Goal: Task Accomplishment & Management: Manage account settings

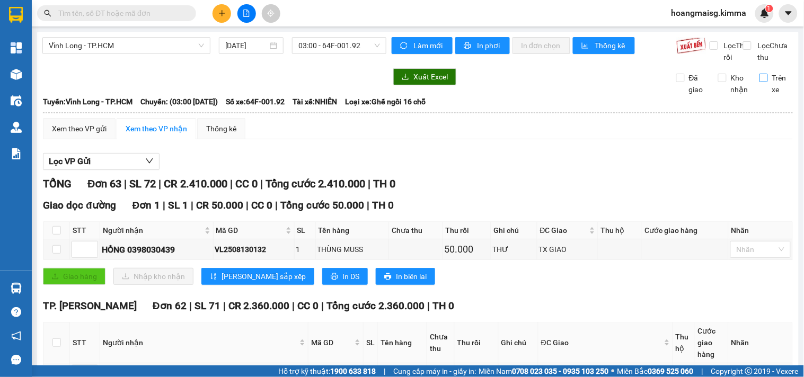
click at [768, 95] on span "Trên xe" at bounding box center [780, 83] width 25 height 23
click at [764, 82] on input "Trên xe" at bounding box center [763, 78] width 8 height 8
checkbox input "true"
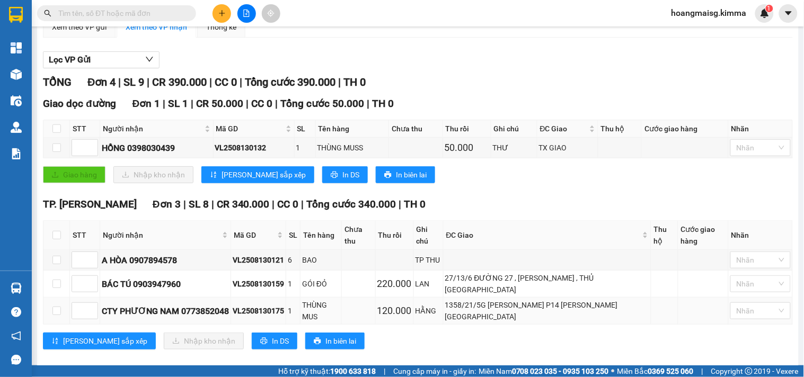
scroll to position [103, 0]
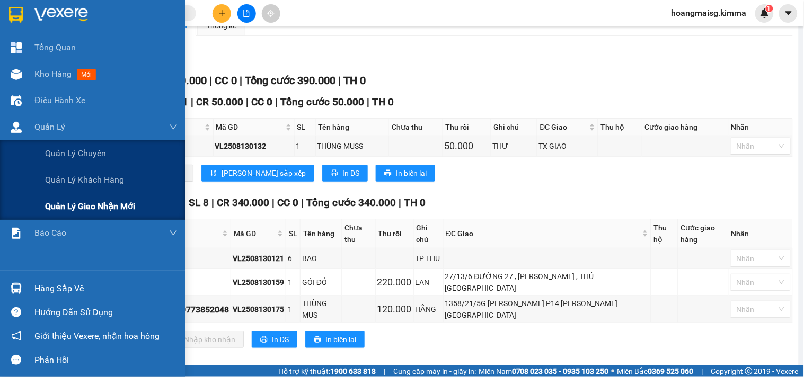
click at [68, 202] on span "Quản lý giao nhận mới" at bounding box center [90, 206] width 90 height 13
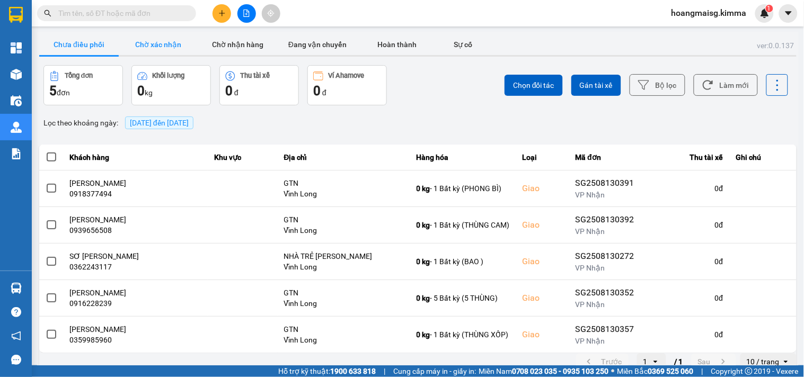
click at [170, 47] on button "Chờ xác nhận" at bounding box center [158, 44] width 79 height 21
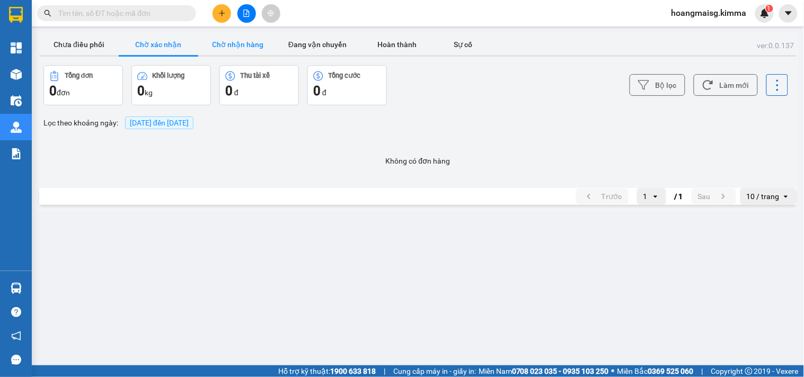
click at [236, 42] on button "Chờ nhận hàng" at bounding box center [237, 44] width 79 height 21
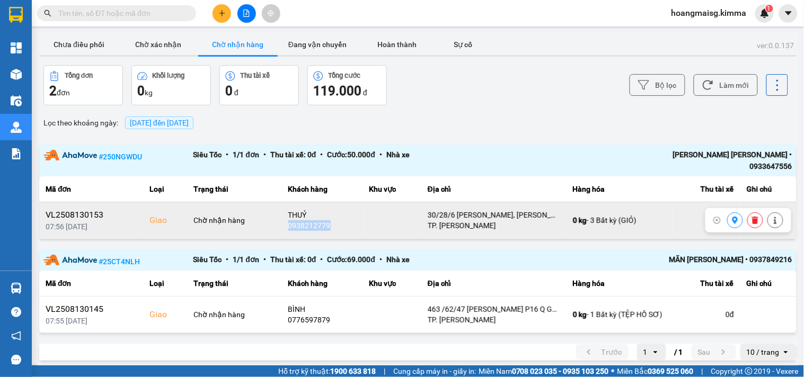
drag, startPoint x: 288, startPoint y: 217, endPoint x: 337, endPoint y: 217, distance: 49.3
click at [337, 220] on div "0938212779" at bounding box center [322, 225] width 68 height 11
copy div "0938212779"
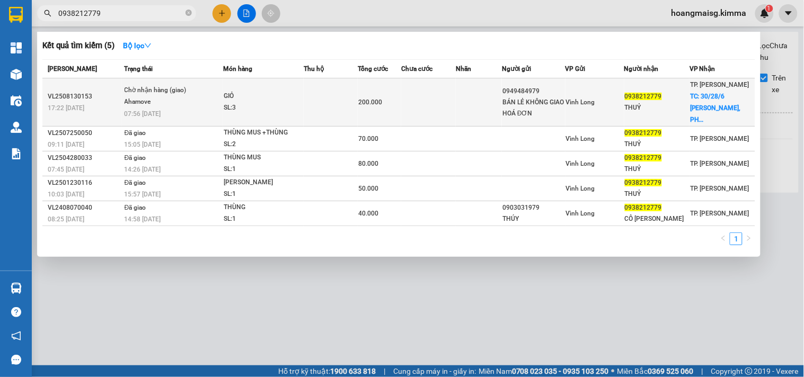
type input "0938212779"
click at [447, 94] on td at bounding box center [428, 102] width 55 height 48
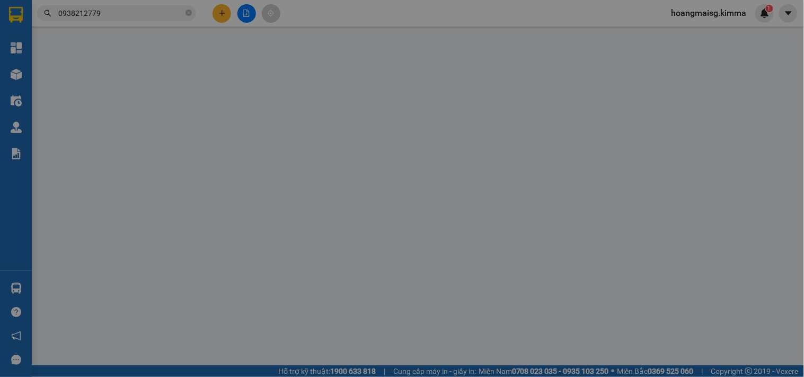
type input "0949484979"
type input "BÁN LẺ KHÔNG GIAO HOÁ ĐƠN"
type input "0938212779"
type input "THUỶ"
checkbox input "true"
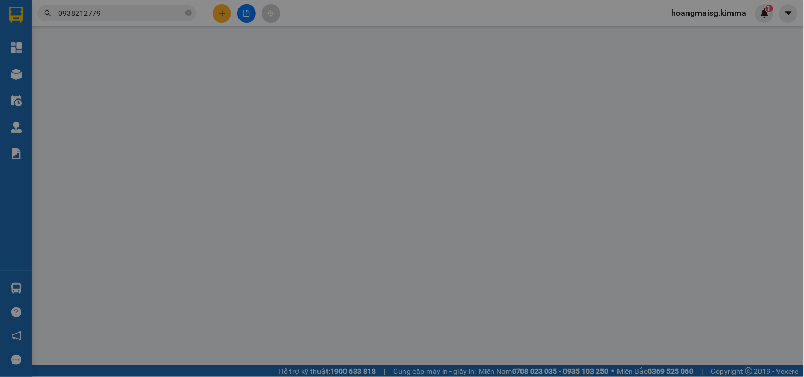
type input "30/28/6 [GEOGRAPHIC_DATA], [GEOGRAPHIC_DATA], [GEOGRAPHIC_DATA]"
type input "200.000"
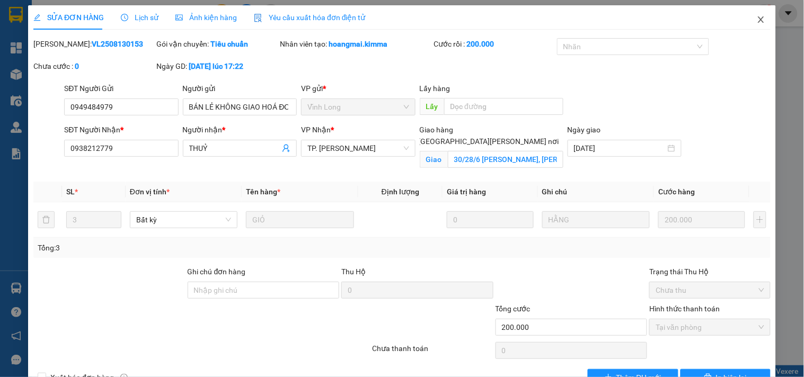
click at [756, 18] on icon "close" at bounding box center [760, 19] width 8 height 8
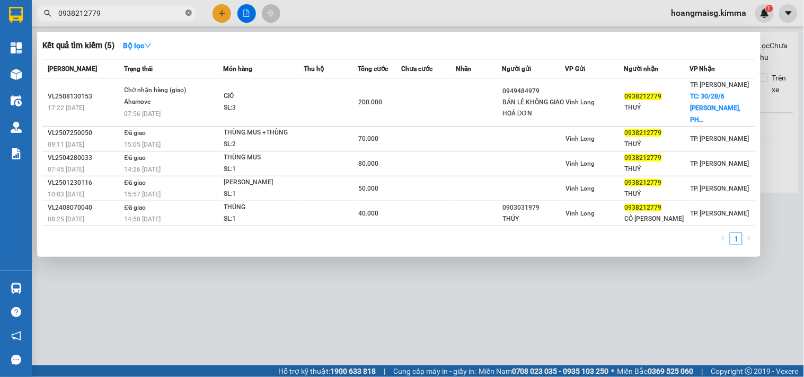
click at [187, 16] on icon "close-circle" at bounding box center [188, 13] width 6 height 6
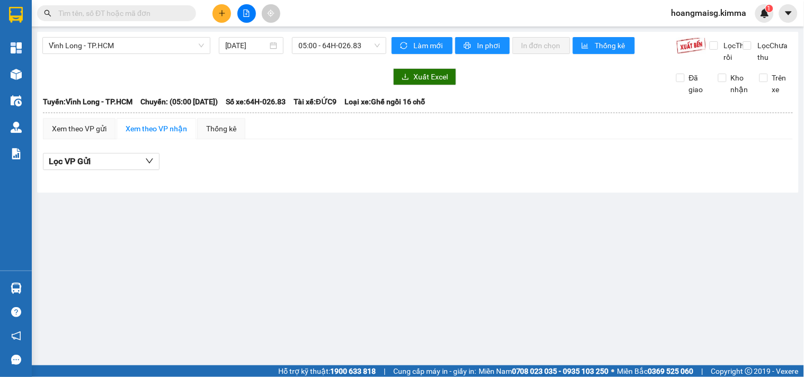
click at [325, 18] on div "Kết quả tìm kiếm ( 5 ) Bộ lọc Mã ĐH Trạng thái Món hàng Thu hộ Tổng cước Chưa c…" at bounding box center [402, 13] width 804 height 26
click at [112, 13] on input "text" at bounding box center [120, 13] width 125 height 12
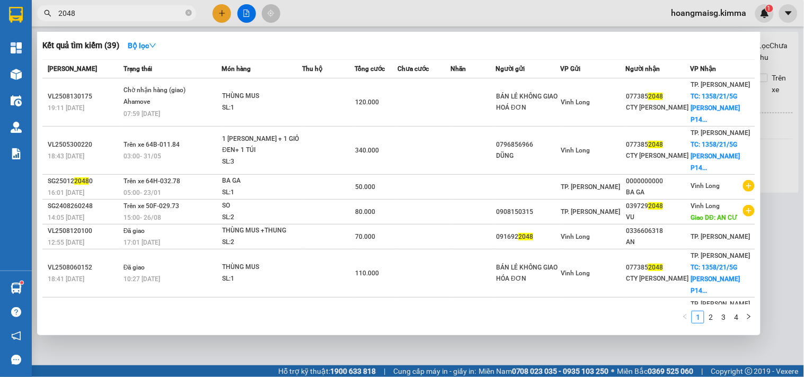
type input "2048"
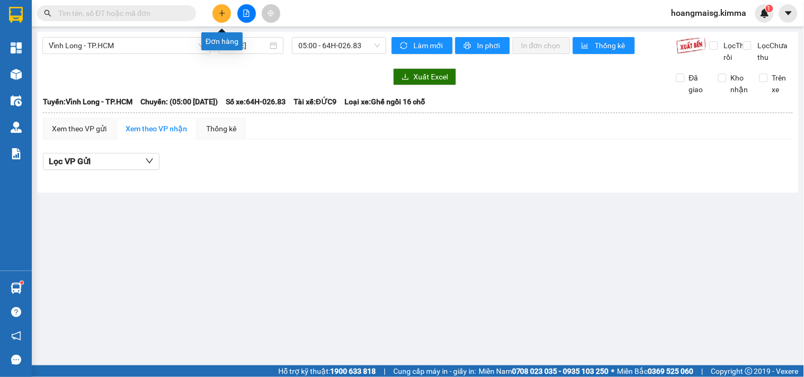
click at [224, 14] on icon "plus" at bounding box center [221, 13] width 7 height 7
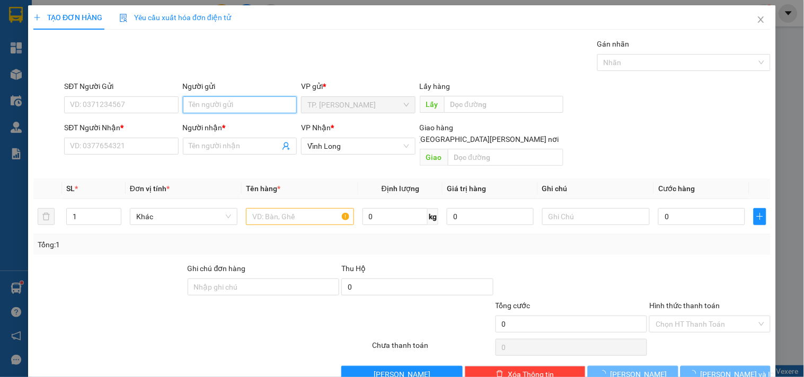
click at [236, 101] on input "Người gửi" at bounding box center [240, 104] width 114 height 17
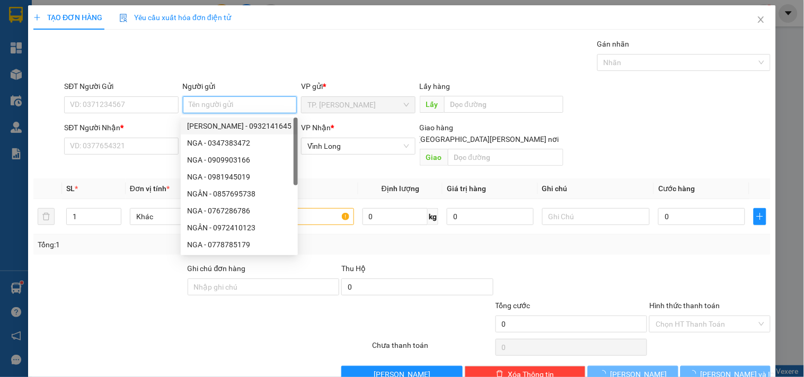
click at [218, 126] on div "NGÂN ĐẶNG - 0932141645" at bounding box center [239, 126] width 104 height 12
type input "0932141645"
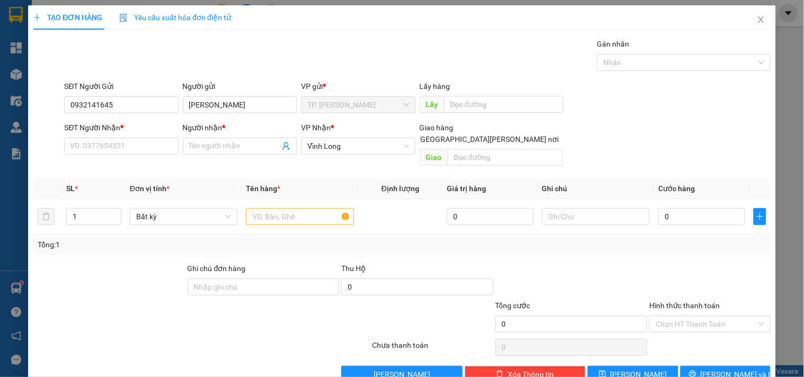
click at [218, 118] on form "SĐT Người Gửi 0932141645 Người gửi NGÂN ĐẶNG VP gửi * TP. Hồ Chí Minh Lấy hàng …" at bounding box center [401, 126] width 737 height 90
click at [227, 110] on input "NGÂN ĐẶNG" at bounding box center [240, 104] width 114 height 17
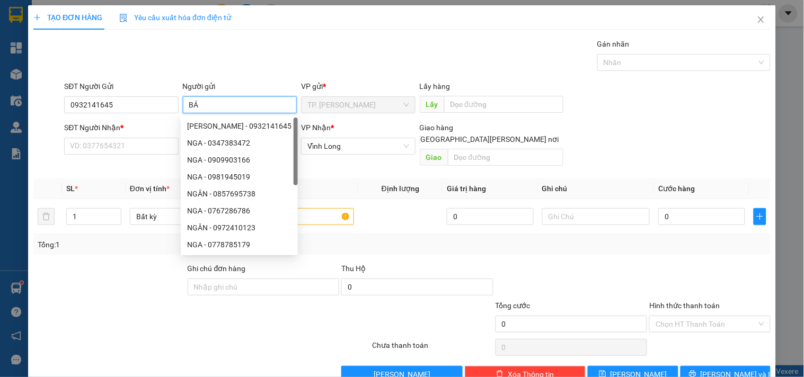
type input "BÁN"
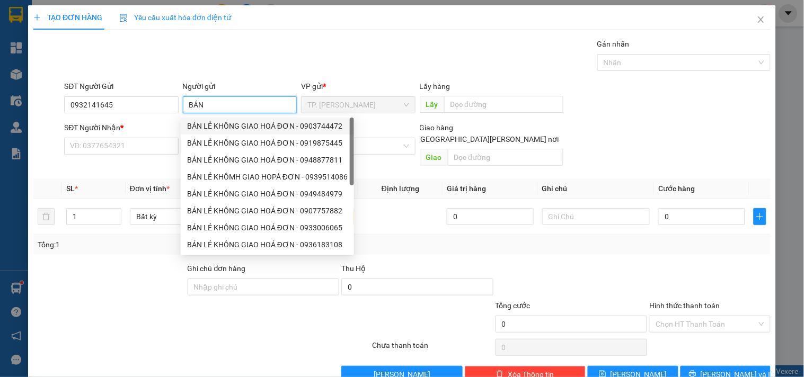
click at [224, 122] on div "BÁN LẺ KHÔNG GIAO HOÁ ĐƠN - 0903744472" at bounding box center [267, 126] width 161 height 12
type input "0903744472"
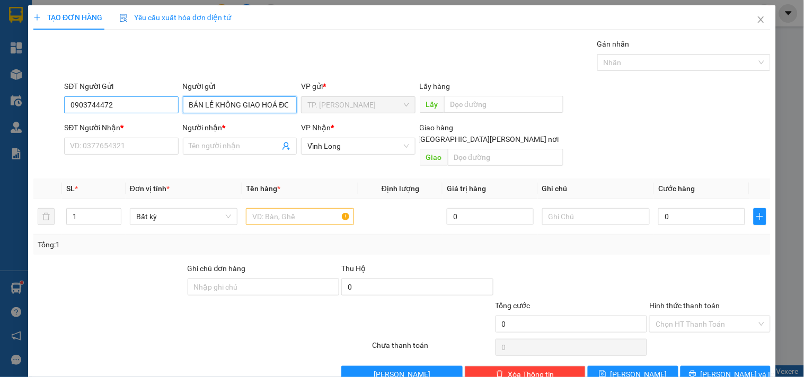
type input "BÁN LẺ KHÔNG GIAO HOÁ ĐƠN"
click at [171, 102] on input "0903744472" at bounding box center [121, 104] width 114 height 17
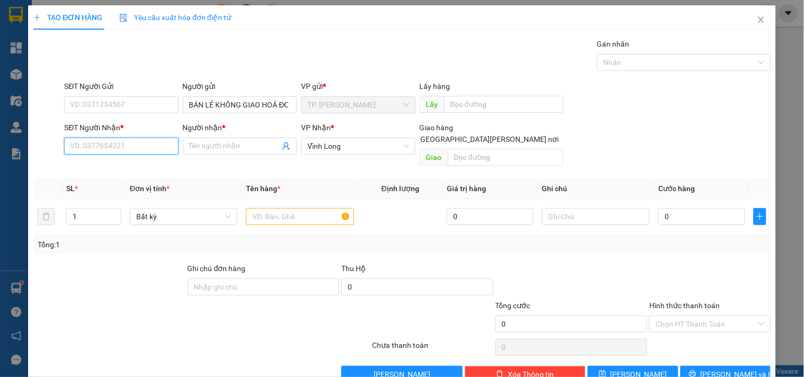
click at [154, 145] on input "SĐT Người Nhận *" at bounding box center [121, 146] width 114 height 17
type input "0969998199"
click at [151, 173] on div "0969998199 - BS CƯỜNG" at bounding box center [120, 168] width 100 height 12
type input "BS CƯỜNG"
type input "0969998199"
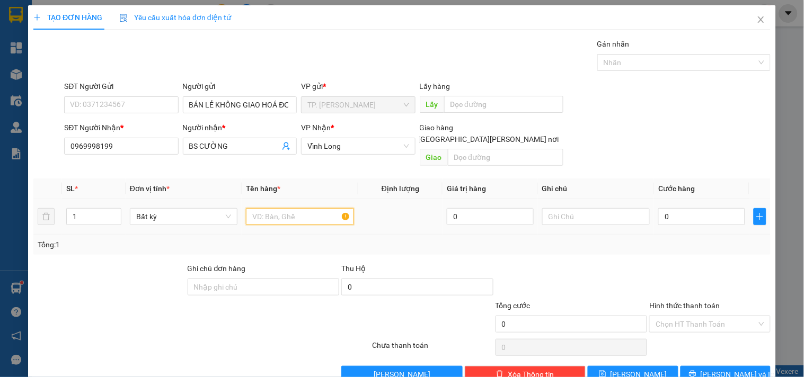
click at [288, 208] on input "text" at bounding box center [300, 216] width 108 height 17
type input "G"
type input "HOOPJ MỦ"
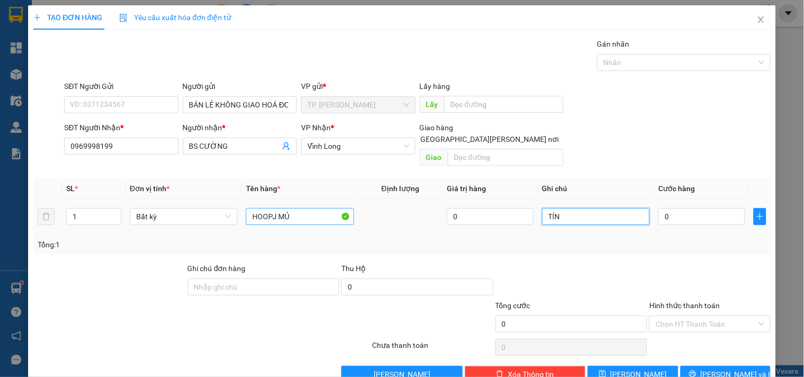
type input "TÍN"
drag, startPoint x: 273, startPoint y: 202, endPoint x: 231, endPoint y: 204, distance: 41.9
click at [231, 204] on tr "1 Bất kỳ HOOPJ MỦ 0 TÍN 0" at bounding box center [401, 216] width 737 height 35
type input "HỘP MỦ"
click at [692, 208] on input "0" at bounding box center [701, 216] width 87 height 17
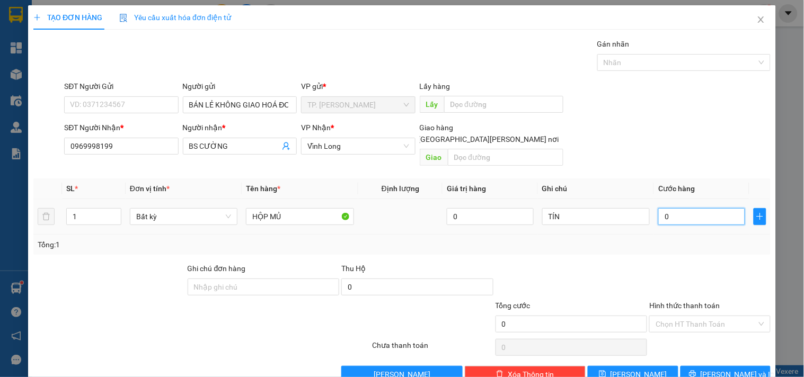
type input "002"
type input "2"
type input "0.020"
type input "20"
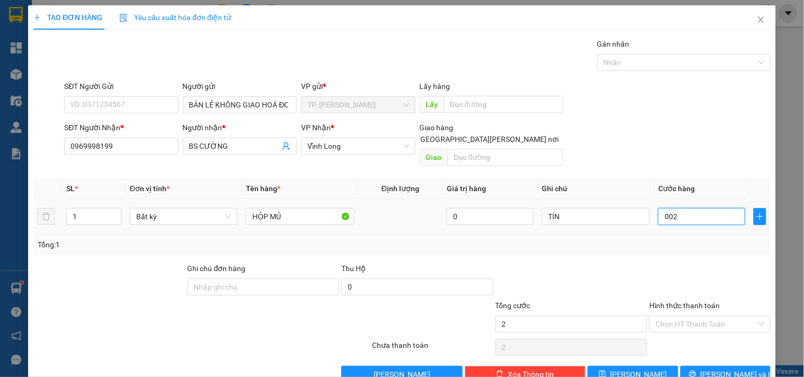
type input "20"
click at [679, 316] on input "Hình thức thanh toán" at bounding box center [705, 324] width 101 height 16
type input "20.000"
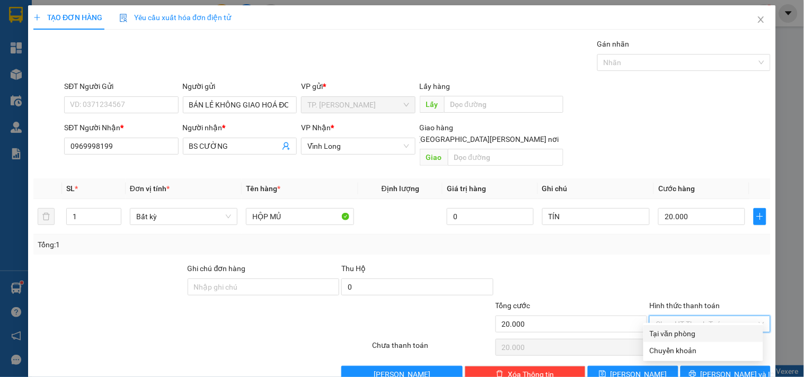
click at [676, 331] on div "Tại văn phòng" at bounding box center [702, 334] width 107 height 12
type input "0"
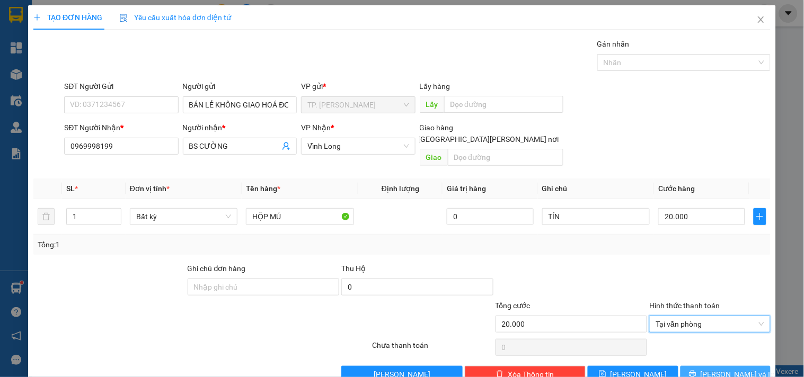
click at [692, 366] on button "[PERSON_NAME] và In" at bounding box center [725, 374] width 90 height 17
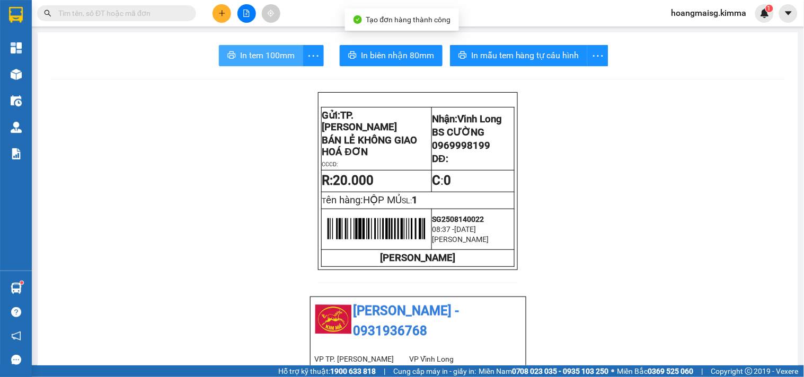
click at [250, 56] on span "In tem 100mm" at bounding box center [267, 55] width 55 height 13
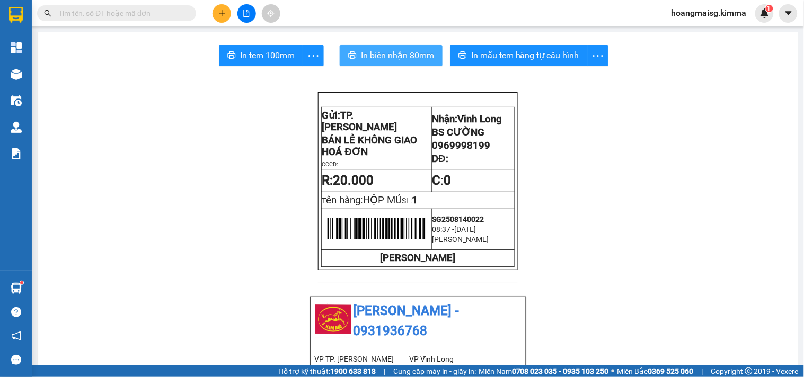
click at [392, 51] on span "In biên nhận 80mm" at bounding box center [397, 55] width 73 height 13
click at [177, 17] on input "text" at bounding box center [120, 13] width 125 height 12
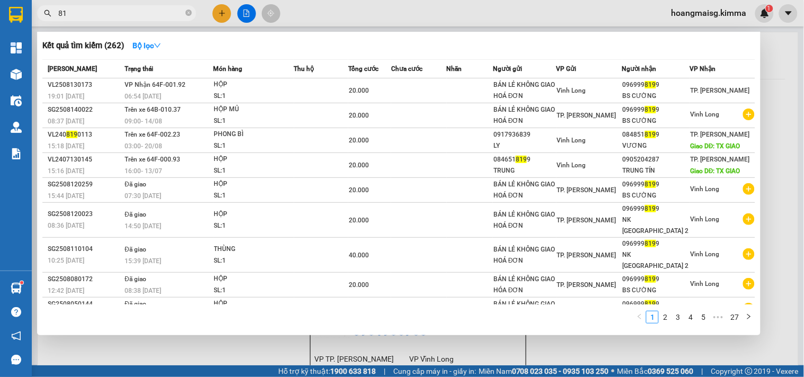
type input "8"
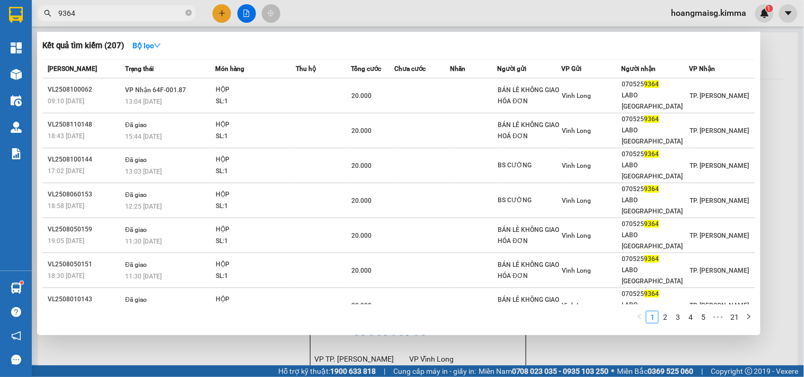
click at [150, 11] on input "9364" at bounding box center [120, 13] width 125 height 12
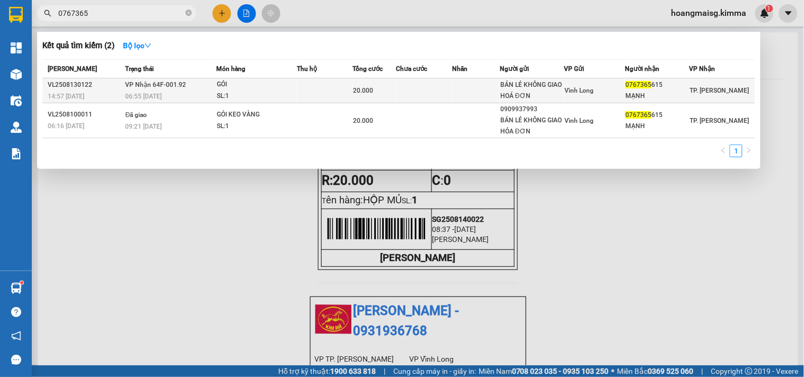
type input "0767365"
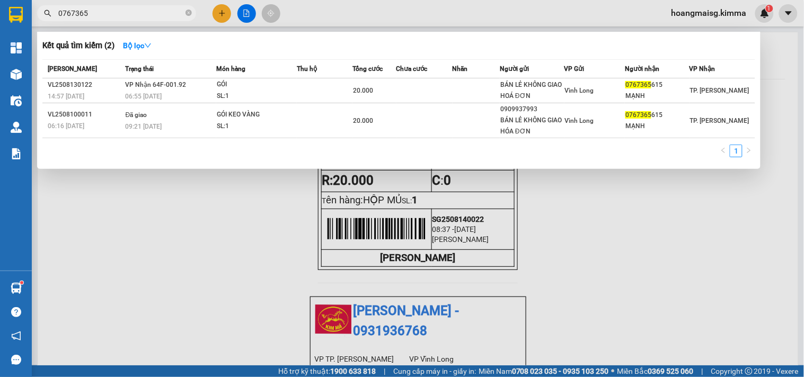
click at [209, 89] on td "VP Nhận 64F-001.92 06:55 - 14/08" at bounding box center [169, 90] width 93 height 25
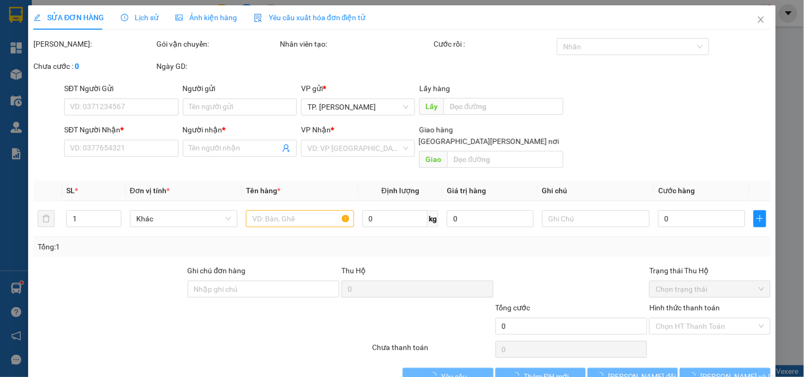
type input "BÁN LẺ KHÔNG GIAO HOÁ ĐƠN"
type input "0767365615"
type input "MẠNH"
type input "20.000"
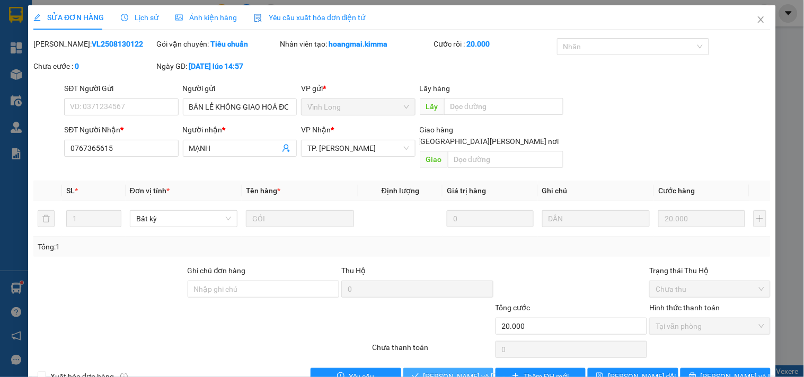
click at [423, 371] on span "[PERSON_NAME] và Giao hàng" at bounding box center [494, 377] width 143 height 12
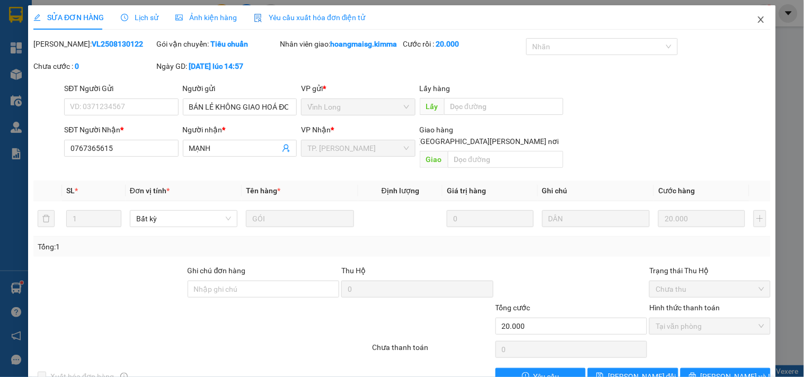
click at [753, 27] on span "Close" at bounding box center [761, 20] width 30 height 30
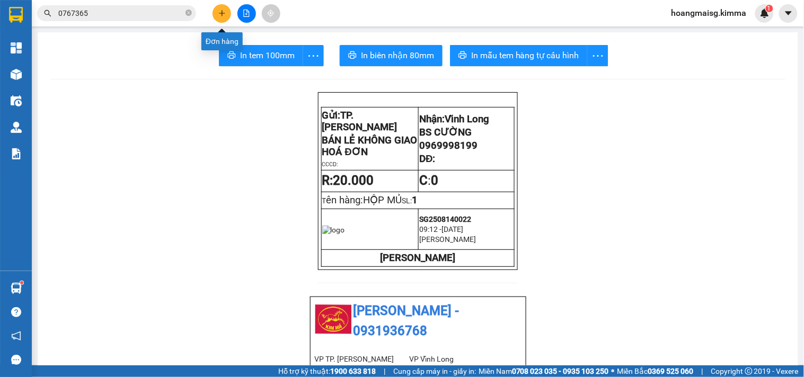
click at [220, 15] on icon "plus" at bounding box center [221, 13] width 7 height 7
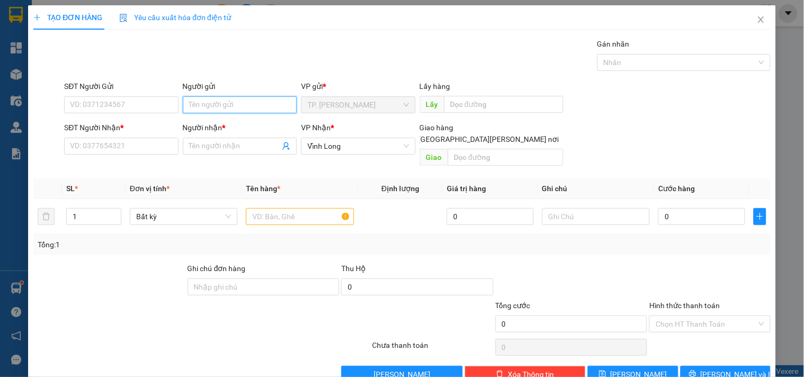
click at [216, 110] on input "Người gửi" at bounding box center [240, 104] width 114 height 17
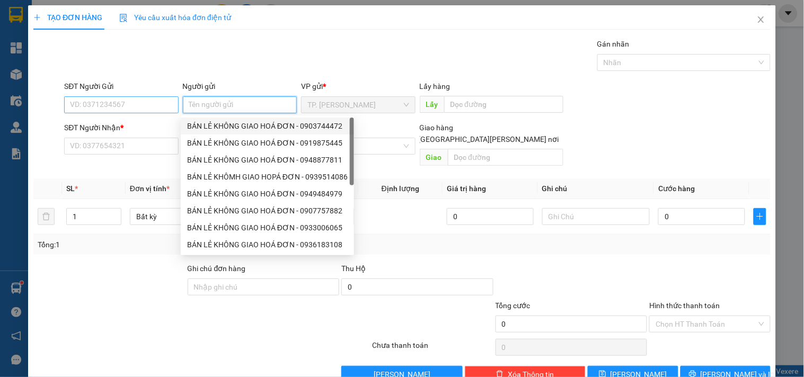
click at [217, 125] on div "BÁN LẺ KHÔNG GIAO HOÁ ĐƠN - 0903744472" at bounding box center [267, 126] width 161 height 12
type input "0903744472"
type input "BÁN LẺ KHÔNG GIAO HOÁ ĐƠN"
click at [149, 103] on input "0903744472" at bounding box center [121, 104] width 114 height 17
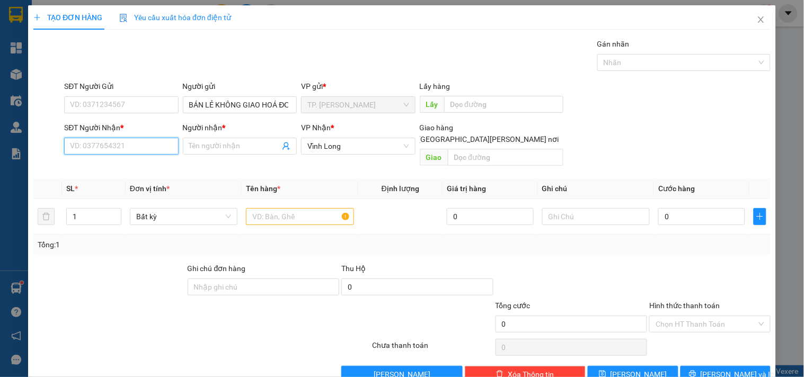
click at [95, 150] on input "SĐT Người Nhận *" at bounding box center [121, 146] width 114 height 17
click at [300, 215] on div at bounding box center [300, 216] width 108 height 21
click at [300, 209] on input "text" at bounding box center [300, 216] width 108 height 17
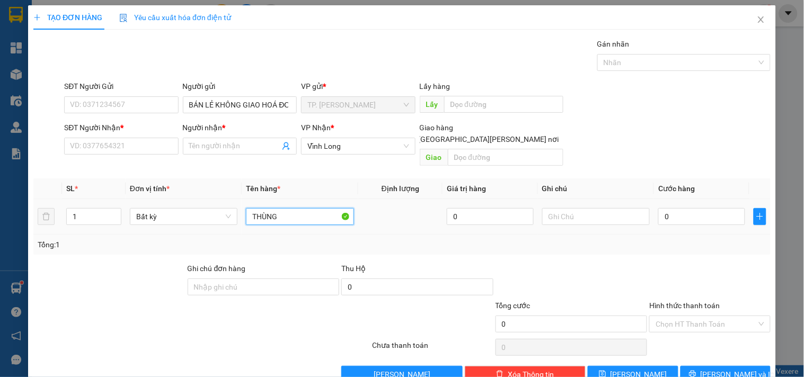
type input "THÙNG"
type input "TÍN"
type input "004"
type input "4"
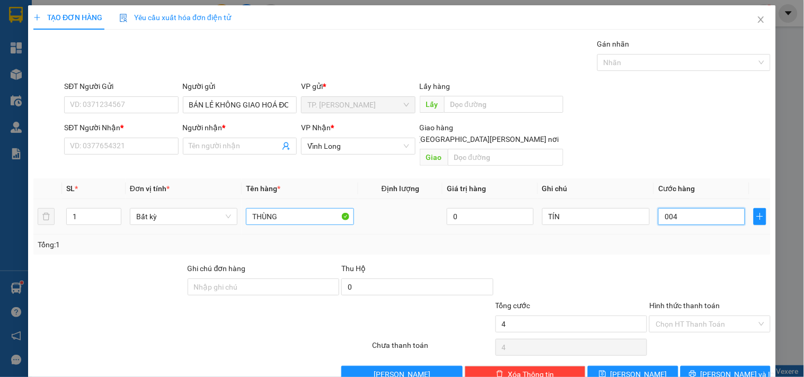
type input "0.040"
type input "40"
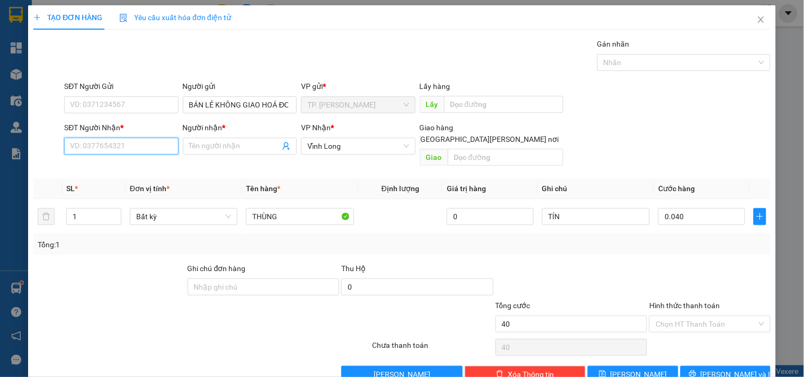
type input "40.000"
click at [133, 147] on input "SĐT Người Nhận *" at bounding box center [121, 146] width 114 height 17
type input "0764366892"
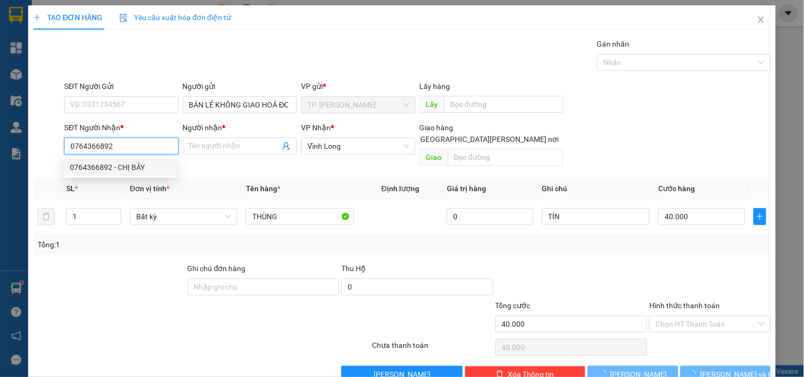
click at [157, 162] on div "0764366892 - CHỊ BẢY" at bounding box center [120, 168] width 100 height 12
type input "CHỊ BẢY"
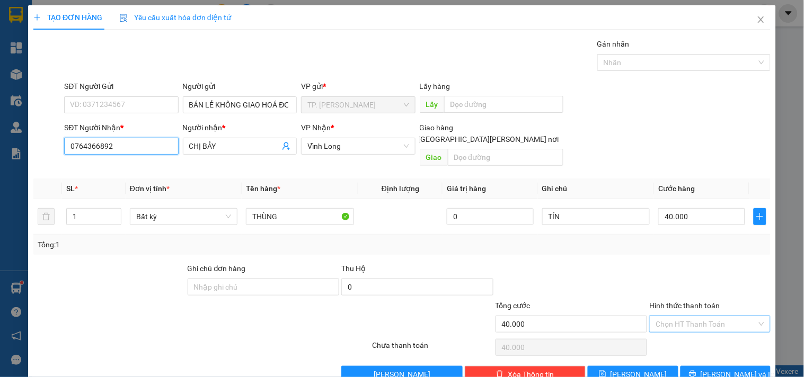
type input "0764366892"
click at [657, 316] on input "Hình thức thanh toán" at bounding box center [705, 324] width 101 height 16
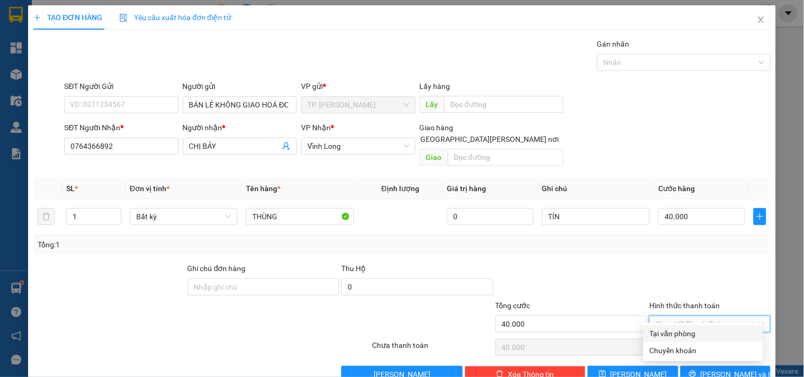
click at [659, 333] on div "Tại văn phòng" at bounding box center [702, 334] width 107 height 12
type input "0"
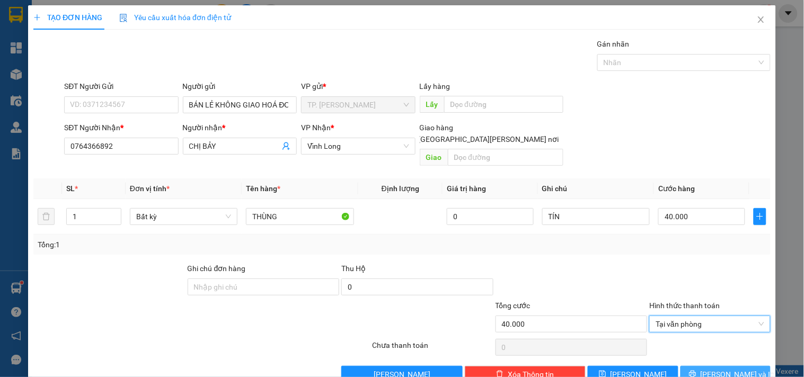
click at [696, 370] on icon "printer" at bounding box center [692, 373] width 7 height 7
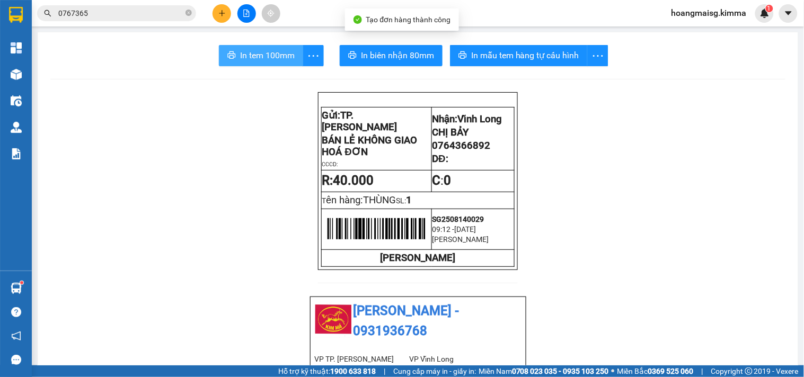
click at [261, 58] on span "In tem 100mm" at bounding box center [267, 55] width 55 height 13
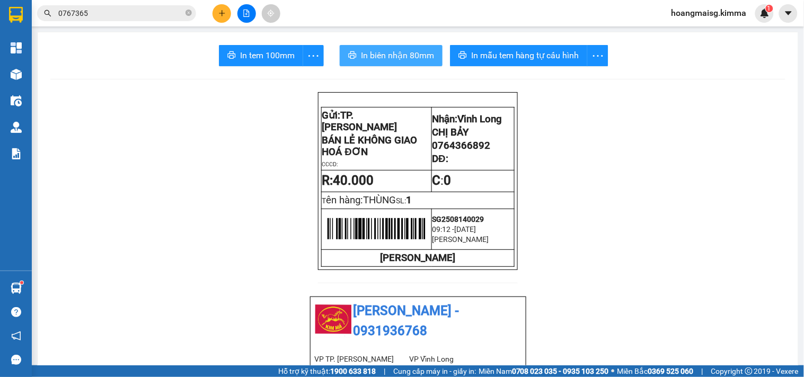
click at [352, 55] on button "In biên nhận 80mm" at bounding box center [391, 55] width 103 height 21
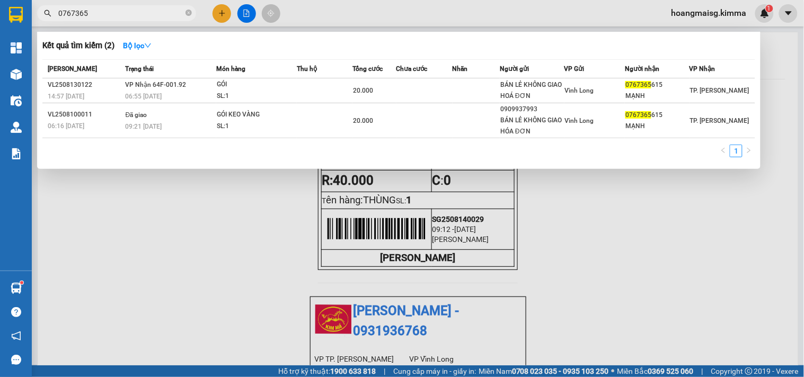
click at [145, 9] on input "0767365" at bounding box center [120, 13] width 125 height 12
click at [216, 12] on div at bounding box center [402, 188] width 804 height 377
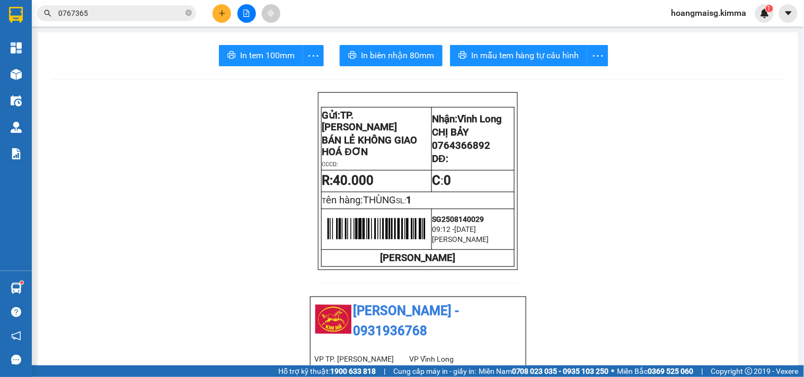
click at [217, 12] on button at bounding box center [221, 13] width 19 height 19
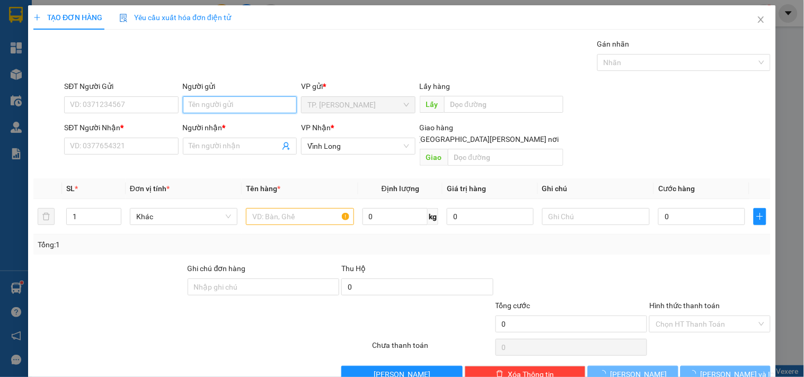
click at [240, 107] on input "Người gửi" at bounding box center [240, 104] width 114 height 17
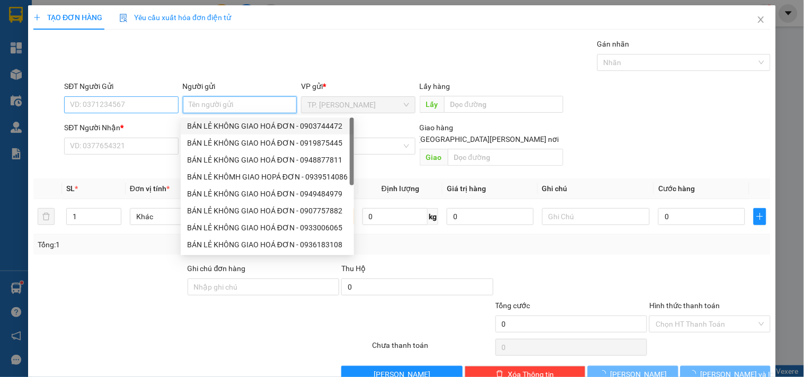
drag, startPoint x: 231, startPoint y: 129, endPoint x: 152, endPoint y: 109, distance: 81.8
click at [217, 124] on div "BÁN LẺ KHÔNG GIAO HOÁ ĐƠN - 0903744472" at bounding box center [267, 126] width 161 height 12
type input "0903744472"
type input "BÁN LẺ KHÔNG GIAO HOÁ ĐƠN"
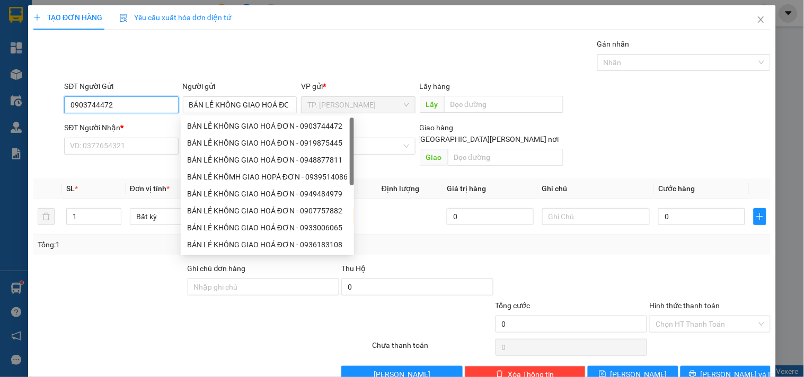
click at [149, 108] on input "0903744472" at bounding box center [121, 104] width 114 height 17
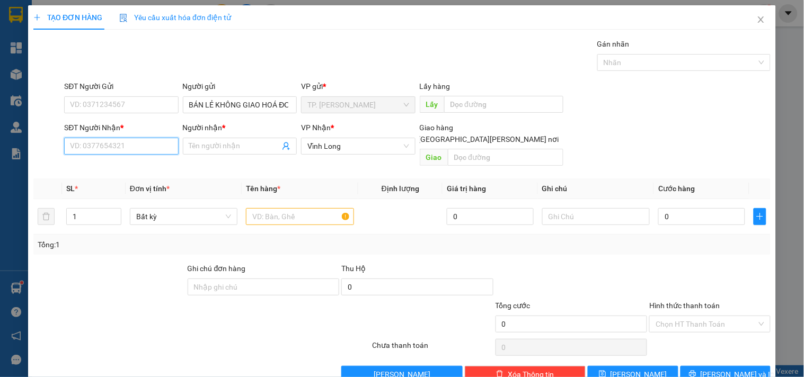
click at [138, 153] on input "SĐT Người Nhận *" at bounding box center [121, 146] width 114 height 17
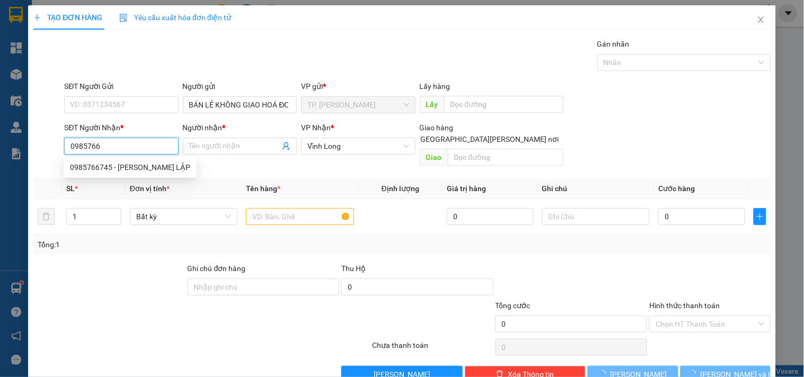
click at [140, 159] on div "0985766745 - ANH LẬP" at bounding box center [130, 167] width 133 height 17
type input "0985766745"
type input "ANH LẬP"
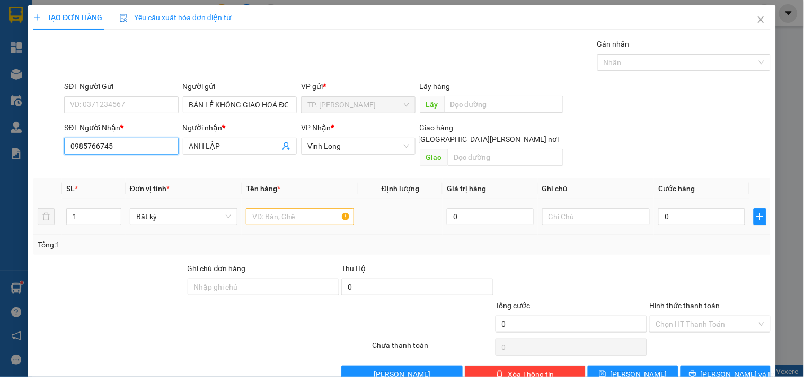
type input "0985766745"
click at [281, 208] on input "text" at bounding box center [300, 216] width 108 height 17
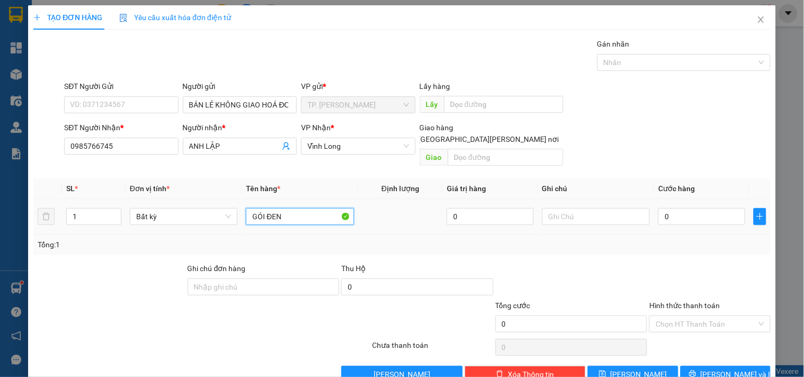
type input "GÓI ĐEN"
type input "TÍN"
click at [696, 371] on icon "printer" at bounding box center [692, 374] width 7 height 7
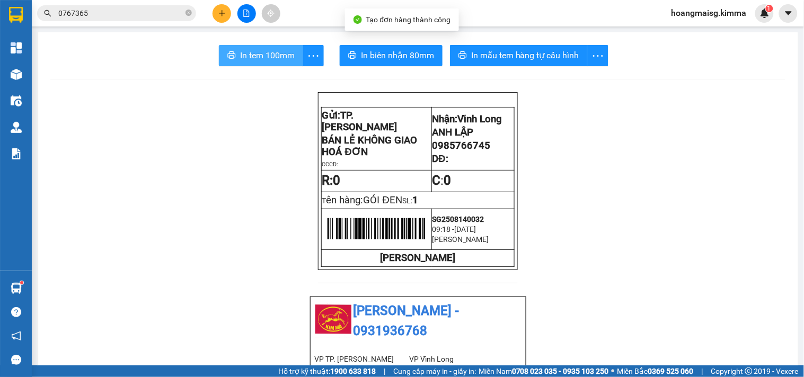
click at [268, 56] on span "In tem 100mm" at bounding box center [267, 55] width 55 height 13
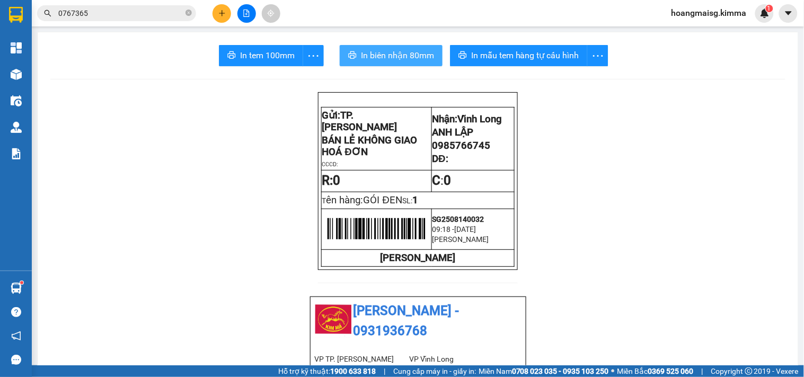
click at [378, 57] on span "In biên nhận 80mm" at bounding box center [397, 55] width 73 height 13
click at [224, 15] on icon "plus" at bounding box center [221, 13] width 7 height 7
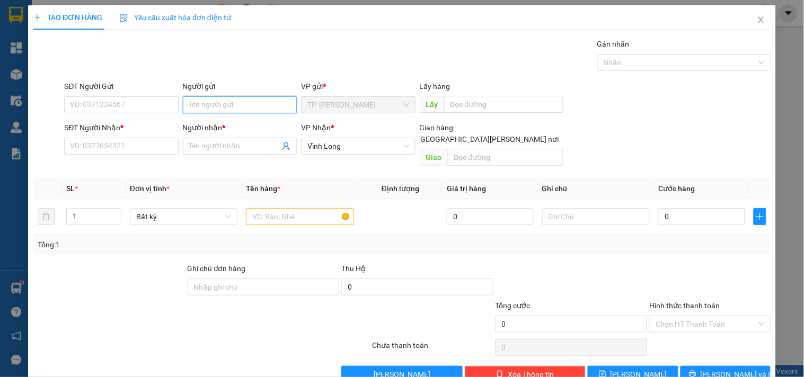
click at [245, 105] on input "Người gửi" at bounding box center [240, 104] width 114 height 17
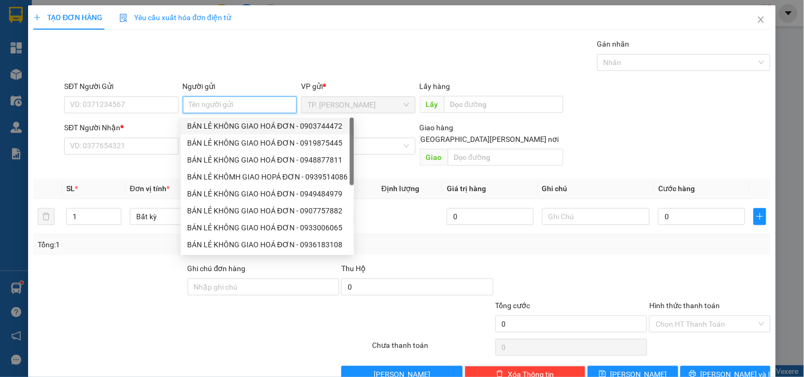
drag, startPoint x: 242, startPoint y: 127, endPoint x: 227, endPoint y: 124, distance: 15.1
click at [241, 128] on div "BÁN LẺ KHÔNG GIAO HOÁ ĐƠN - 0903744472" at bounding box center [267, 126] width 161 height 12
type input "0903744472"
type input "BÁN LẺ KHÔNG GIAO HOÁ ĐƠN"
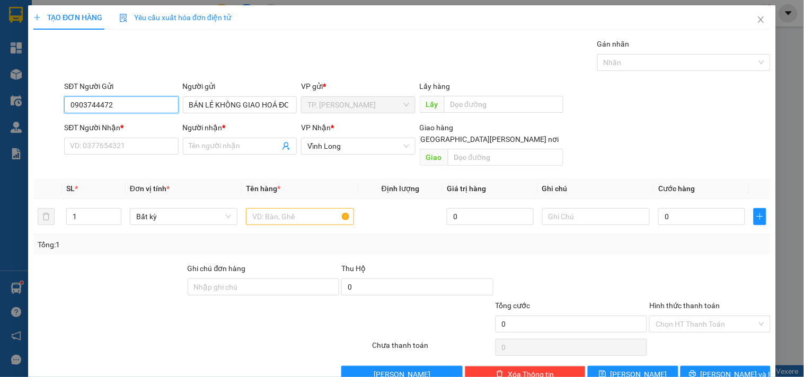
click at [148, 97] on input "0903744472" at bounding box center [121, 104] width 114 height 17
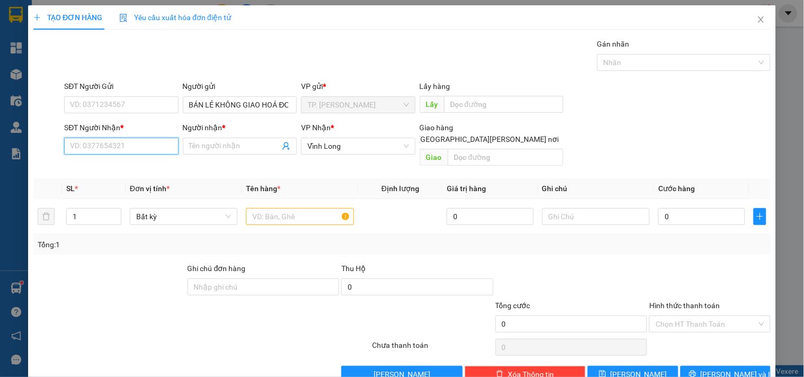
click at [97, 149] on input "SĐT Người Nhận *" at bounding box center [121, 146] width 114 height 17
type input "0337993600"
click at [144, 166] on div "0337993600 - PHÚ KHÁNH" at bounding box center [122, 168] width 104 height 12
type input "PHÚ KHÁNH"
type input "0337993600"
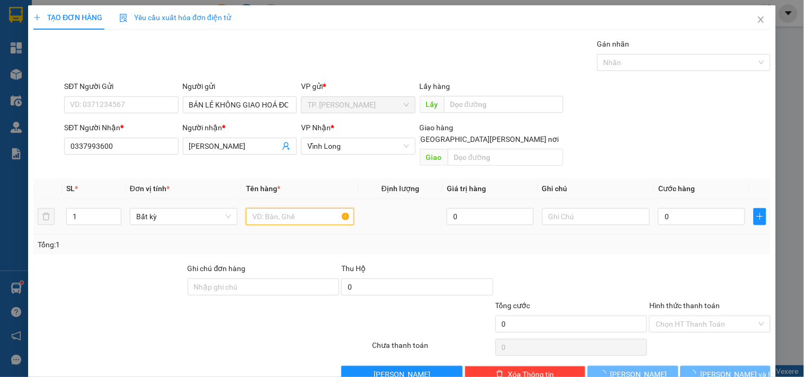
click at [279, 208] on input "text" at bounding box center [300, 216] width 108 height 17
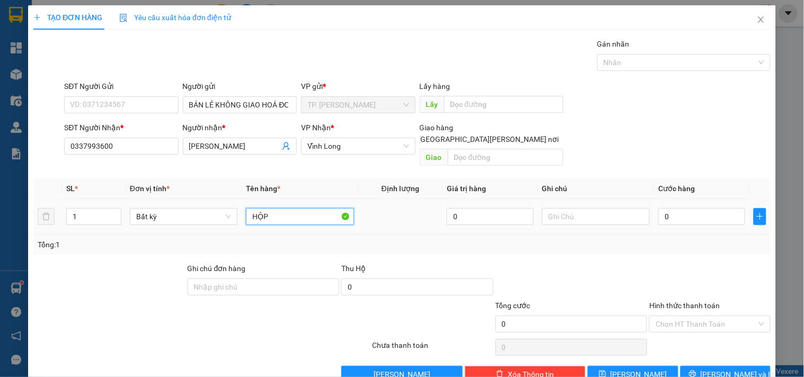
type input "HỘP"
type input "TÍN"
type input "002"
type input "2"
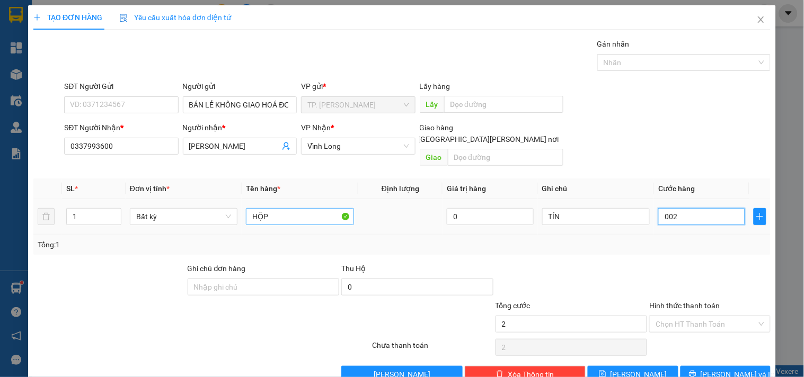
type input "0.020"
type input "20"
type input "20.000"
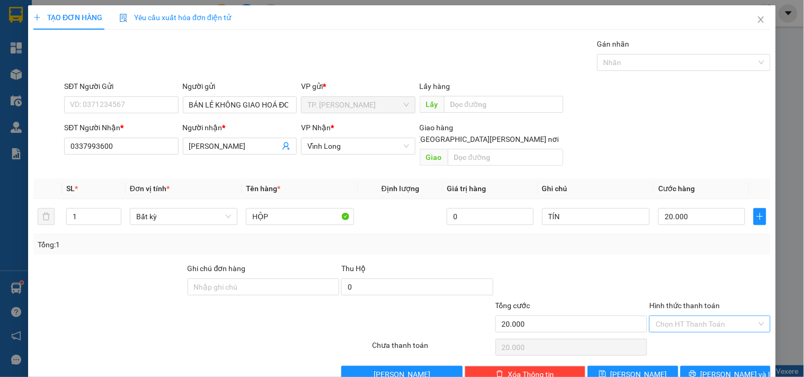
click at [675, 317] on input "Hình thức thanh toán" at bounding box center [705, 324] width 101 height 16
click at [671, 332] on div "Tại văn phòng" at bounding box center [702, 334] width 107 height 12
type input "0"
click at [712, 369] on span "[PERSON_NAME] và In" at bounding box center [737, 375] width 74 height 12
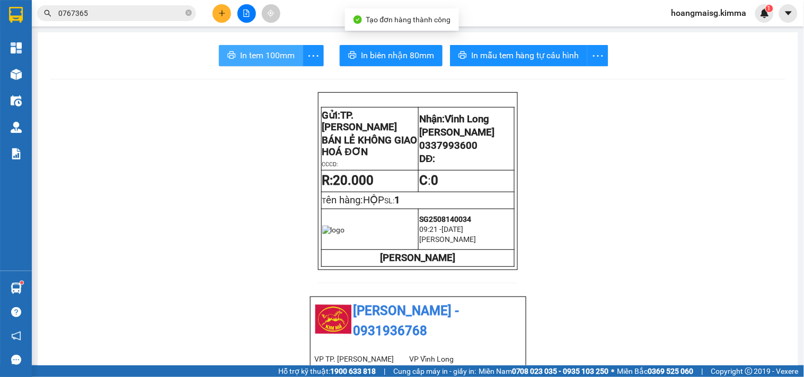
click at [262, 56] on span "In tem 100mm" at bounding box center [267, 55] width 55 height 13
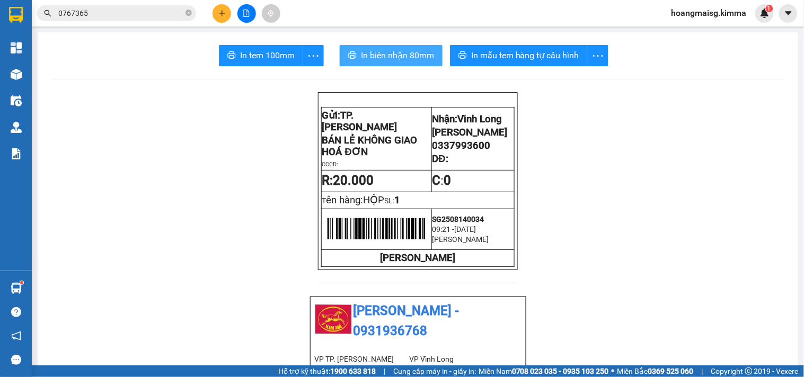
click at [397, 64] on button "In biên nhận 80mm" at bounding box center [391, 55] width 103 height 21
click at [161, 16] on input "0767365" at bounding box center [120, 13] width 125 height 12
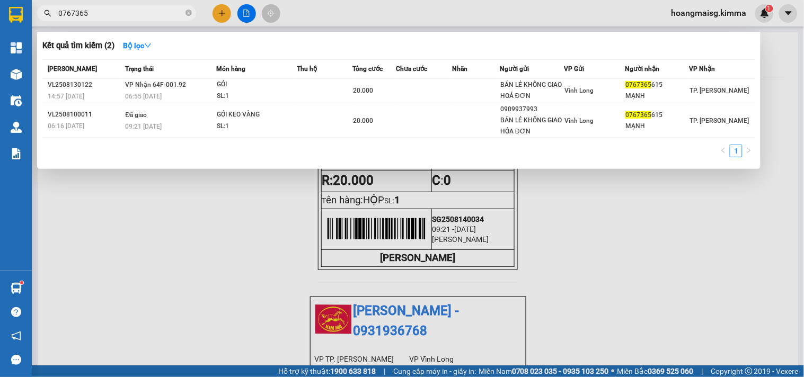
click at [161, 16] on input "0767365" at bounding box center [120, 13] width 125 height 12
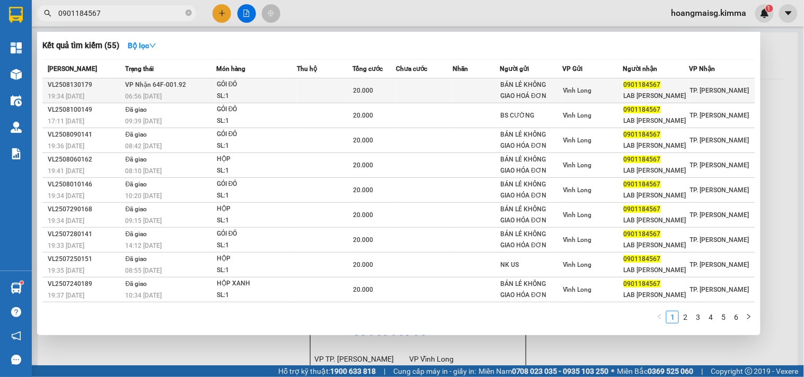
type input "0901184567"
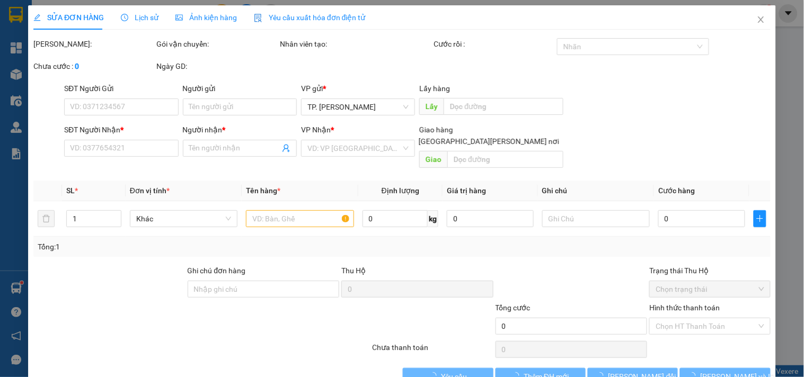
type input "BÁN LẺ KHÔNG GIAO HOÁ ĐƠN"
type input "0901184567"
type input "LAB OTIS"
type input "20.000"
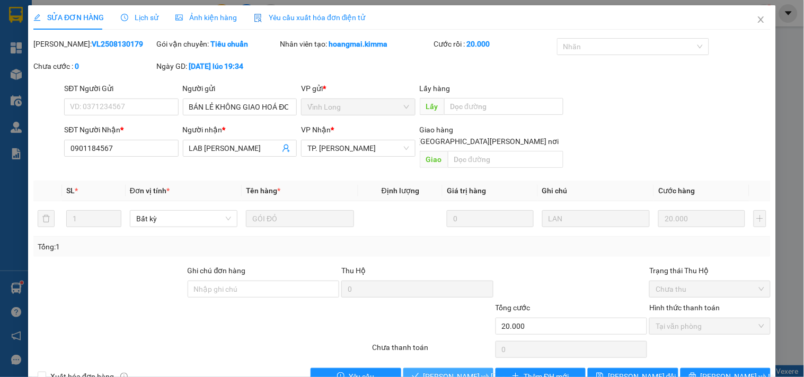
click at [438, 371] on span "[PERSON_NAME] và Giao hàng" at bounding box center [494, 377] width 143 height 12
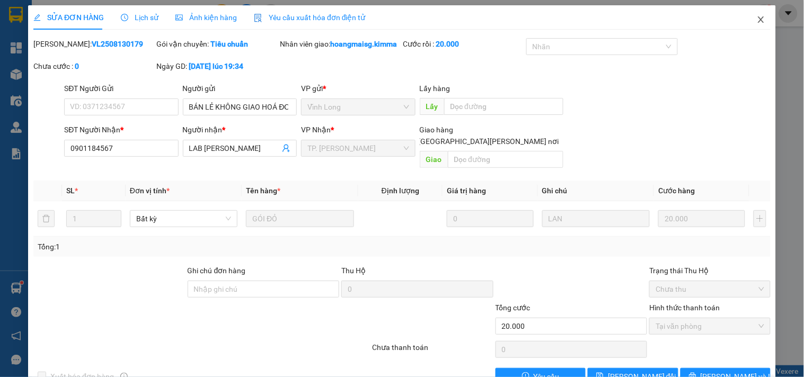
click at [751, 25] on span "Close" at bounding box center [761, 20] width 30 height 30
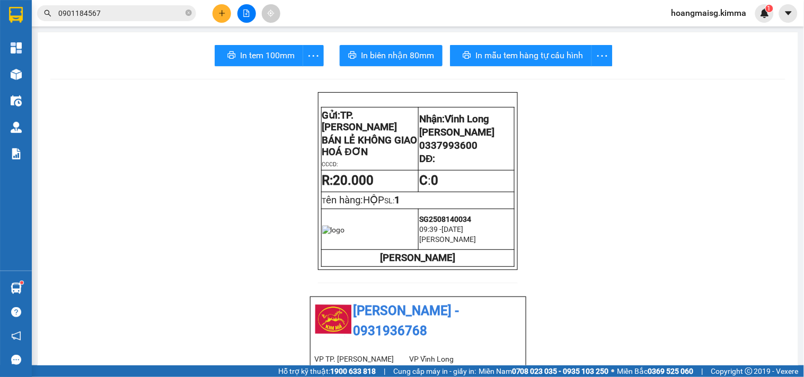
click at [246, 12] on icon "file-add" at bounding box center [246, 13] width 7 height 7
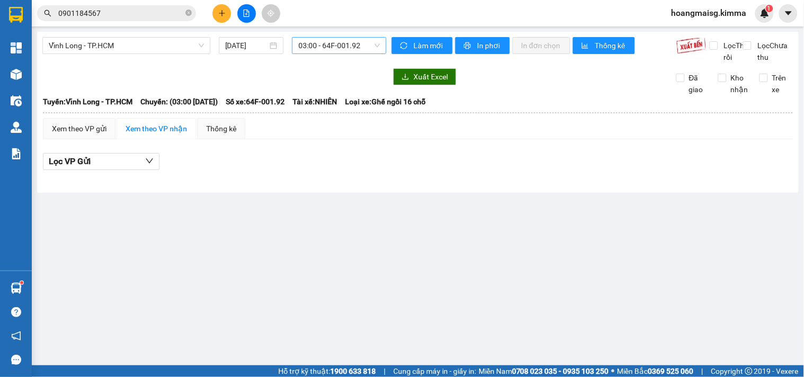
click at [338, 50] on span "03:00 - 64F-001.92" at bounding box center [339, 46] width 82 height 16
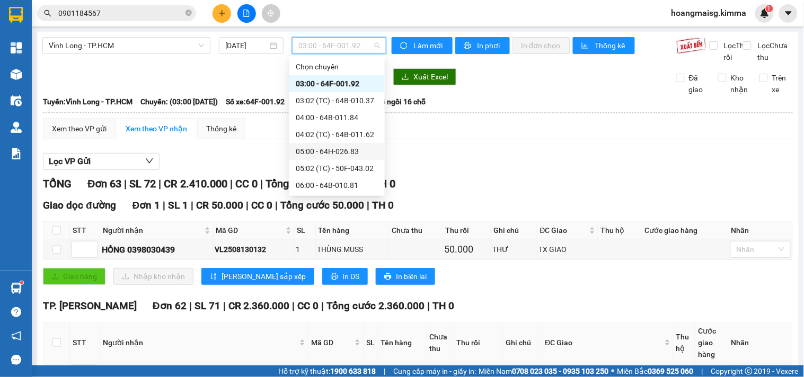
scroll to position [59, 0]
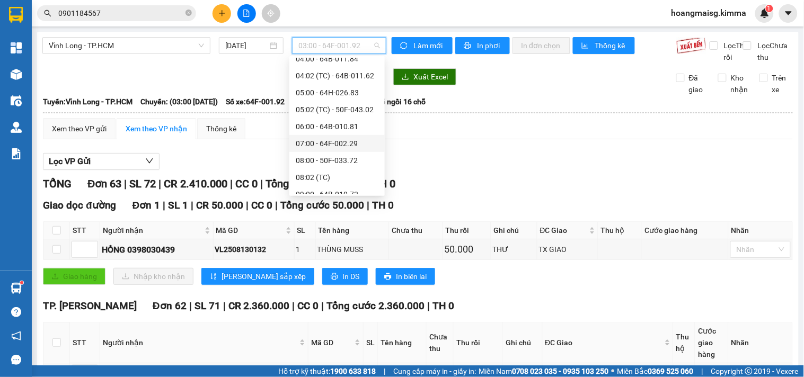
click at [334, 144] on div "07:00 - 64F-002.29" at bounding box center [337, 144] width 83 height 12
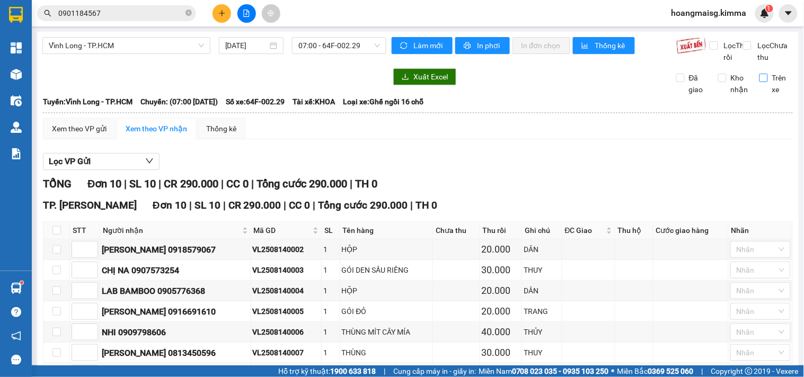
click at [759, 82] on input "Trên xe" at bounding box center [763, 78] width 8 height 8
checkbox input "false"
drag, startPoint x: 86, startPoint y: 44, endPoint x: 85, endPoint y: 76, distance: 31.3
click at [86, 45] on span "Vĩnh Long - TP.HCM" at bounding box center [126, 46] width 155 height 16
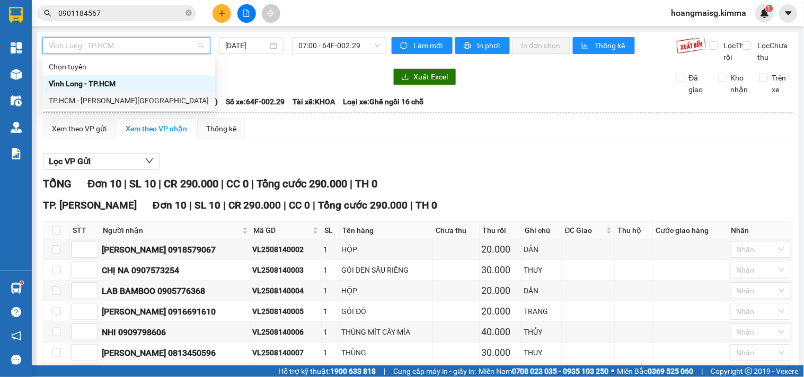
click at [82, 95] on div "TP.HCM - Vĩnh Long" at bounding box center [129, 101] width 160 height 12
type input "[DATE]"
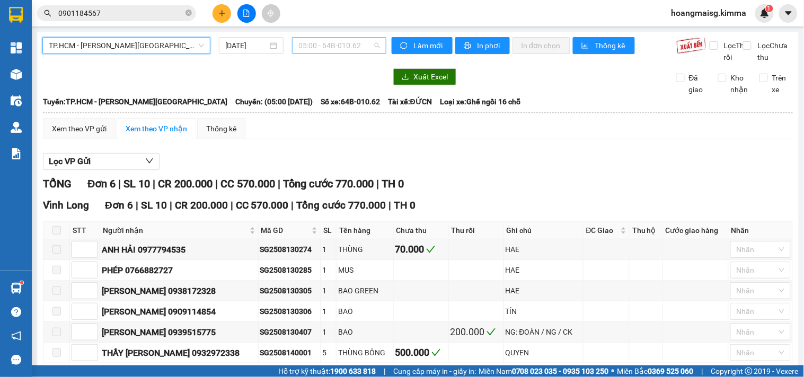
click at [311, 48] on span "05:00 - 64B-010.62" at bounding box center [339, 46] width 82 height 16
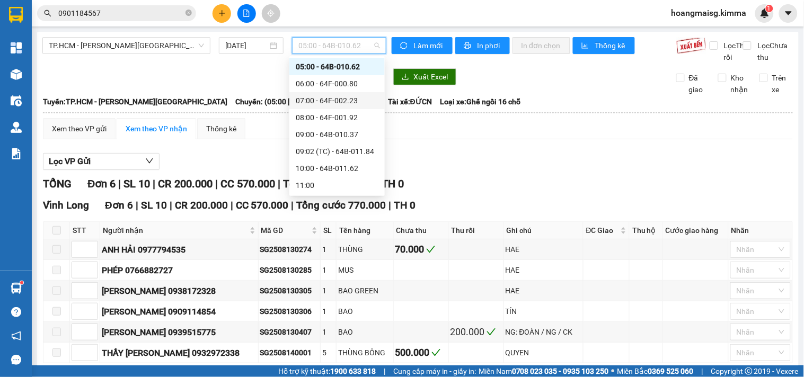
click at [315, 92] on div "07:00 - 64F-002.23" at bounding box center [336, 100] width 95 height 17
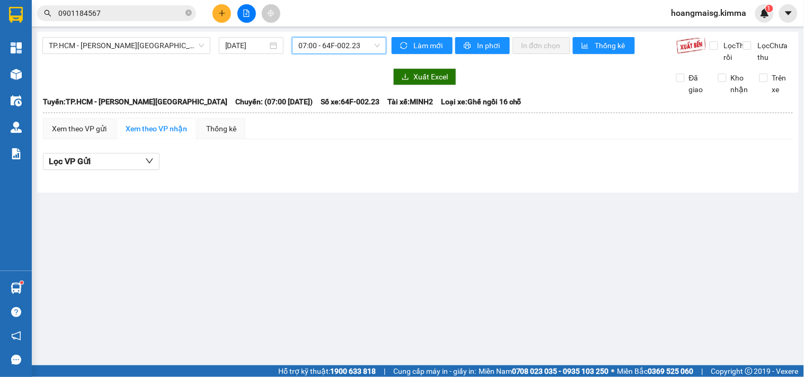
click at [343, 47] on span "07:00 - 64F-002.23" at bounding box center [339, 46] width 82 height 16
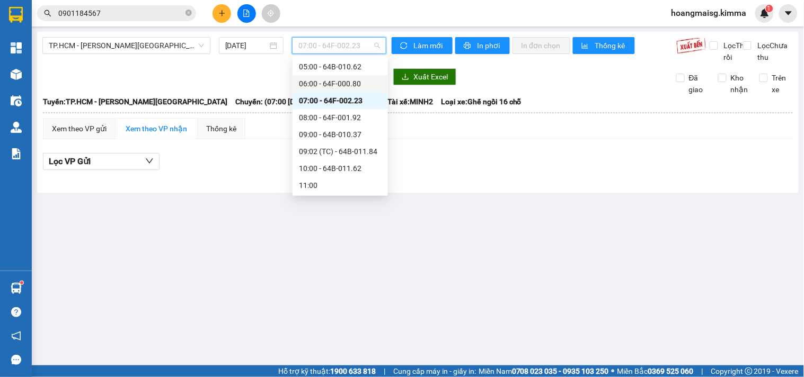
click at [323, 83] on div "06:00 - 64F-000.80" at bounding box center [340, 84] width 83 height 12
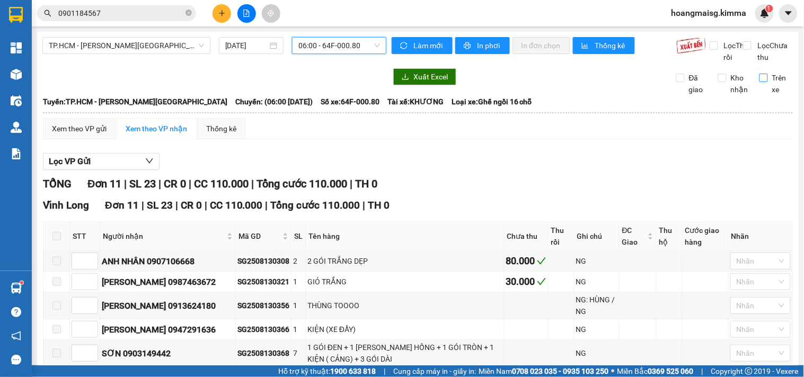
click at [770, 87] on span "Trên xe" at bounding box center [780, 83] width 25 height 23
click at [768, 82] on input "Trên xe" at bounding box center [763, 78] width 8 height 8
checkbox input "true"
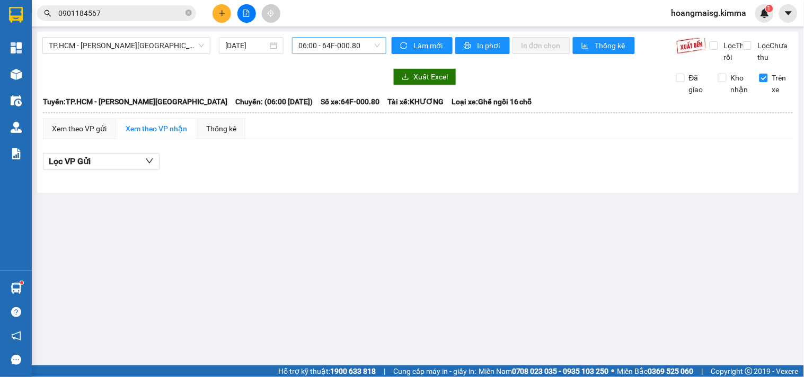
click at [331, 40] on span "06:00 - 64F-000.80" at bounding box center [339, 46] width 82 height 16
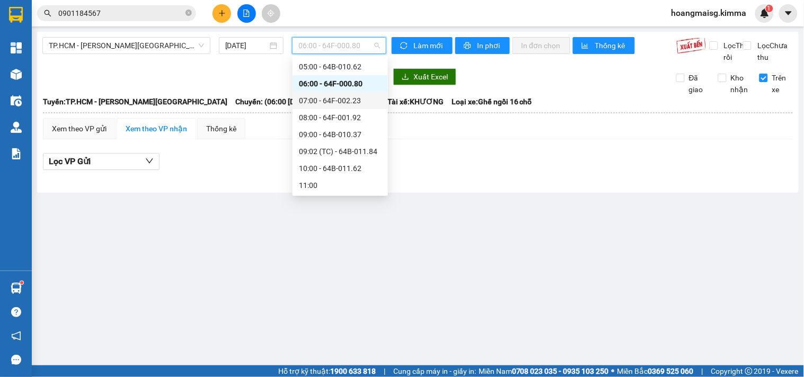
click at [344, 97] on div "07:00 - 64F-002.23" at bounding box center [340, 101] width 83 height 12
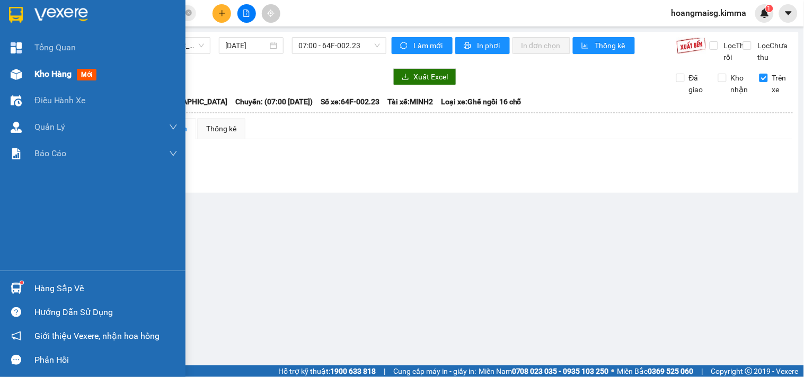
click at [28, 81] on div "Kho hàng mới" at bounding box center [92, 74] width 185 height 26
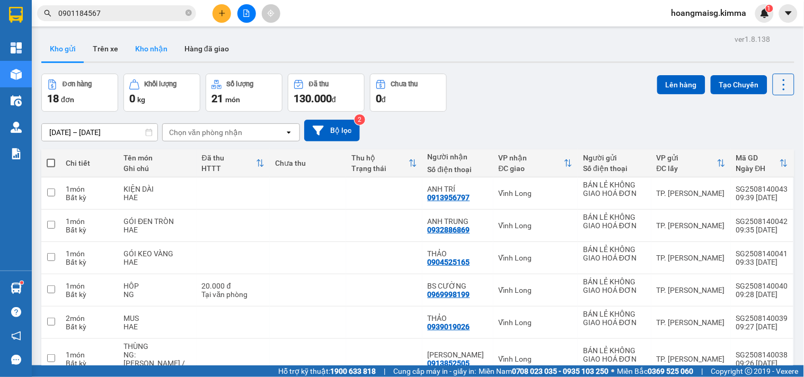
click at [147, 51] on button "Kho nhận" at bounding box center [151, 48] width 49 height 25
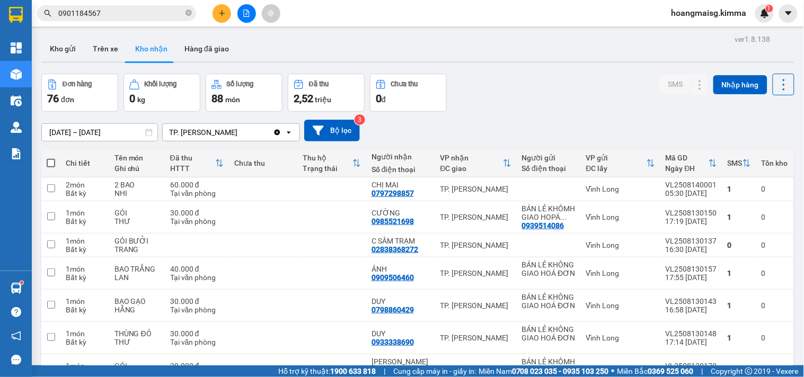
click at [74, 130] on input "[DATE] – [DATE]" at bounding box center [99, 132] width 115 height 17
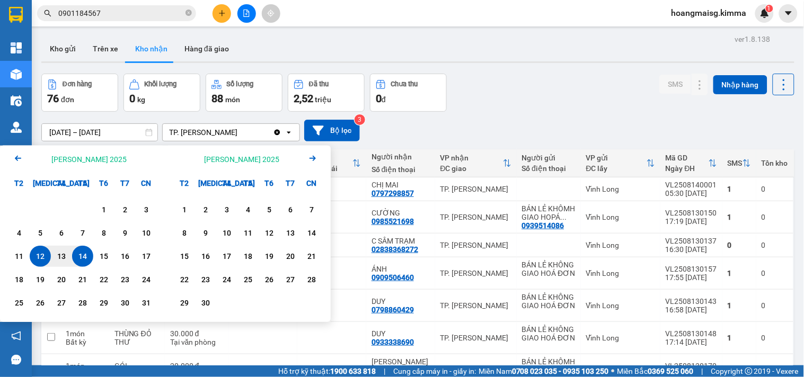
click at [86, 255] on div "14" at bounding box center [82, 256] width 15 height 13
click at [85, 250] on div "14" at bounding box center [82, 256] width 15 height 13
type input "14/08/2025 – 14/08/2025"
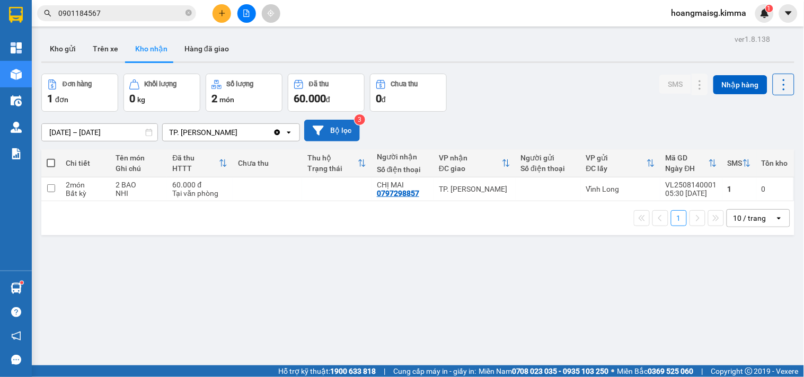
click at [317, 129] on icon at bounding box center [318, 131] width 11 height 10
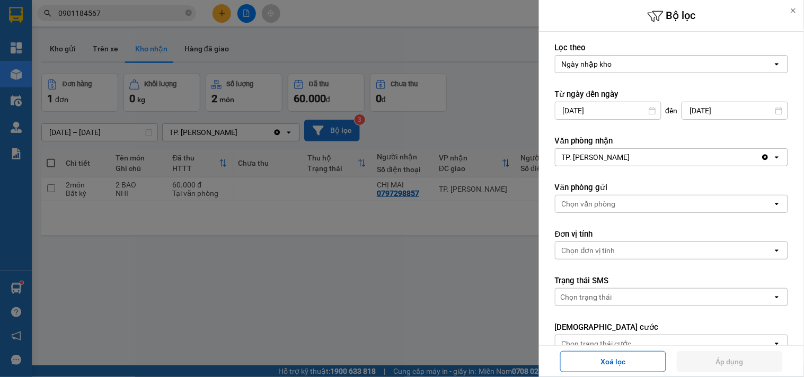
click at [483, 119] on div at bounding box center [402, 188] width 804 height 377
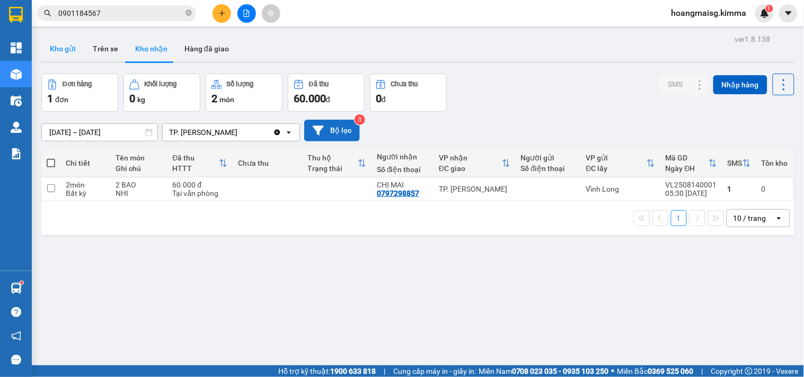
click at [66, 44] on button "Kho gửi" at bounding box center [62, 48] width 43 height 25
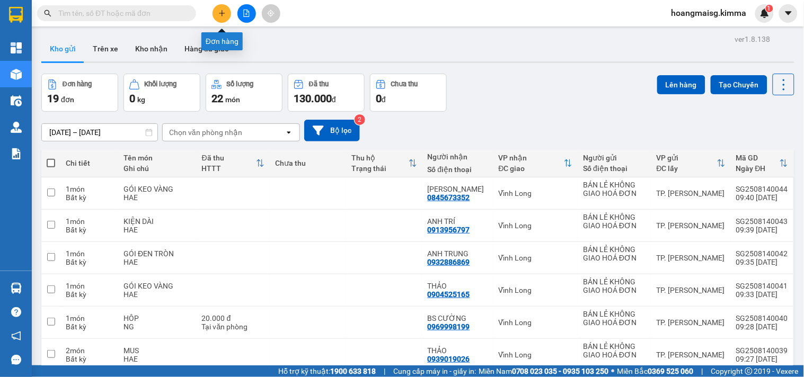
click at [218, 13] on icon "plus" at bounding box center [221, 13] width 7 height 7
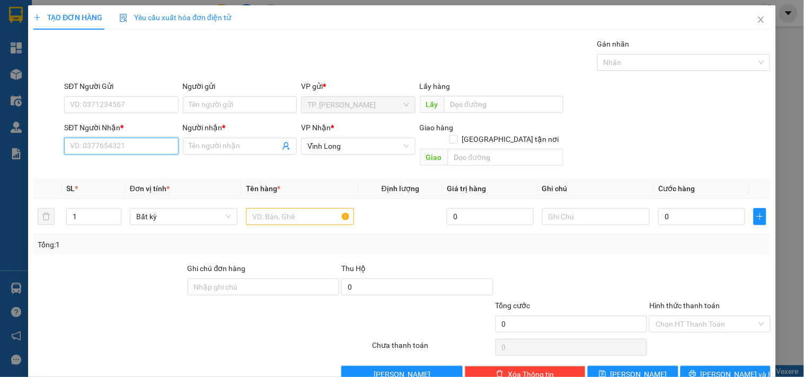
click at [124, 150] on input "SĐT Người Nhận *" at bounding box center [121, 146] width 114 height 17
type input "0777643518"
click at [229, 145] on input "Người nhận *" at bounding box center [234, 146] width 91 height 12
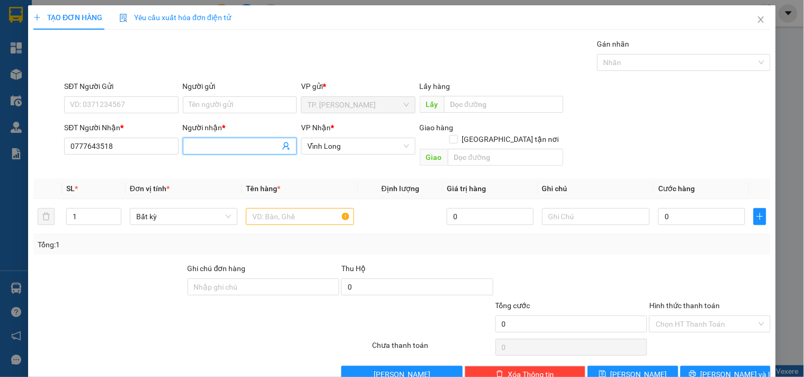
click at [229, 145] on input "Người nhận *" at bounding box center [234, 146] width 91 height 12
type input "THU LAN"
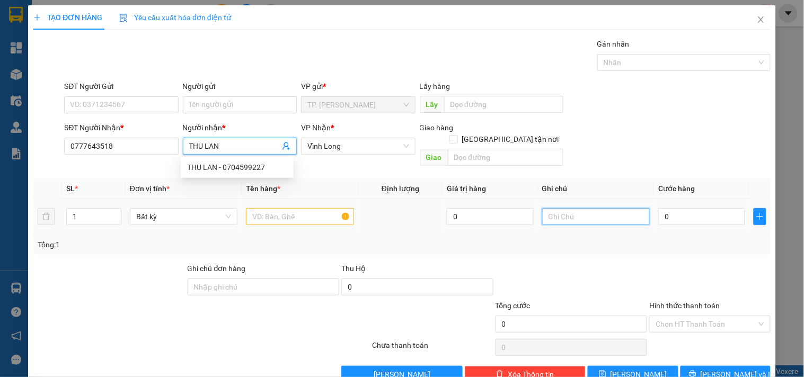
click at [572, 208] on input "text" at bounding box center [596, 216] width 108 height 17
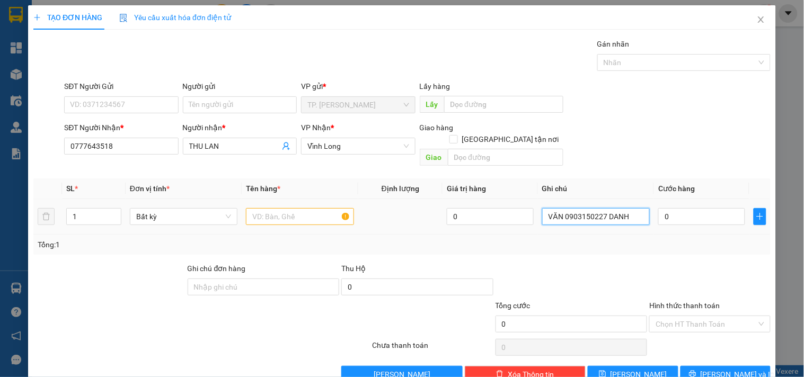
type input "VĂN 0903150227 DANH"
click at [300, 209] on input "text" at bounding box center [300, 216] width 108 height 17
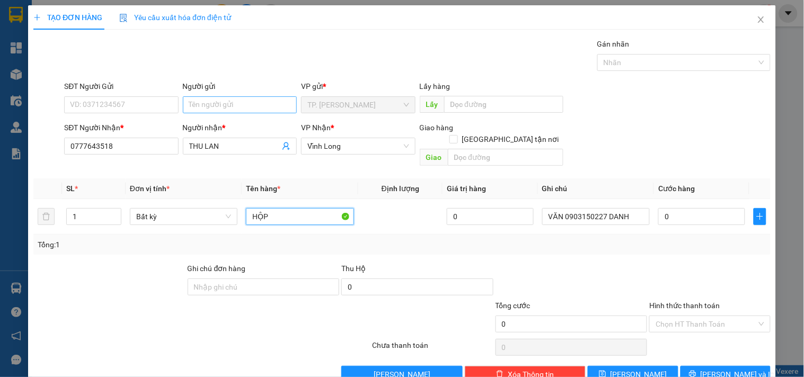
type input "HỘP"
click at [221, 109] on input "Người gửi" at bounding box center [240, 104] width 114 height 17
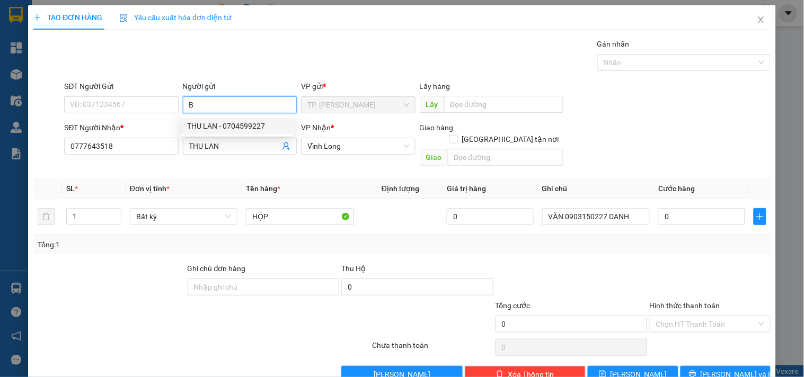
type input "BA"
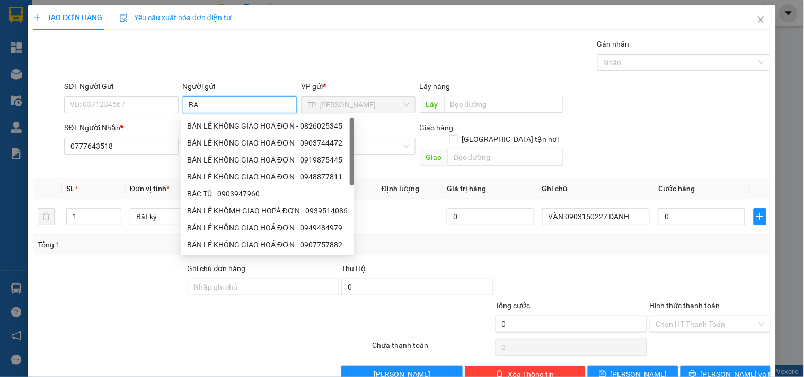
click at [208, 123] on div "BÁN LẺ KHÔNG GIAO HOÁ ĐƠN - 0826025345" at bounding box center [267, 126] width 161 height 12
type input "0826025345"
type input "BÁN LẺ KHÔNG GIAO HOÁ ĐƠN"
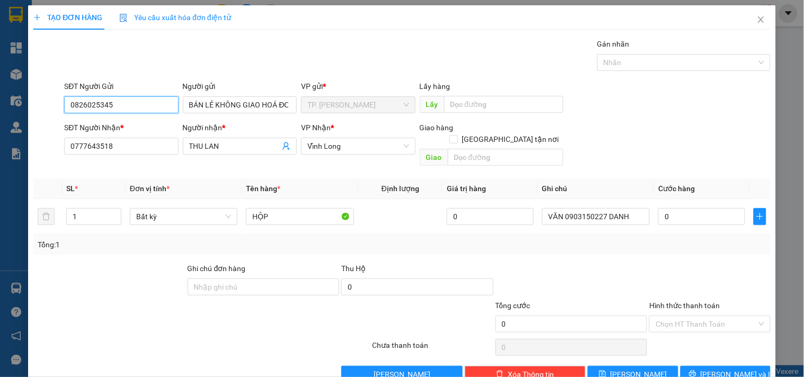
click at [154, 104] on input "0826025345" at bounding box center [121, 104] width 114 height 17
type input "0"
click at [719, 208] on input "0" at bounding box center [701, 216] width 87 height 17
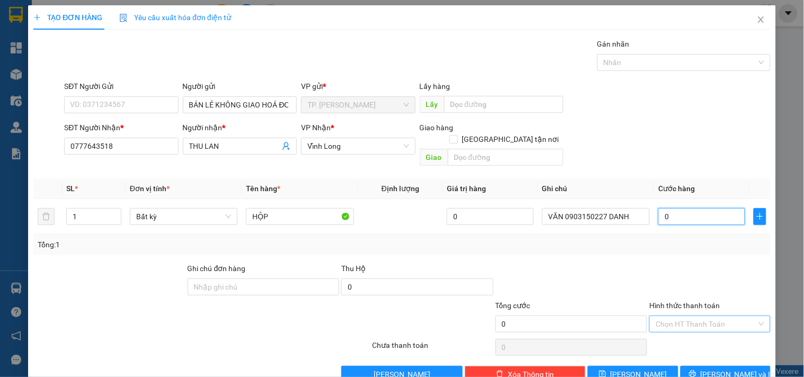
type input "2"
type input "20"
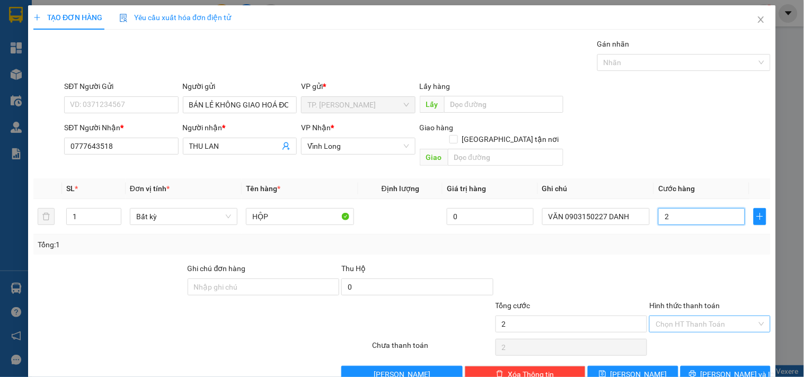
type input "20"
type input "20.000"
click at [713, 316] on input "Hình thức thanh toán" at bounding box center [705, 324] width 101 height 16
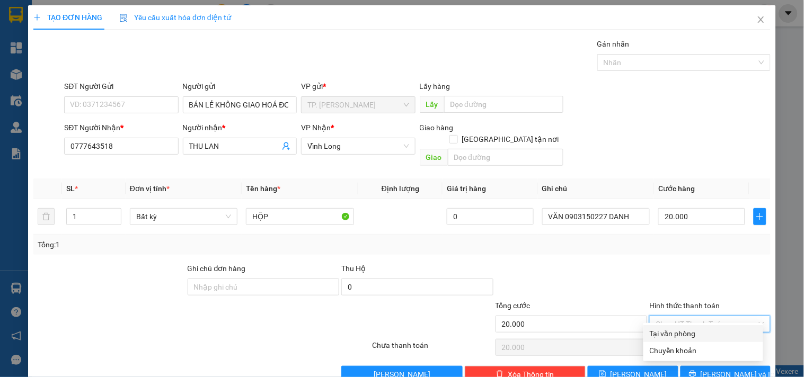
click at [694, 336] on div "Tại văn phòng" at bounding box center [702, 334] width 107 height 12
type input "0"
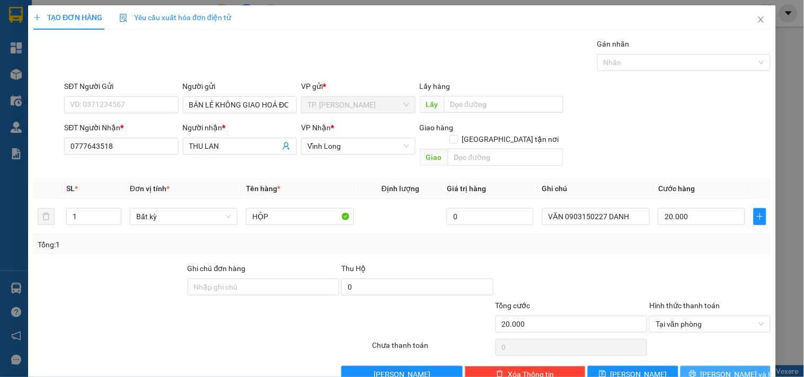
click at [711, 369] on span "[PERSON_NAME] và In" at bounding box center [737, 375] width 74 height 12
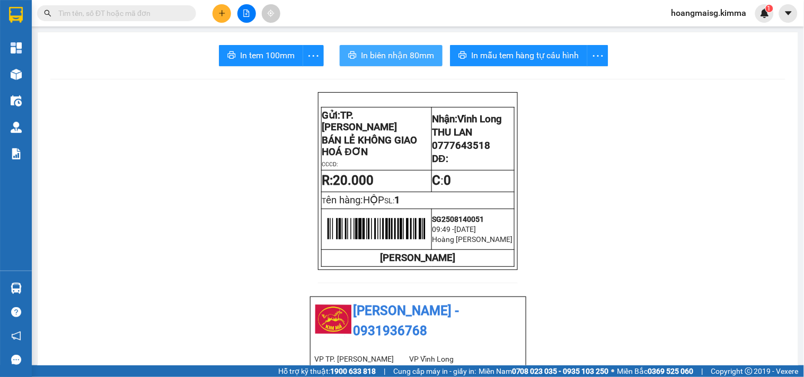
drag, startPoint x: 373, startPoint y: 44, endPoint x: 375, endPoint y: 54, distance: 9.6
click at [375, 54] on span "In biên nhận 80mm" at bounding box center [397, 55] width 73 height 13
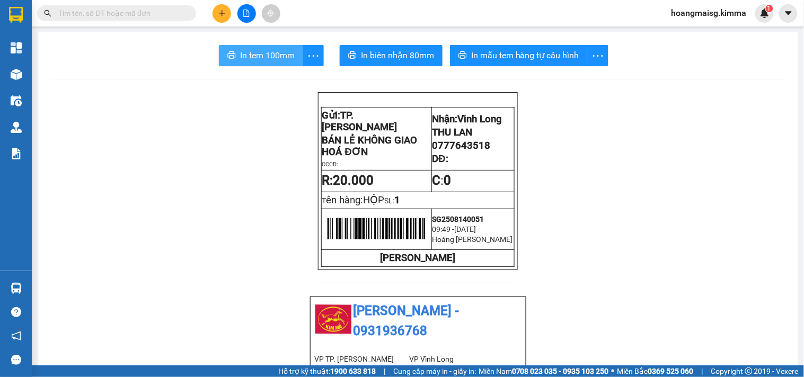
click at [278, 57] on span "In tem 100mm" at bounding box center [267, 55] width 55 height 13
click at [87, 18] on input "text" at bounding box center [120, 13] width 125 height 12
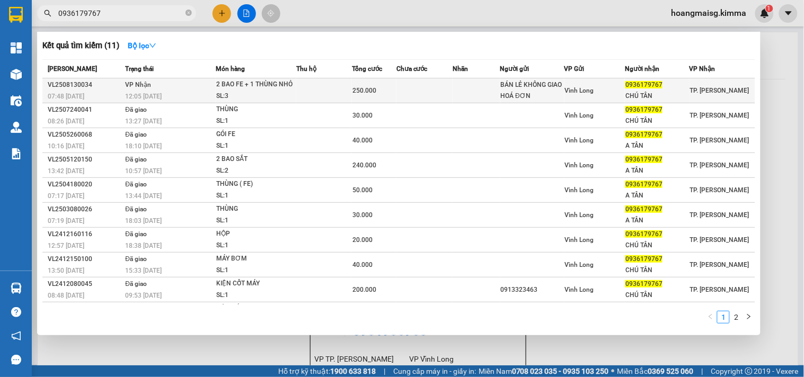
type input "0936179767"
click at [399, 86] on td at bounding box center [424, 90] width 56 height 25
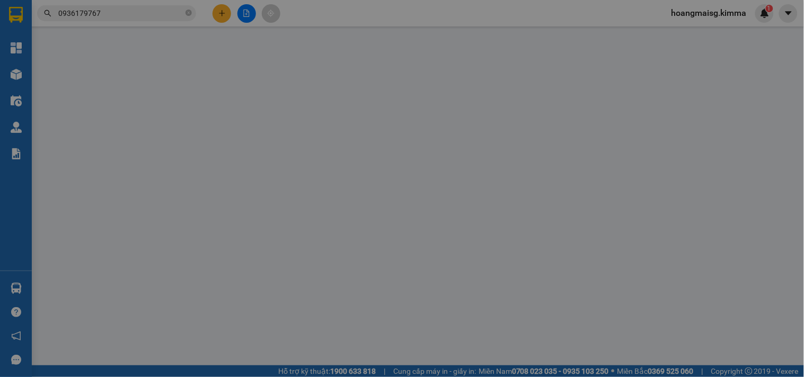
type input "BÁN LẺ KHÔNG GIAO HOÁ ĐƠN"
type input "0936179767"
type input "CHÚ TÂN"
type input "250.000"
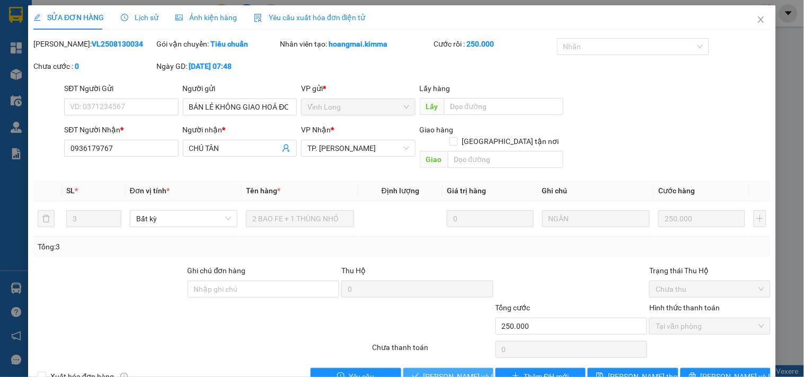
click at [445, 371] on span "[PERSON_NAME] và Giao hàng" at bounding box center [474, 377] width 102 height 12
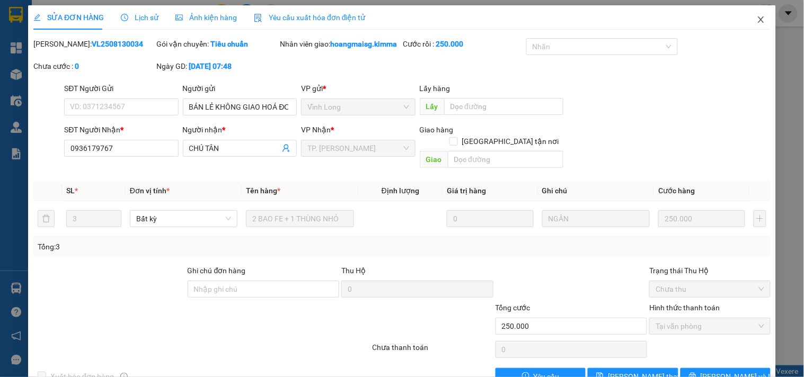
click at [758, 14] on span "Close" at bounding box center [761, 20] width 30 height 30
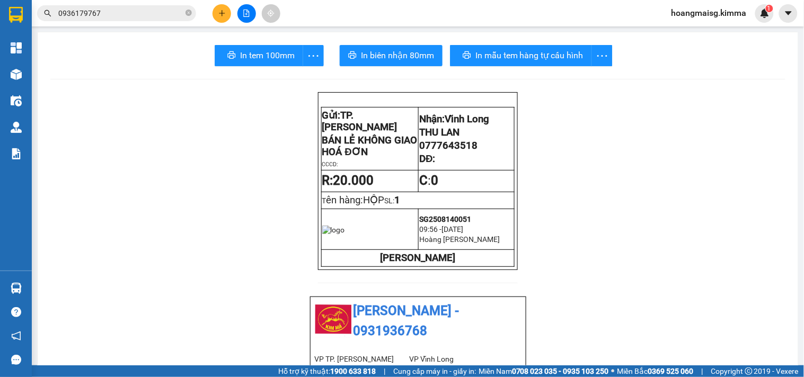
click at [225, 11] on icon "plus" at bounding box center [221, 13] width 7 height 7
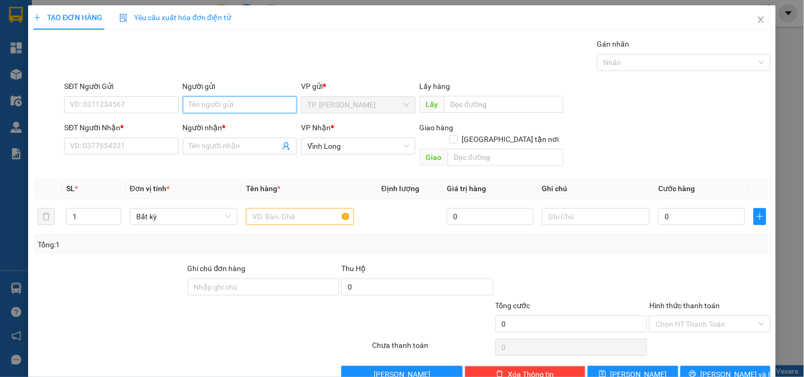
click at [207, 105] on input "Người gửi" at bounding box center [240, 104] width 114 height 17
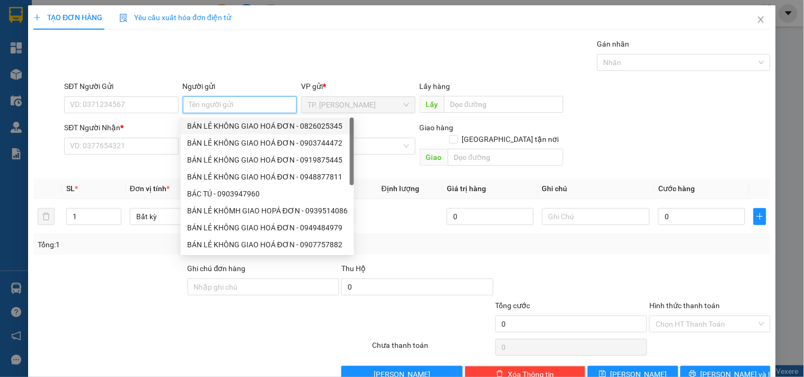
click at [218, 122] on div "BÁN LẺ KHÔNG GIAO HOÁ ĐƠN - 0826025345" at bounding box center [267, 126] width 161 height 12
type input "0826025345"
type input "BÁN LẺ KHÔNG GIAO HOÁ ĐƠN"
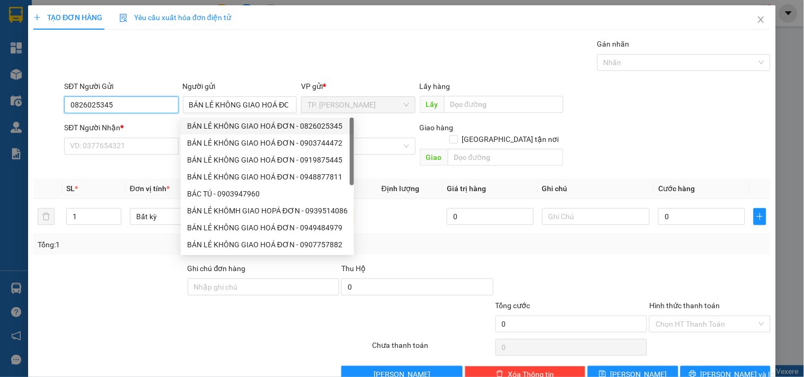
click at [150, 112] on input "0826025345" at bounding box center [121, 104] width 114 height 17
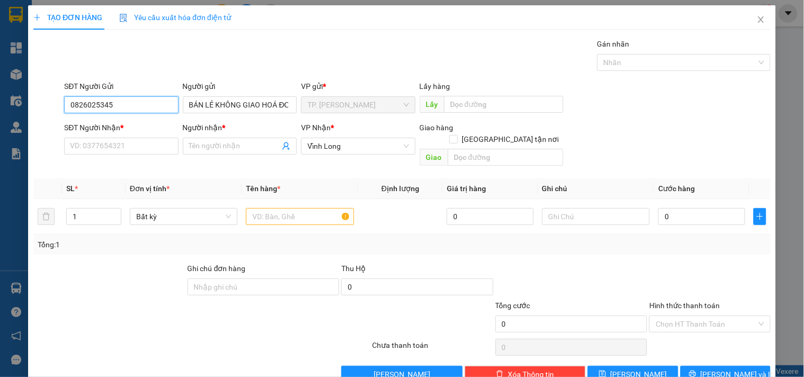
click at [150, 112] on input "0826025345" at bounding box center [121, 104] width 114 height 17
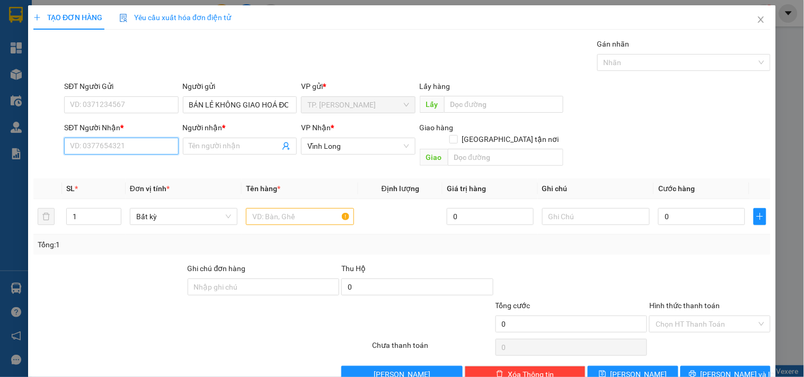
click at [138, 145] on input "SĐT Người Nhận *" at bounding box center [121, 146] width 114 height 17
type input "0971060209"
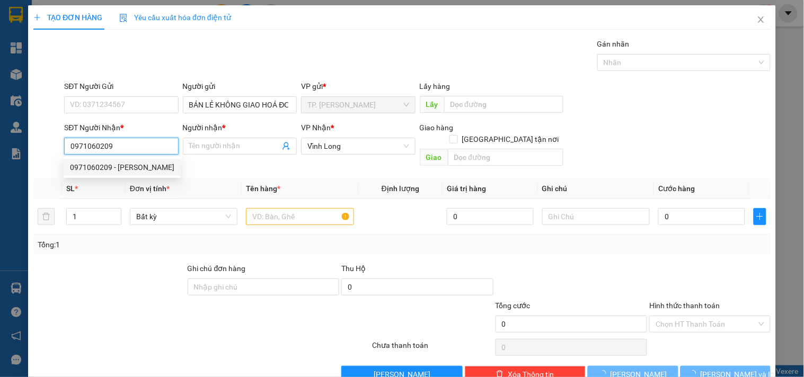
click at [133, 174] on div "0971060209 - [PERSON_NAME]" at bounding box center [122, 167] width 117 height 17
type input "[PERSON_NAME]"
type input "0971060209"
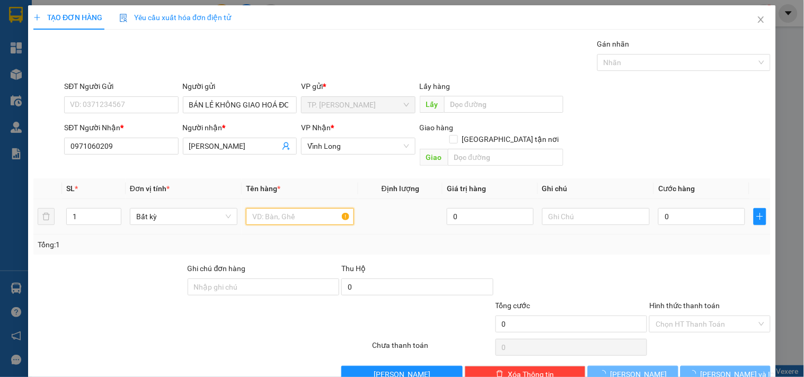
click at [305, 208] on input "text" at bounding box center [300, 216] width 108 height 17
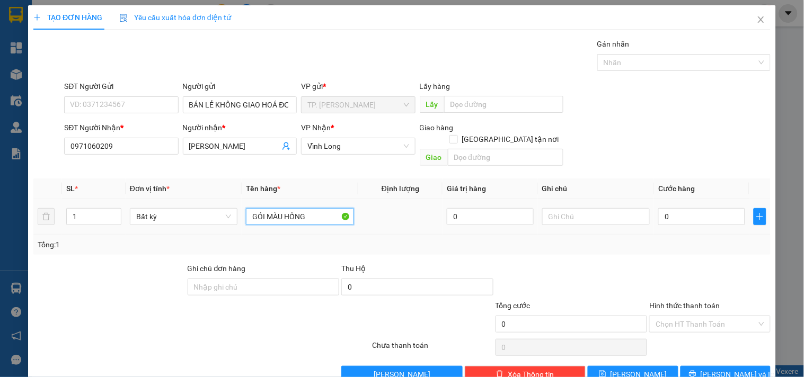
type input "GÓI MÀU HỒNG"
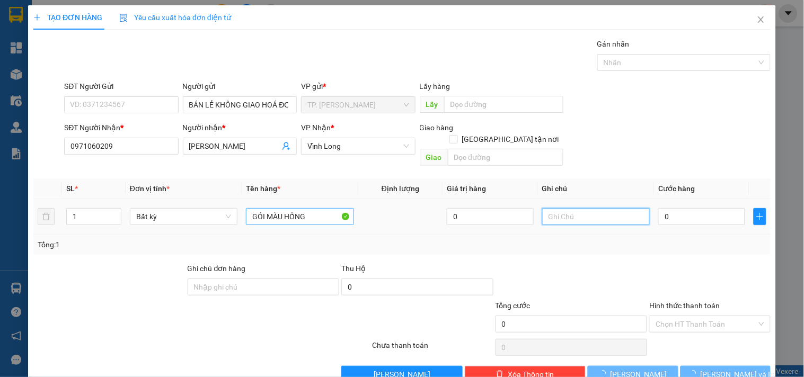
type input "T"
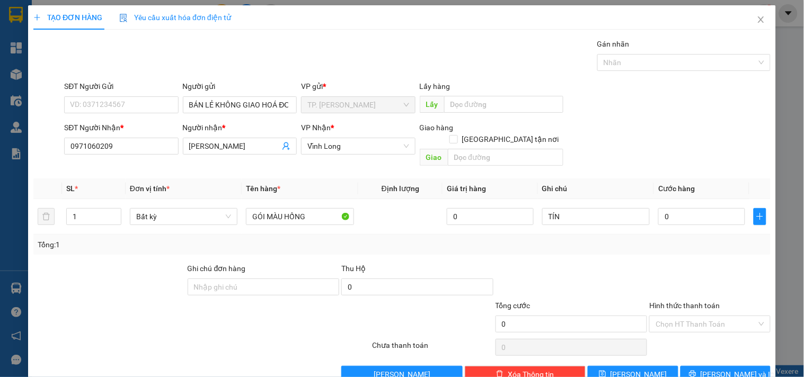
click at [764, 363] on div "TẠO ĐƠN HÀNG Yêu cầu xuất hóa đơn điện tử Transit Pickup Surcharge Ids Transit …" at bounding box center [401, 198] width 747 height 386
click at [745, 366] on button "[PERSON_NAME] và In" at bounding box center [725, 374] width 90 height 17
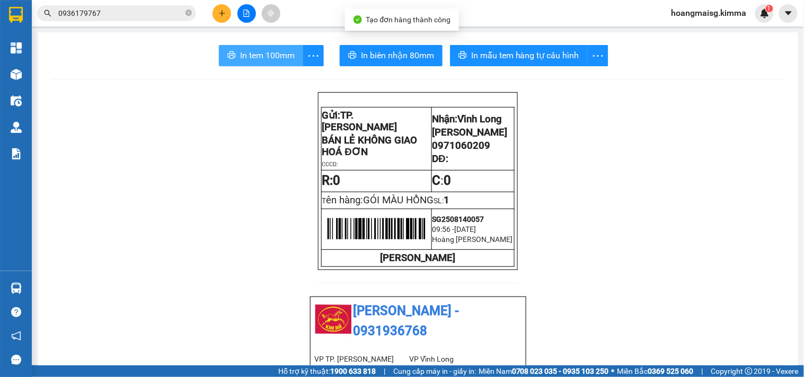
click at [244, 54] on span "In tem 100mm" at bounding box center [267, 55] width 55 height 13
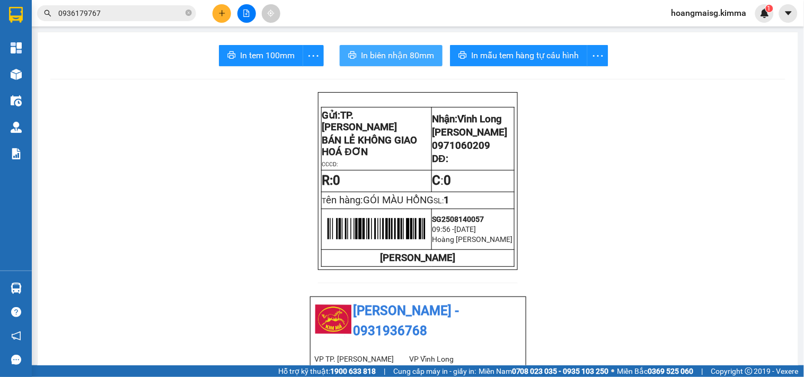
click at [372, 55] on span "In biên nhận 80mm" at bounding box center [397, 55] width 73 height 13
click at [188, 12] on icon "close-circle" at bounding box center [188, 13] width 6 height 6
click at [176, 15] on input "text" at bounding box center [120, 13] width 125 height 12
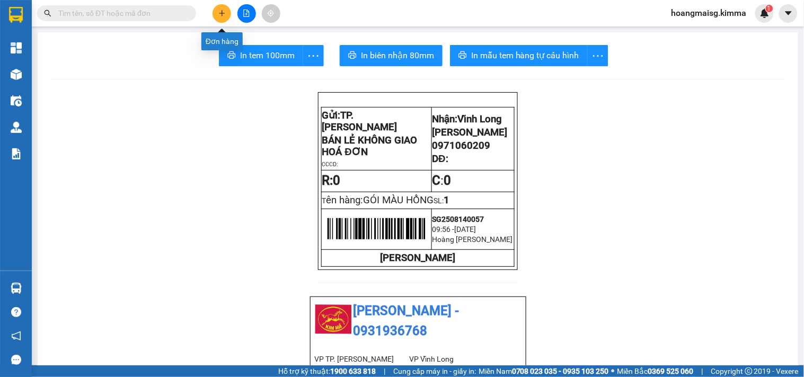
click at [223, 4] on button at bounding box center [221, 13] width 19 height 19
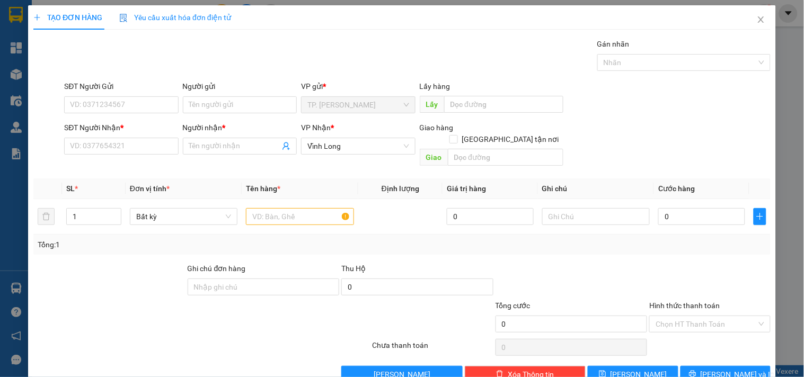
click at [260, 113] on div "Người gửi Tên người gửi" at bounding box center [240, 99] width 114 height 37
click at [251, 103] on input "Người gửi" at bounding box center [240, 104] width 114 height 17
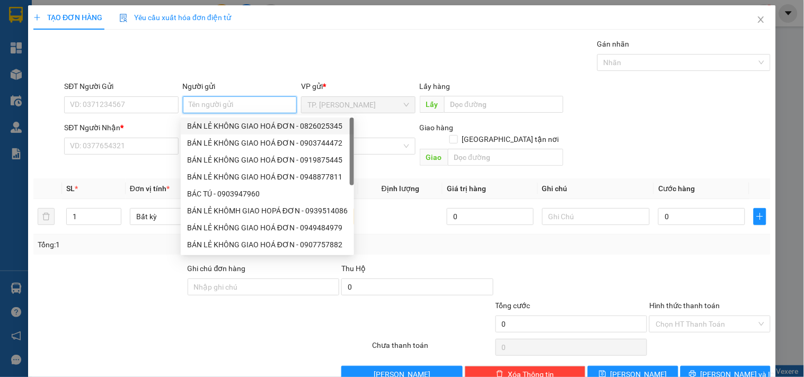
click at [247, 130] on div "BÁN LẺ KHÔNG GIAO HOÁ ĐƠN - 0826025345" at bounding box center [267, 126] width 161 height 12
type input "0826025345"
type input "BÁN LẺ KHÔNG GIAO HOÁ ĐƠN"
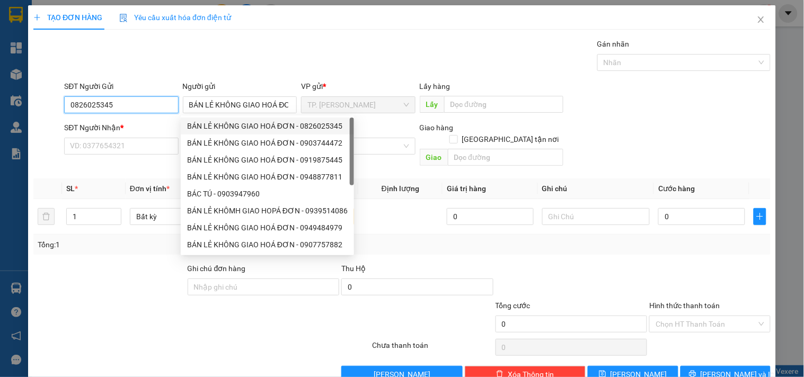
click at [167, 111] on input "0826025345" at bounding box center [121, 104] width 114 height 17
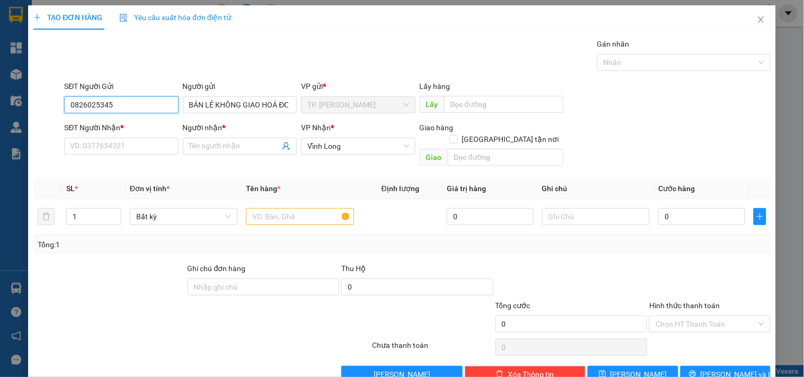
click at [166, 110] on input "0826025345" at bounding box center [121, 104] width 114 height 17
drag, startPoint x: 163, startPoint y: 136, endPoint x: 161, endPoint y: 144, distance: 8.6
click at [162, 139] on div "SĐT Người Nhận * VD: 0377654321" at bounding box center [121, 140] width 114 height 37
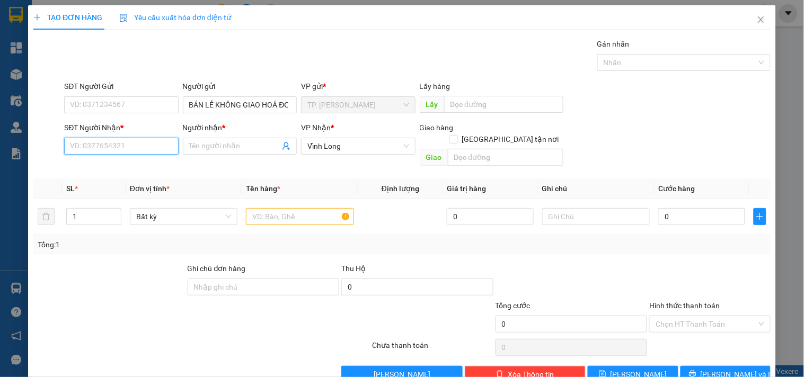
click at [161, 144] on input "SĐT Người Nhận *" at bounding box center [121, 146] width 114 height 17
click at [150, 151] on input "0918092908" at bounding box center [121, 146] width 114 height 17
click at [145, 164] on div "0938308300 - VILOCOM" at bounding box center [120, 168] width 100 height 12
type input "0938308300"
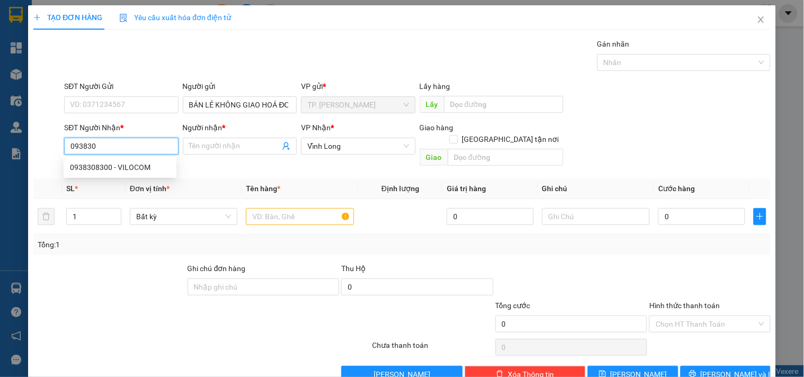
type input "VILOCOM"
type input "0938308300"
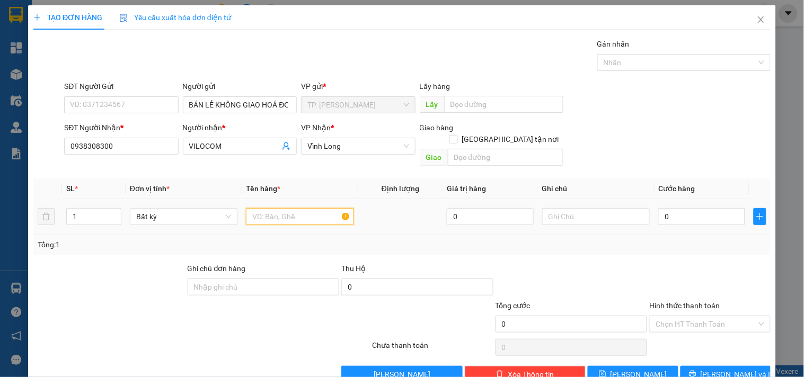
click at [320, 210] on input "text" at bounding box center [300, 216] width 108 height 17
type input "THÙNG"
click at [726, 369] on span "[PERSON_NAME] và In" at bounding box center [737, 375] width 74 height 12
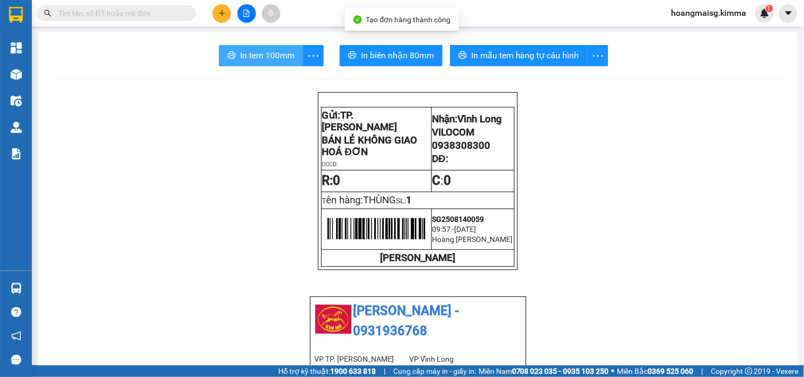
click at [263, 59] on span "In tem 100mm" at bounding box center [267, 55] width 55 height 13
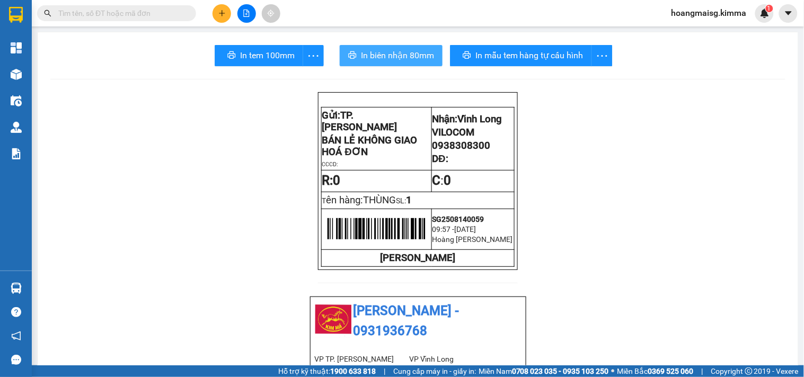
click at [380, 56] on span "In biên nhận 80mm" at bounding box center [397, 55] width 73 height 13
click at [221, 11] on icon "plus" at bounding box center [221, 13] width 1 height 6
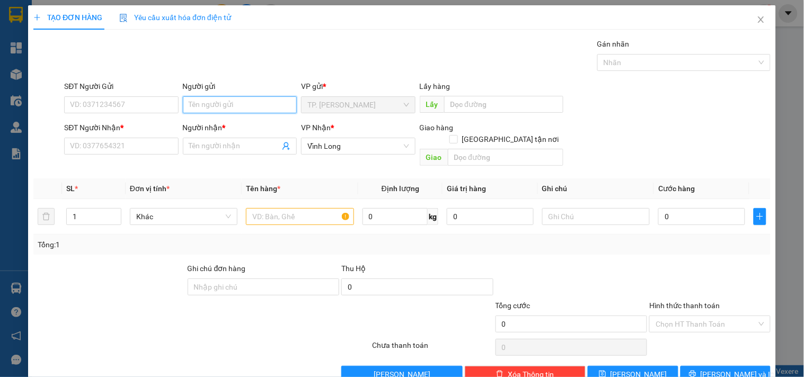
click at [213, 101] on input "Người gửi" at bounding box center [240, 104] width 114 height 17
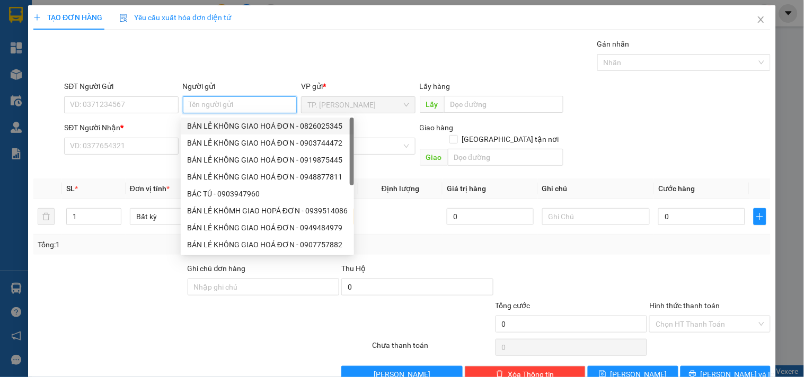
click at [215, 122] on div "BÁN LẺ KHÔNG GIAO HOÁ ĐƠN - 0826025345" at bounding box center [267, 126] width 161 height 12
type input "0826025345"
type input "BÁN LẺ KHÔNG GIAO HOÁ ĐƠN"
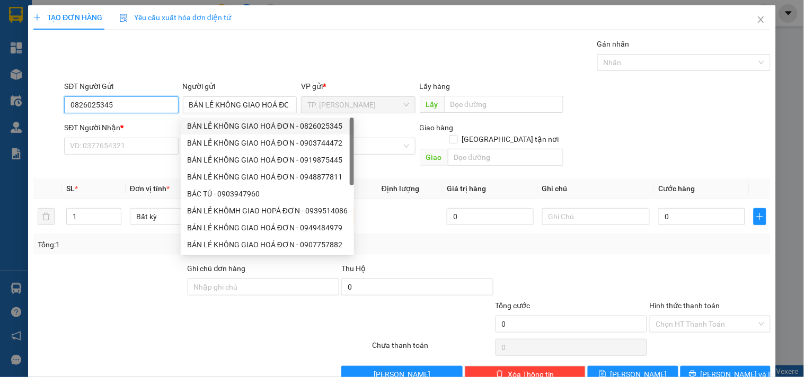
click at [152, 103] on input "0826025345" at bounding box center [121, 104] width 114 height 17
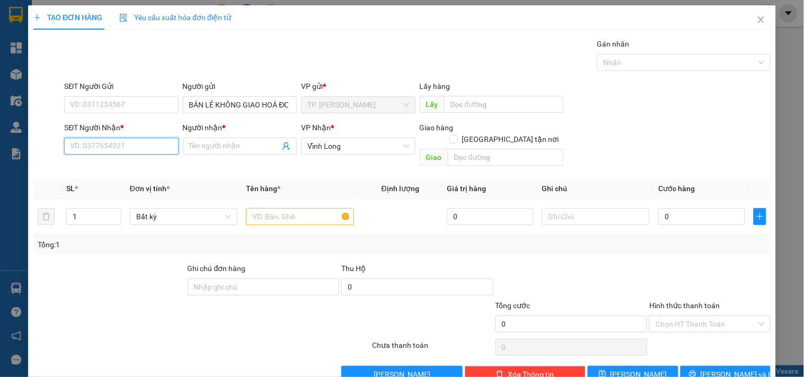
click at [139, 151] on input "SĐT Người Nhận *" at bounding box center [121, 146] width 114 height 17
click at [136, 184] on div "0903062082 - ANH TOÀN" at bounding box center [122, 185] width 104 height 12
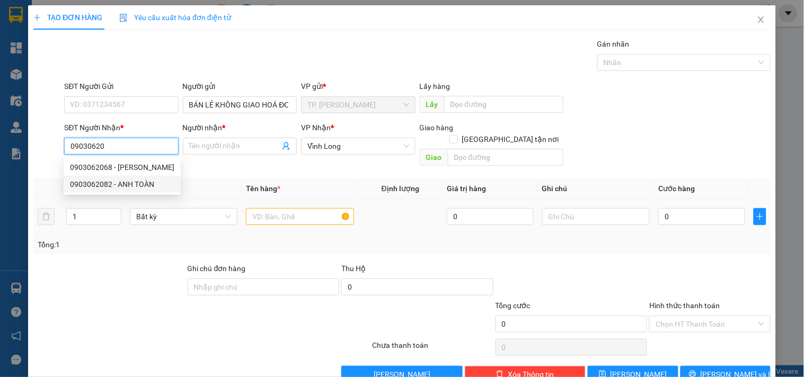
type input "0903062082"
type input "ANH TOÀN"
type input "0903062082"
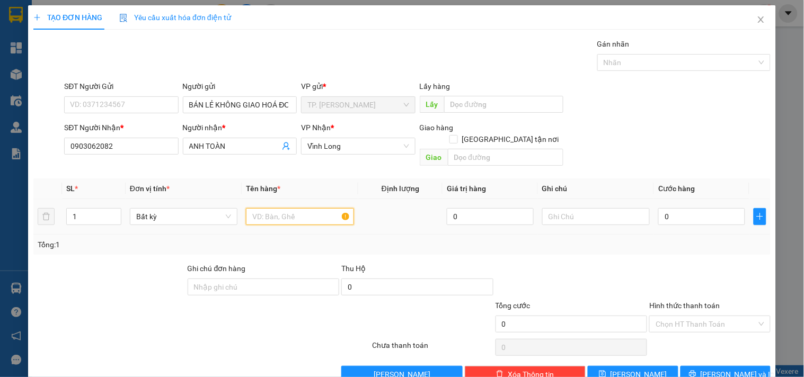
click at [270, 208] on input "text" at bounding box center [300, 216] width 108 height 17
type input "XÔ TRẮNG"
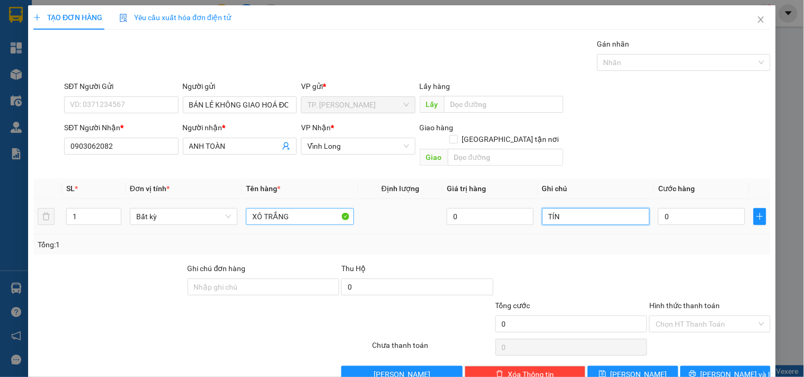
type input "TÍN"
click at [226, 134] on div "Người nhận *" at bounding box center [240, 130] width 114 height 16
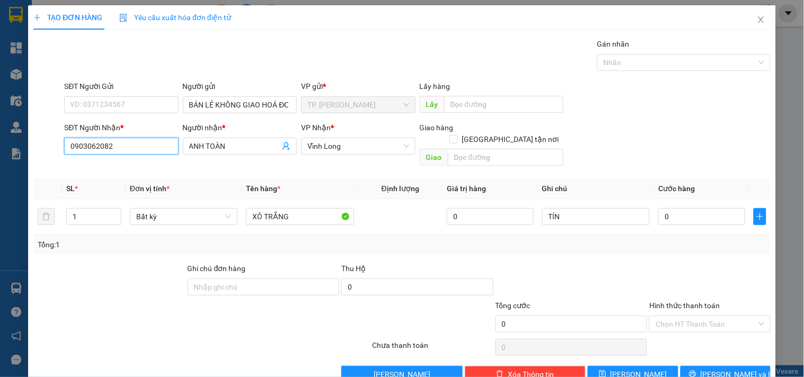
click at [157, 147] on input "0903062082" at bounding box center [121, 146] width 114 height 17
click at [249, 145] on input "ANH TOÀN" at bounding box center [234, 146] width 91 height 12
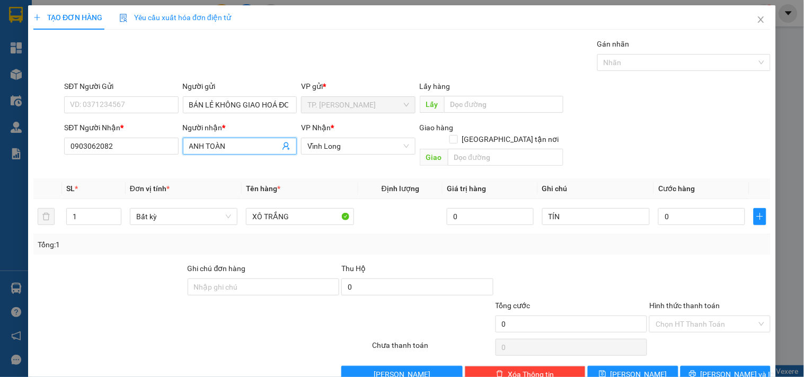
click at [249, 145] on input "ANH TOÀN" at bounding box center [234, 146] width 91 height 12
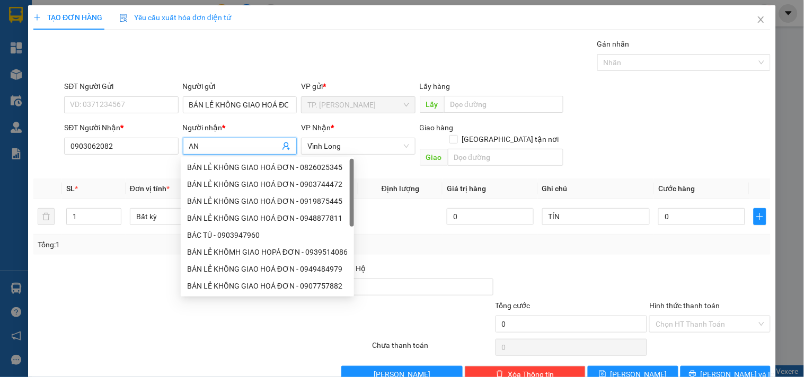
type input "AN P"
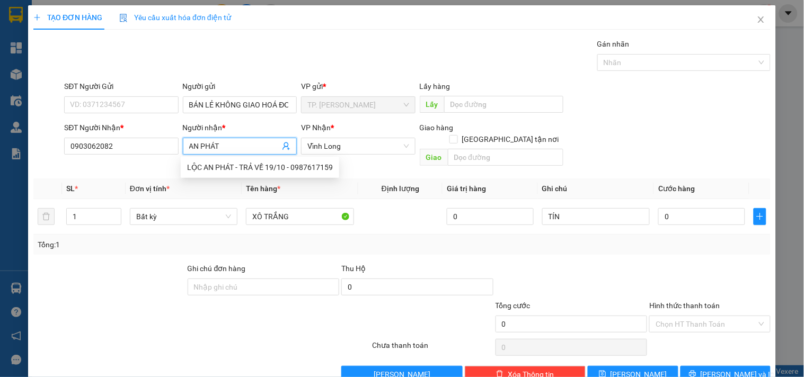
click at [695, 239] on div "Tổng: 1" at bounding box center [402, 245] width 728 height 12
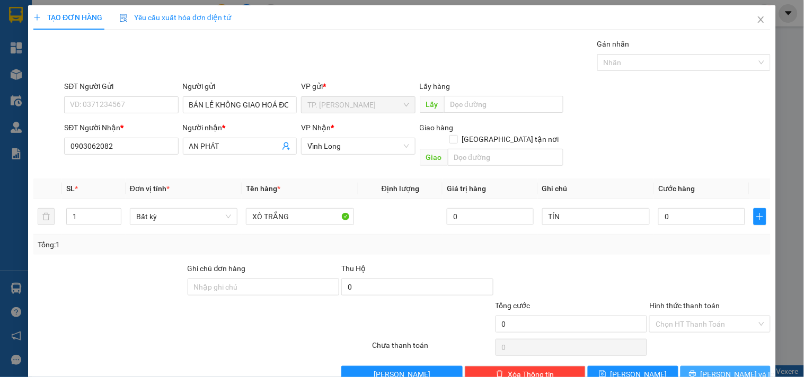
drag, startPoint x: 710, startPoint y: 361, endPoint x: 716, endPoint y: 363, distance: 6.6
click at [711, 369] on span "[PERSON_NAME] và In" at bounding box center [737, 375] width 74 height 12
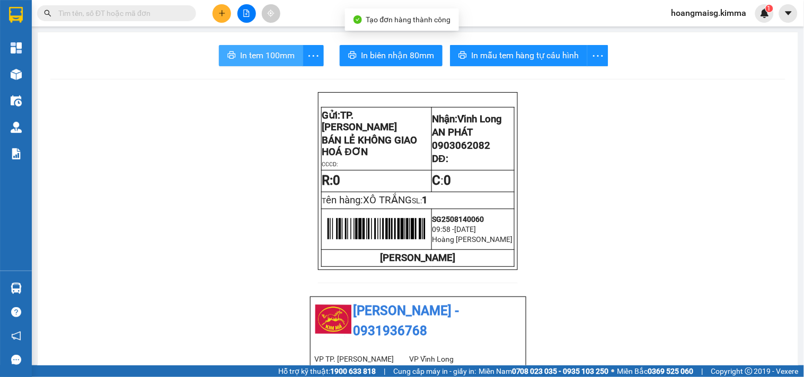
click at [244, 63] on button "In tem 100mm" at bounding box center [261, 55] width 84 height 21
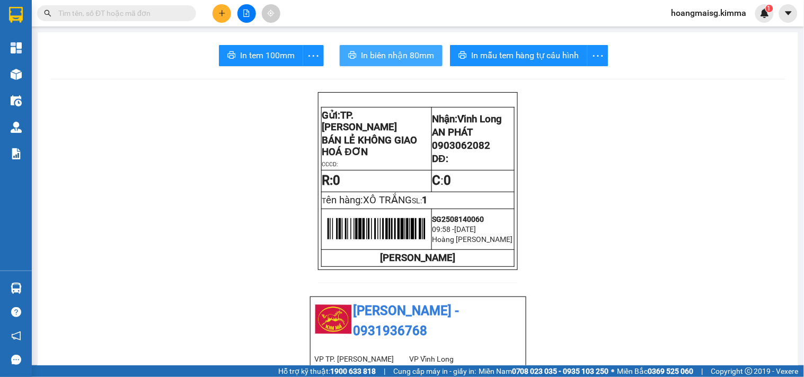
click at [341, 64] on button "In biên nhận 80mm" at bounding box center [391, 55] width 103 height 21
click at [126, 8] on input "text" at bounding box center [120, 13] width 125 height 12
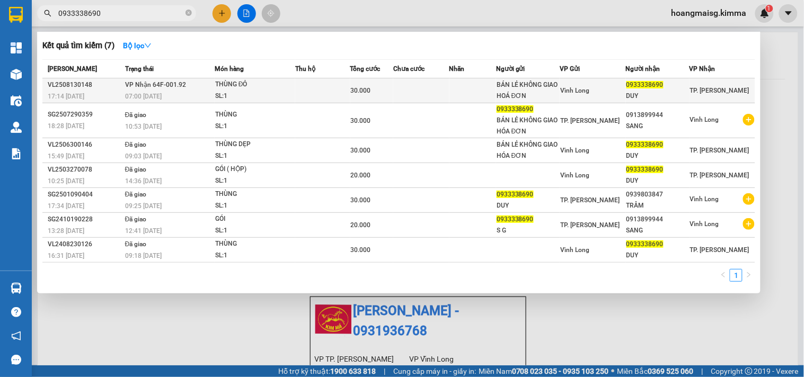
type input "0933338690"
click at [241, 86] on div "THÙNG ĐỎ" at bounding box center [254, 85] width 79 height 12
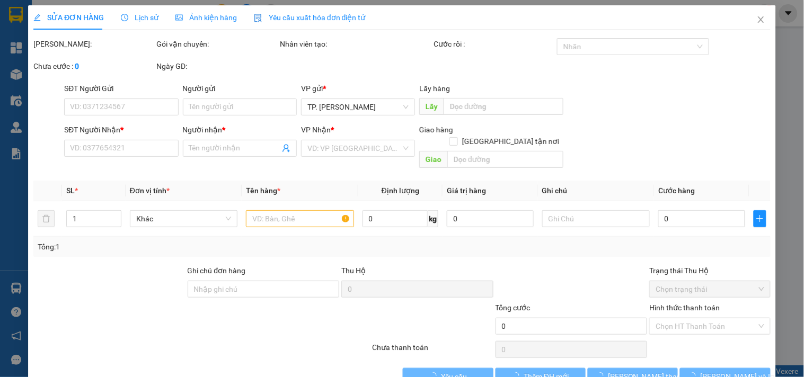
type input "BÁN LẺ KHÔNG GIAO HOÁ ĐƠN"
type input "0933338690"
type input "DUY"
type input "30.000"
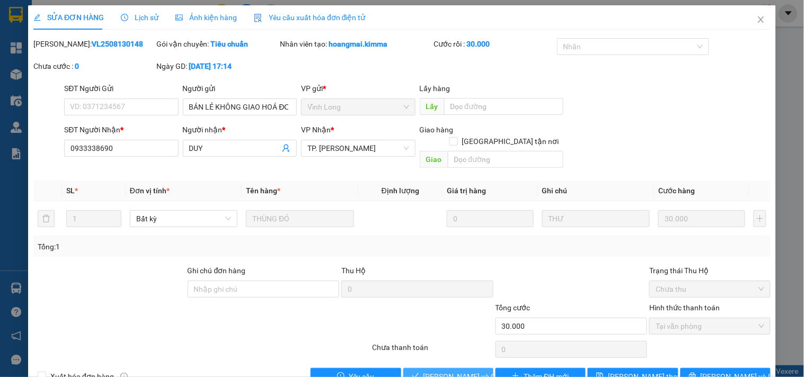
click at [462, 371] on span "[PERSON_NAME] và Giao hàng" at bounding box center [474, 377] width 102 height 12
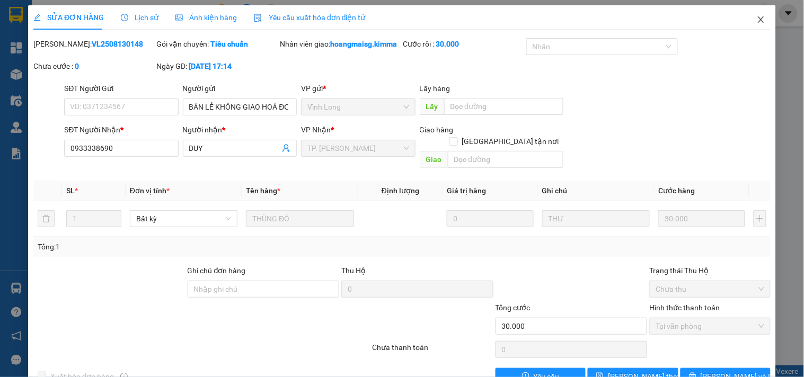
click at [757, 22] on icon "close" at bounding box center [760, 19] width 6 height 6
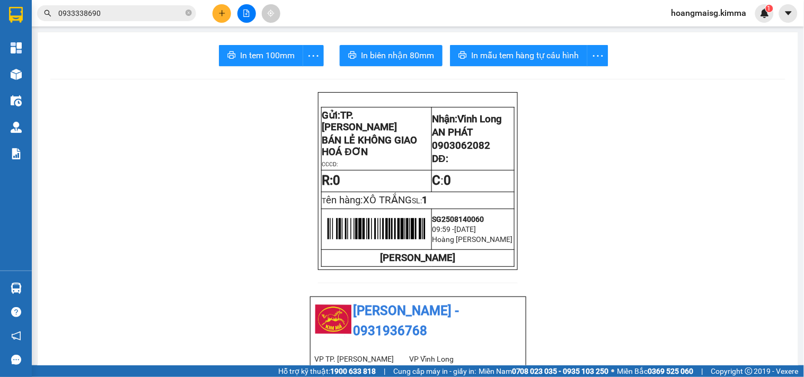
click at [225, 14] on icon "plus" at bounding box center [221, 13] width 7 height 7
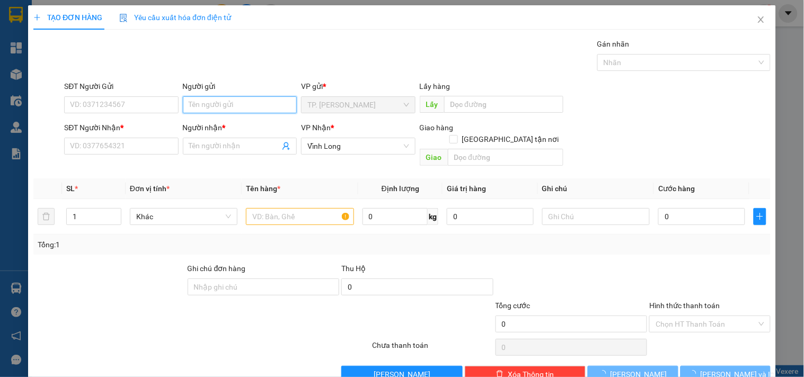
click at [199, 107] on input "Người gửi" at bounding box center [240, 104] width 114 height 17
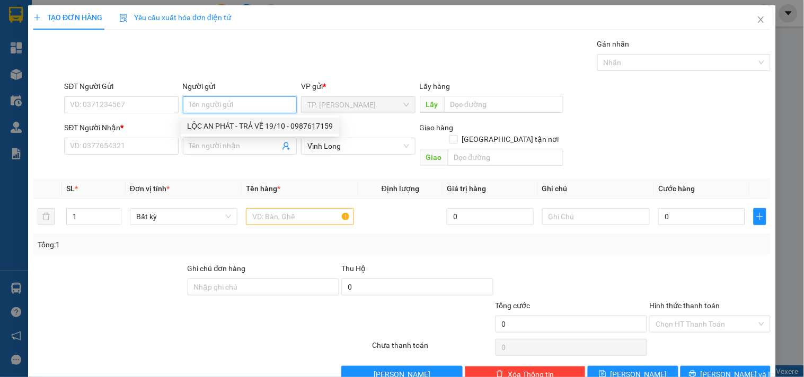
click at [204, 128] on div "LỘC AN PHÁT - TRẢ VỀ 19/10 - 0987617159" at bounding box center [260, 126] width 146 height 12
type input "0987617159"
click at [207, 101] on input "LỘC AN PHÁT - TRẢ VỀ 19/10" at bounding box center [240, 104] width 114 height 17
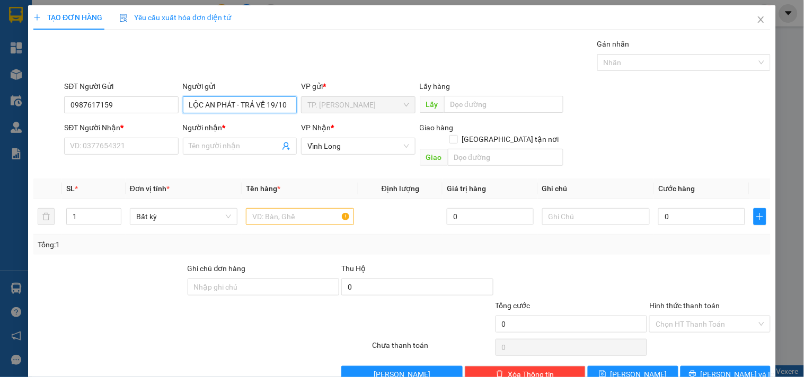
click at [207, 101] on input "LỘC AN PHÁT - TRẢ VỀ 19/10" at bounding box center [240, 104] width 114 height 17
type input "BÁN"
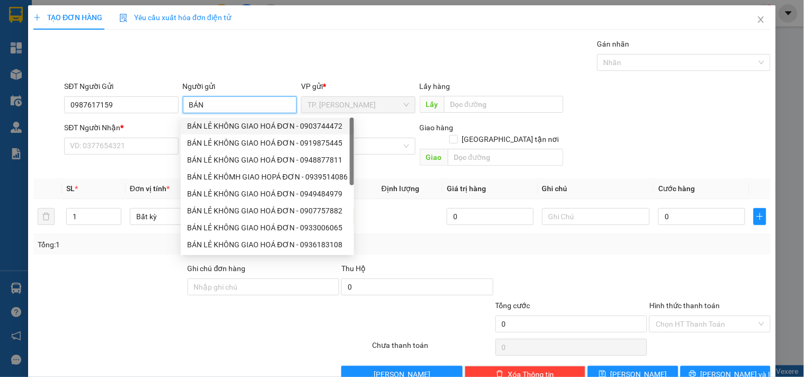
drag, startPoint x: 215, startPoint y: 123, endPoint x: 156, endPoint y: 114, distance: 60.0
click at [215, 123] on div "BÁN LẺ KHÔNG GIAO HOÁ ĐƠN - 0903744472" at bounding box center [267, 126] width 161 height 12
type input "0903744472"
type input "BÁN LẺ KHÔNG GIAO HOÁ ĐƠN"
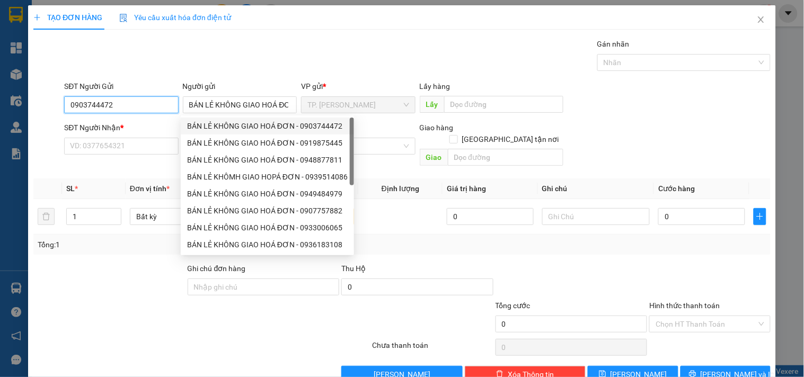
click at [142, 106] on input "0903744472" at bounding box center [121, 104] width 114 height 17
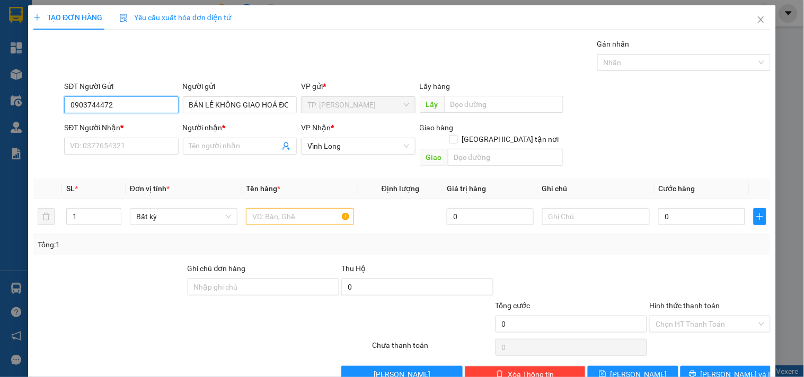
click at [142, 106] on input "0903744472" at bounding box center [121, 104] width 114 height 17
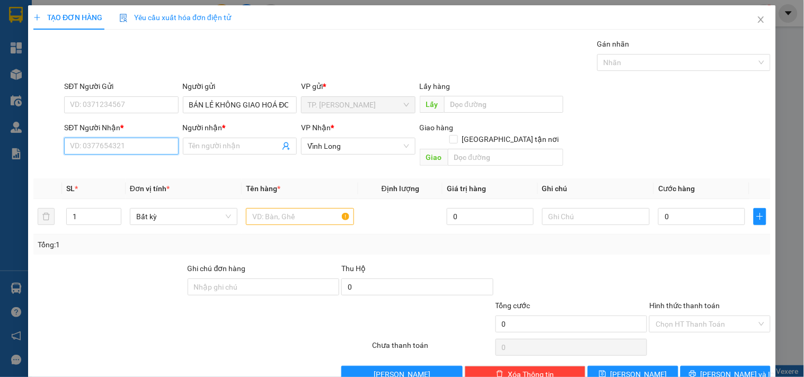
click at [144, 140] on input "SĐT Người Nhận *" at bounding box center [121, 146] width 114 height 17
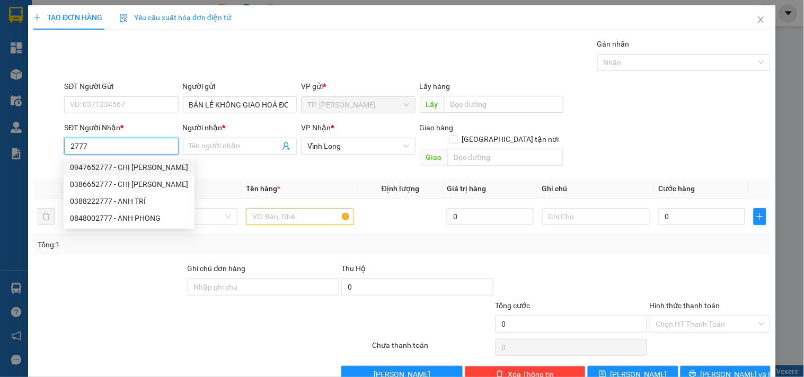
click at [111, 168] on div "0947652777 - CHỊ [PERSON_NAME]" at bounding box center [129, 168] width 118 height 12
type input "0947652777"
type input "CHỊ [PERSON_NAME]"
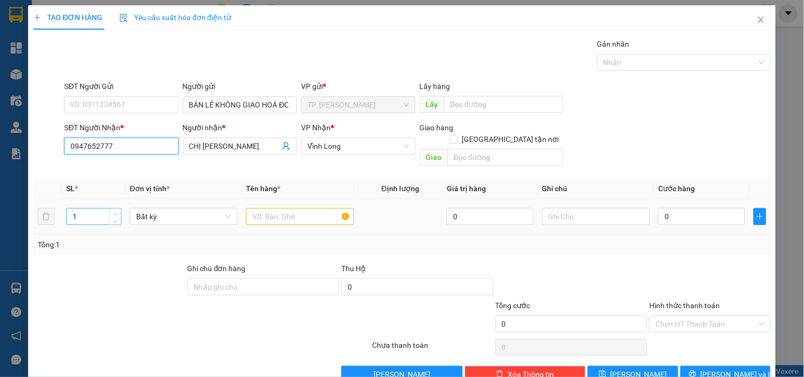
type input "0947652777"
click at [113, 212] on icon "up" at bounding box center [115, 214] width 4 height 4
type input "4"
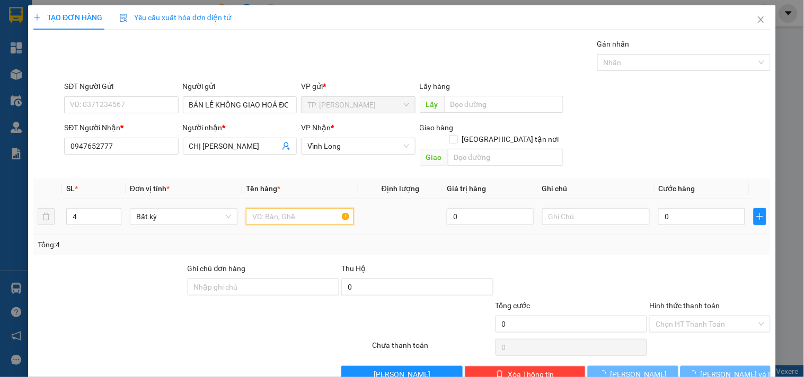
click at [281, 208] on input "text" at bounding box center [300, 216] width 108 height 17
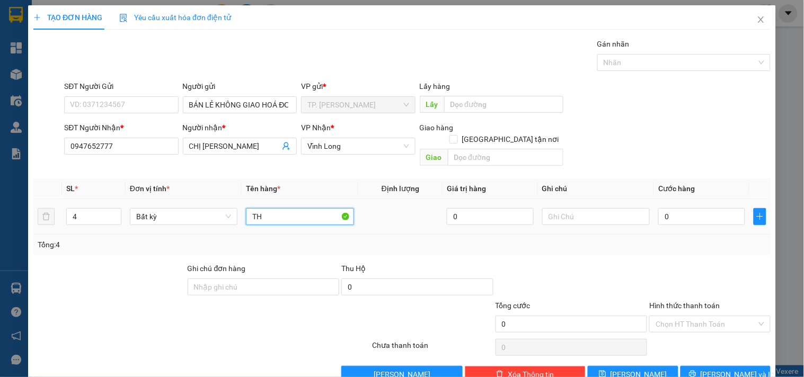
type input "T"
type input "4 THÙNG"
type input "TÍN"
click at [689, 366] on button "[PERSON_NAME] và In" at bounding box center [725, 374] width 90 height 17
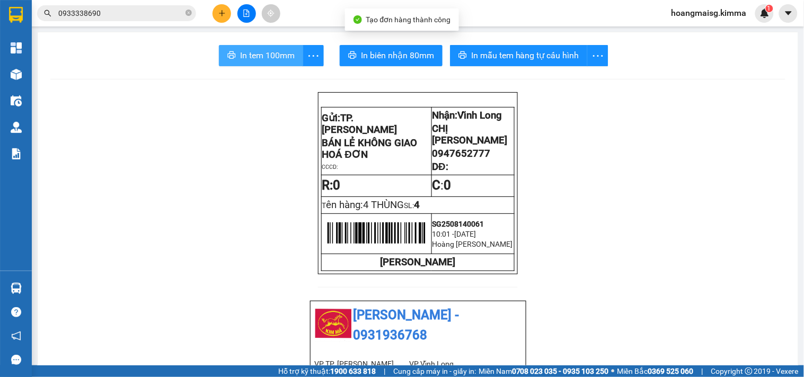
click at [285, 54] on span "In tem 100mm" at bounding box center [267, 55] width 55 height 13
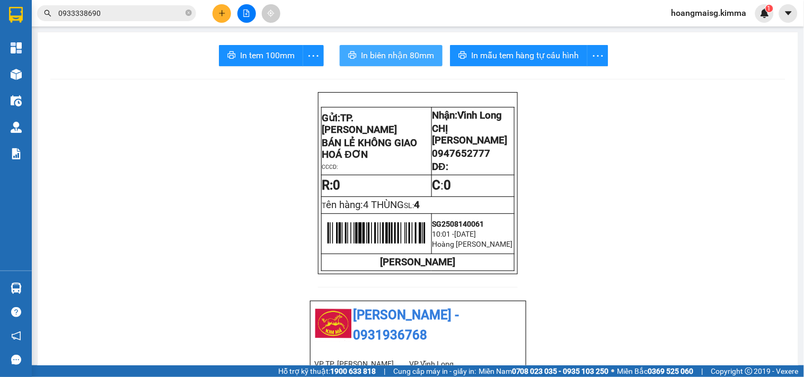
click at [377, 61] on span "In biên nhận 80mm" at bounding box center [397, 55] width 73 height 13
click at [213, 13] on button at bounding box center [221, 13] width 19 height 19
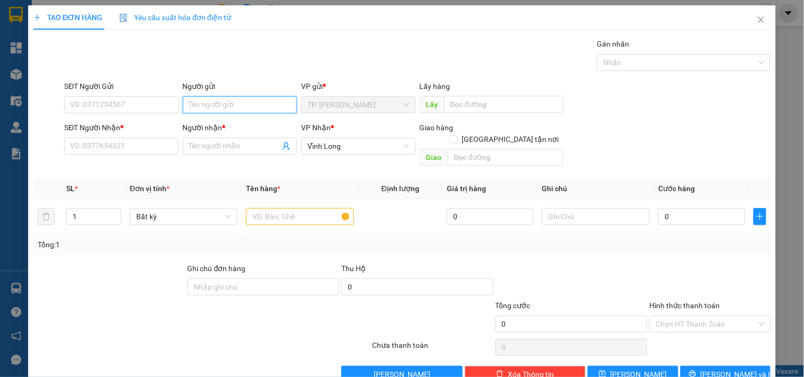
click at [199, 102] on input "Người gửi" at bounding box center [240, 104] width 114 height 17
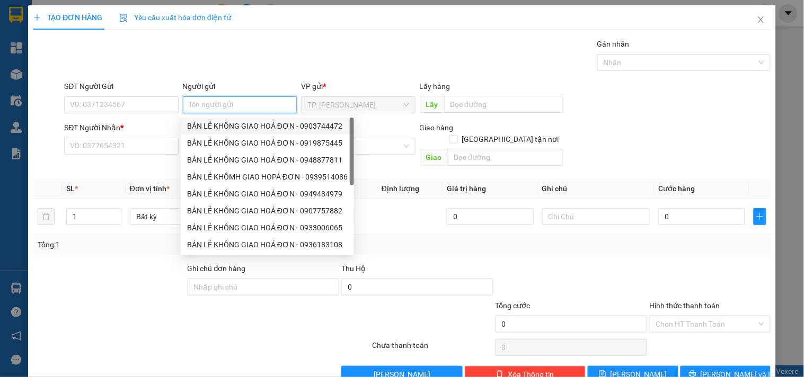
click at [222, 125] on div "BÁN LẺ KHÔNG GIAO HOÁ ĐƠN - 0903744472" at bounding box center [267, 126] width 161 height 12
type input "0903744472"
type input "BÁN LẺ KHÔNG GIAO HOÁ ĐƠN"
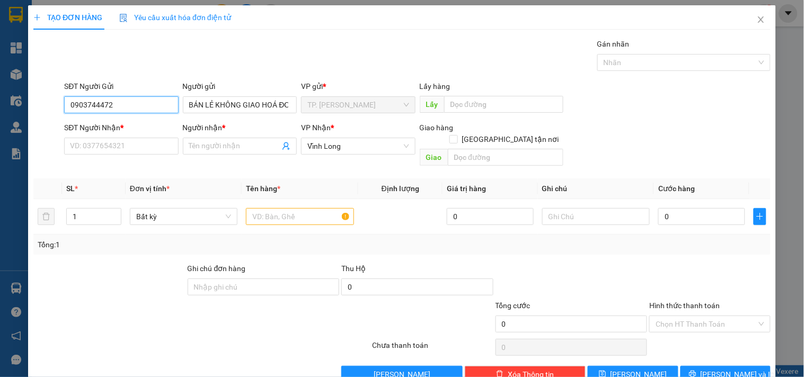
click at [127, 98] on input "0903744472" at bounding box center [121, 104] width 114 height 17
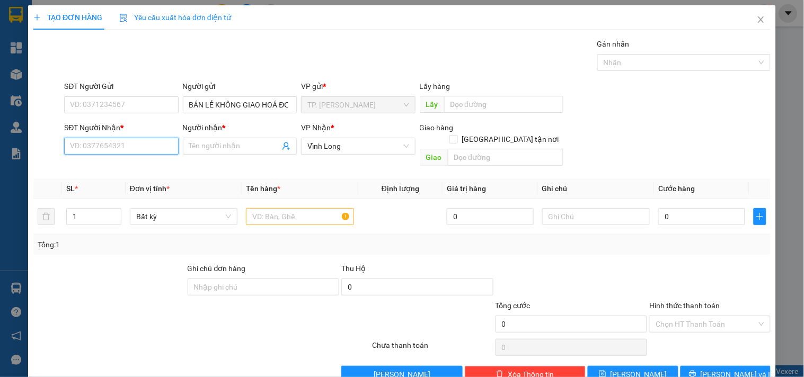
click at [106, 140] on input "SĐT Người Nhận *" at bounding box center [121, 146] width 114 height 17
type input "0988318570"
click at [139, 160] on div "0988318570 - [PERSON_NAME]" at bounding box center [122, 167] width 117 height 17
type input "[PERSON_NAME]"
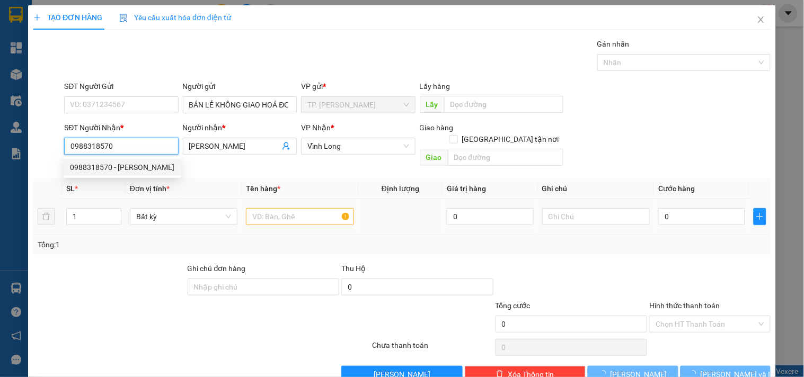
type input "0988318570"
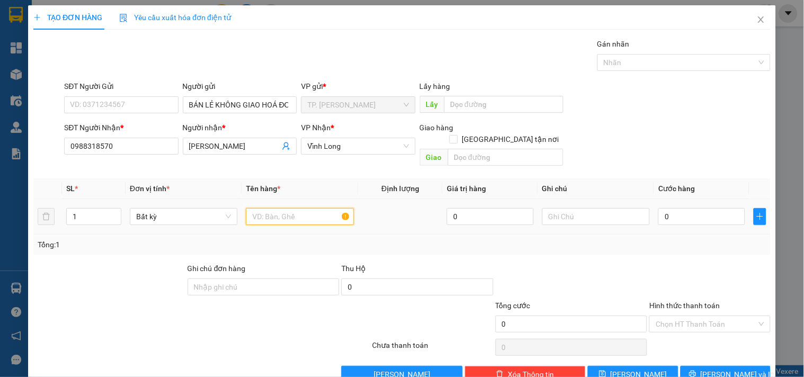
click at [290, 208] on input "text" at bounding box center [300, 216] width 108 height 17
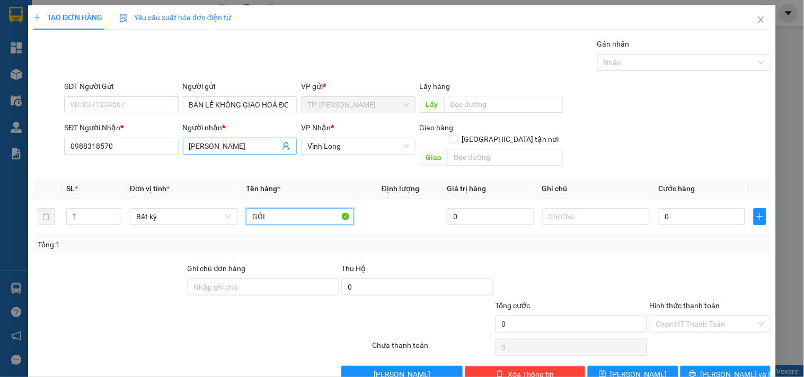
type input "GÓI"
click at [235, 151] on input "[PERSON_NAME]" at bounding box center [234, 146] width 91 height 12
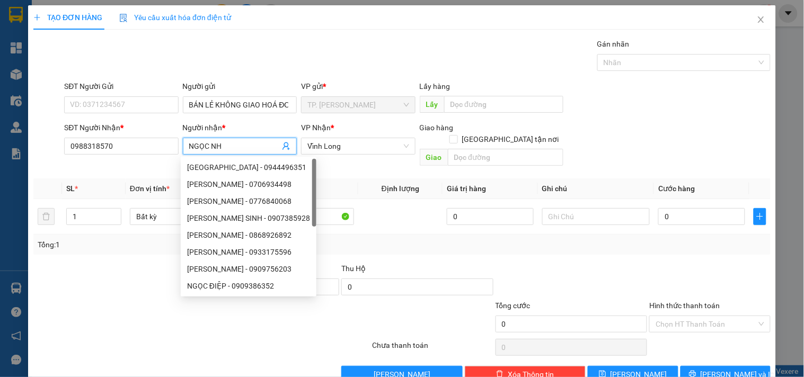
type input "[PERSON_NAME]"
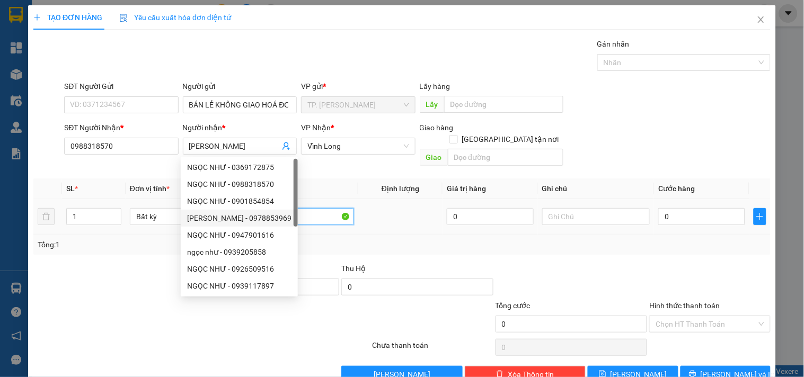
click at [336, 208] on input "GÓI" at bounding box center [300, 216] width 108 height 17
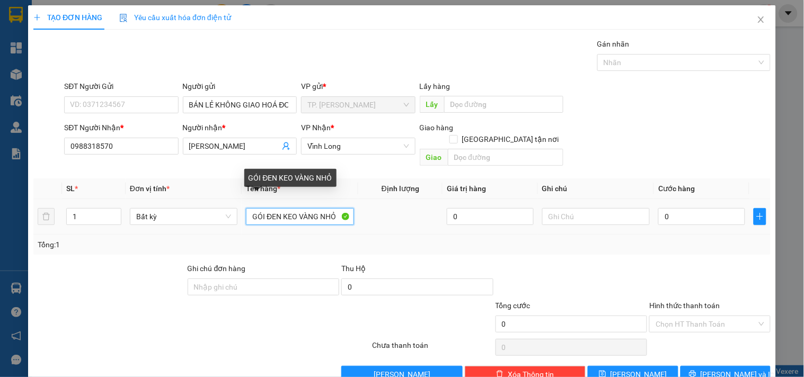
type input "GÓI ĐEN KEO VÀNG NHỎ"
type input "TÍN"
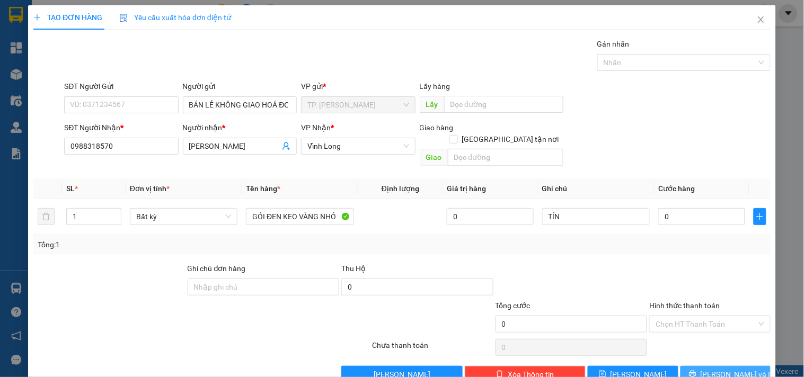
click at [708, 369] on span "[PERSON_NAME] và In" at bounding box center [737, 375] width 74 height 12
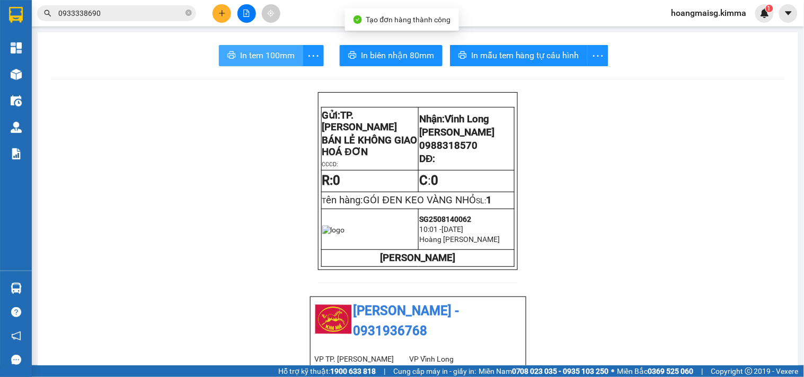
click at [263, 55] on span "In tem 100mm" at bounding box center [267, 55] width 55 height 13
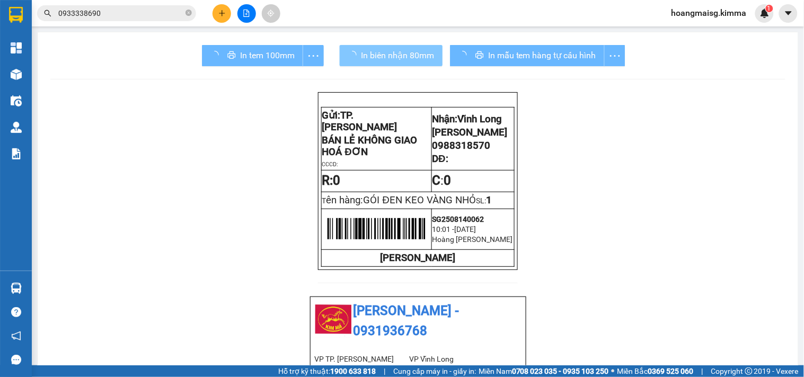
click at [383, 60] on span "In biên nhận 80mm" at bounding box center [397, 55] width 73 height 13
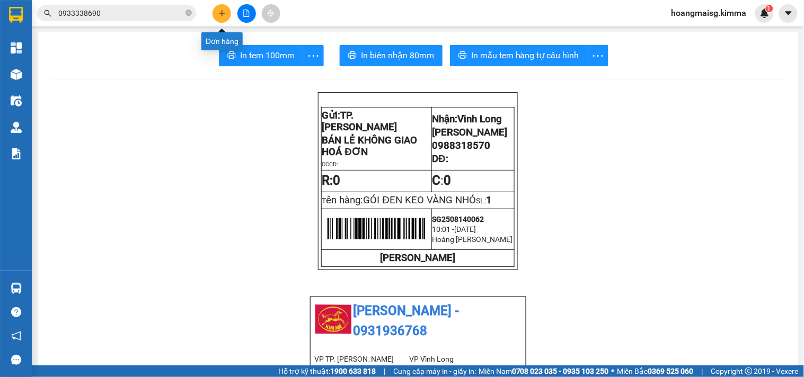
click at [224, 8] on button at bounding box center [221, 13] width 19 height 19
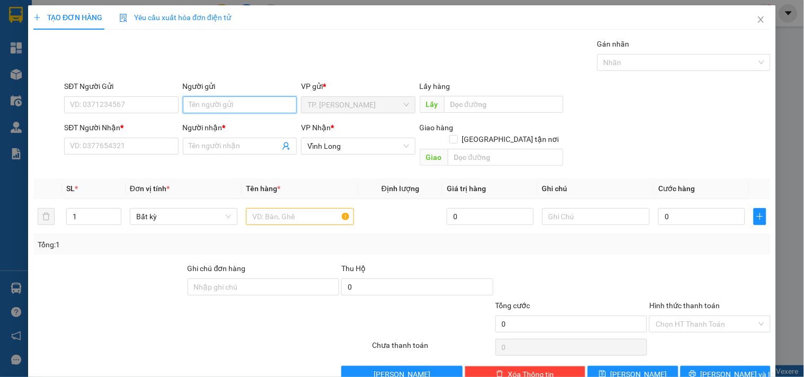
click at [232, 97] on input "Người gửi" at bounding box center [240, 104] width 114 height 17
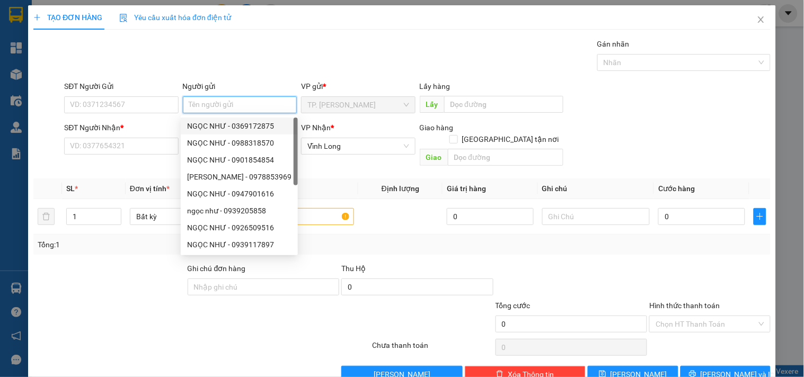
drag, startPoint x: 228, startPoint y: 126, endPoint x: 162, endPoint y: 113, distance: 66.9
click at [228, 126] on div "NGỌC NHƯ - 0369172875" at bounding box center [239, 126] width 104 height 12
type input "0369172875"
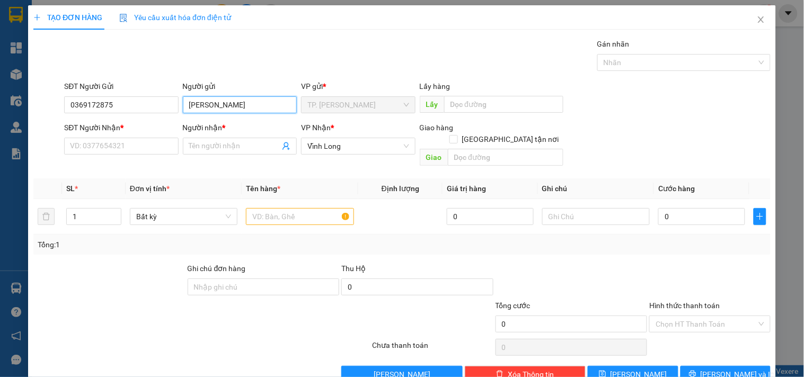
click at [289, 96] on input "[PERSON_NAME]" at bounding box center [240, 104] width 114 height 17
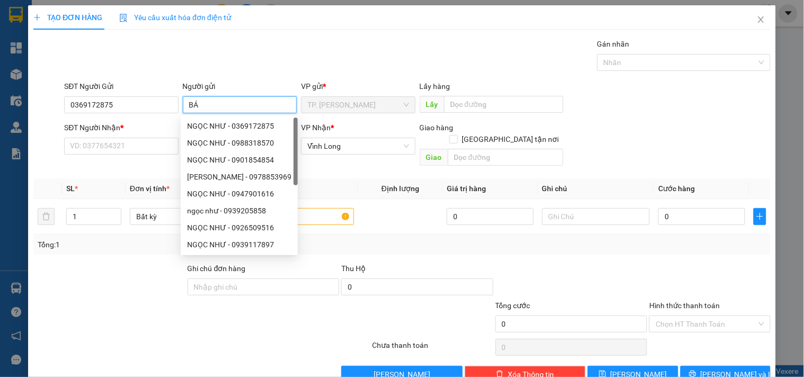
type input "BÁN"
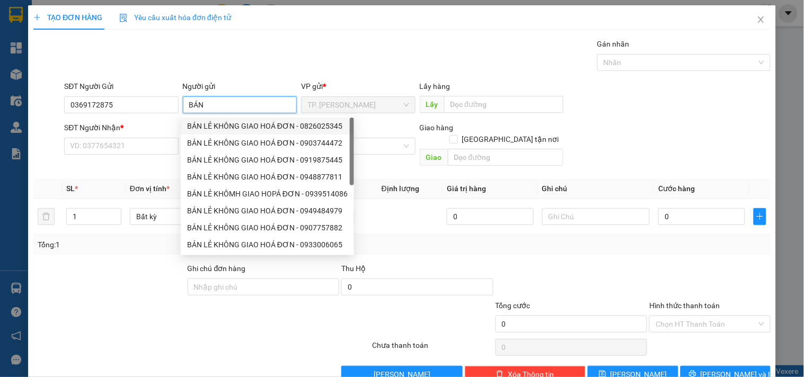
drag, startPoint x: 247, startPoint y: 120, endPoint x: 142, endPoint y: 112, distance: 105.7
click at [247, 120] on div "BÁN LẺ KHÔNG GIAO HOÁ ĐƠN - 0826025345" at bounding box center [267, 126] width 161 height 12
type input "0826025345"
type input "BÁN LẺ KHÔNG GIAO HOÁ ĐƠN"
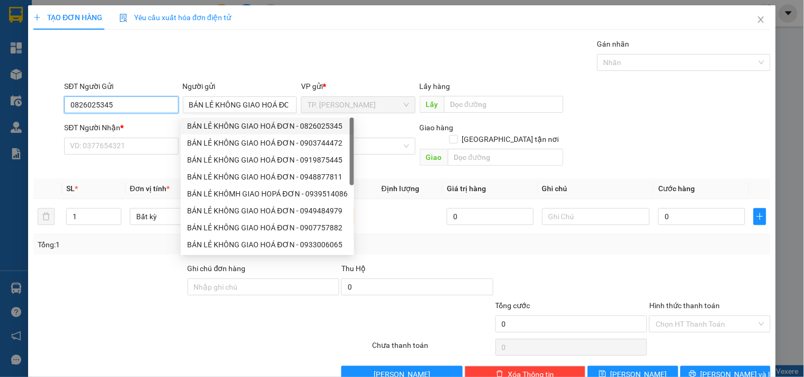
click at [129, 106] on input "0826025345" at bounding box center [121, 104] width 114 height 17
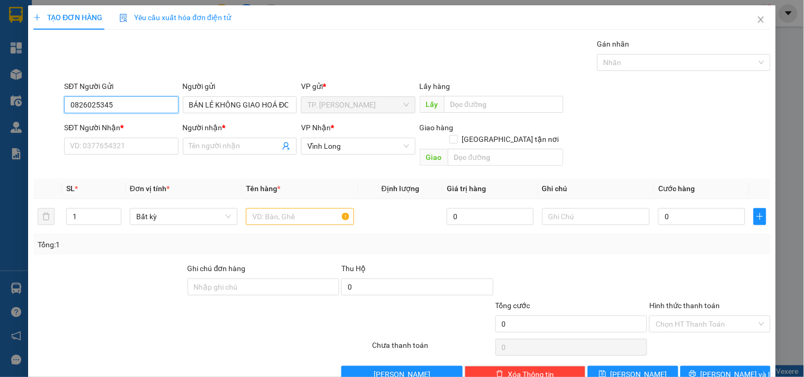
click at [129, 106] on input "0826025345" at bounding box center [121, 104] width 114 height 17
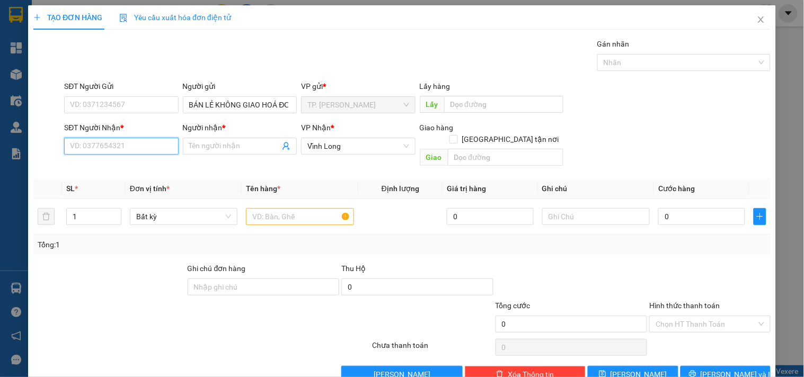
click at [130, 144] on input "SĐT Người Nhận *" at bounding box center [121, 146] width 114 height 17
type input "0919356088"
click at [131, 165] on div "0919356088 - THOA" at bounding box center [120, 168] width 100 height 12
type input "THOA"
checkbox input "true"
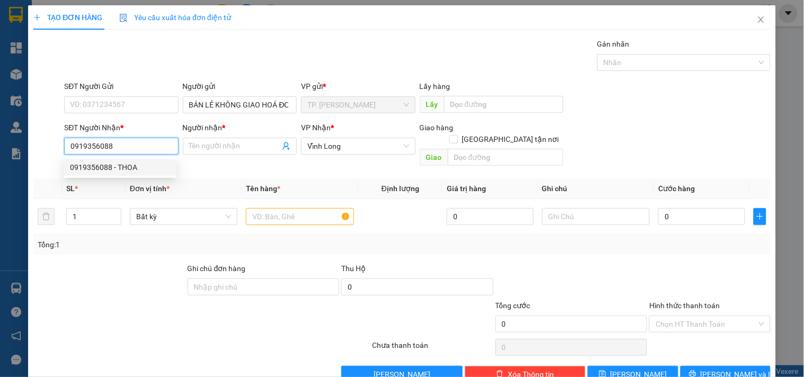
type input "GTN"
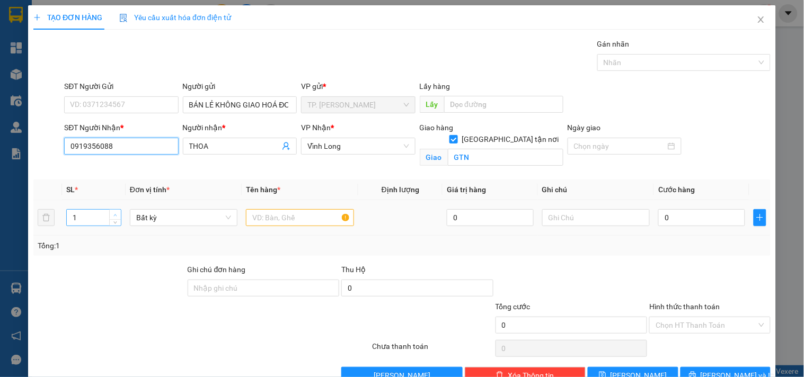
type input "0919356088"
click at [115, 217] on span "up" at bounding box center [115, 215] width 6 height 6
type input "2"
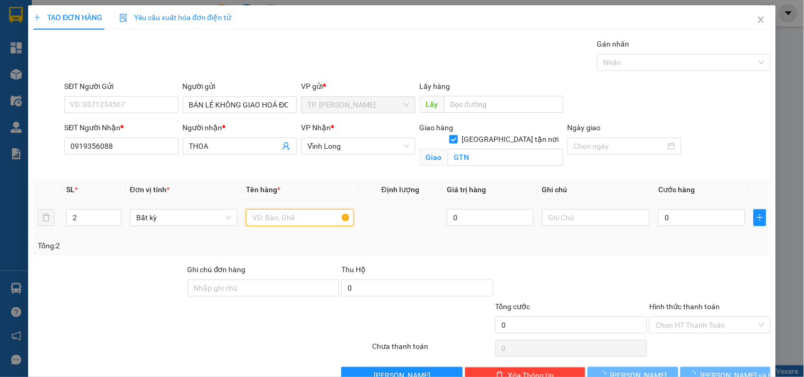
click at [274, 220] on input "text" at bounding box center [300, 217] width 108 height 17
click at [258, 224] on input "text" at bounding box center [300, 217] width 108 height 17
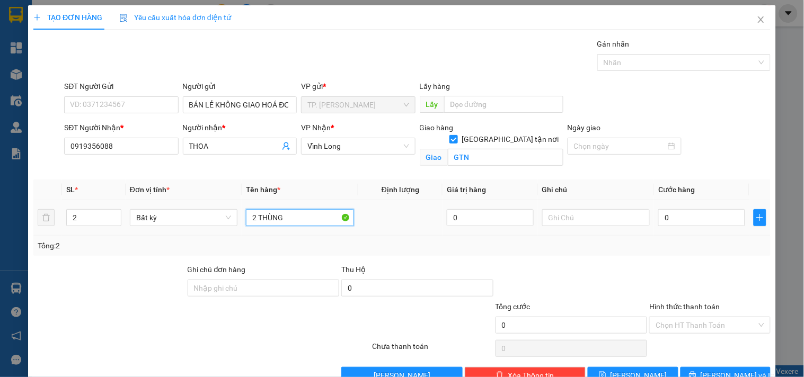
type input "2 THÙNG"
type input "TÍN"
type input "01"
type input "1"
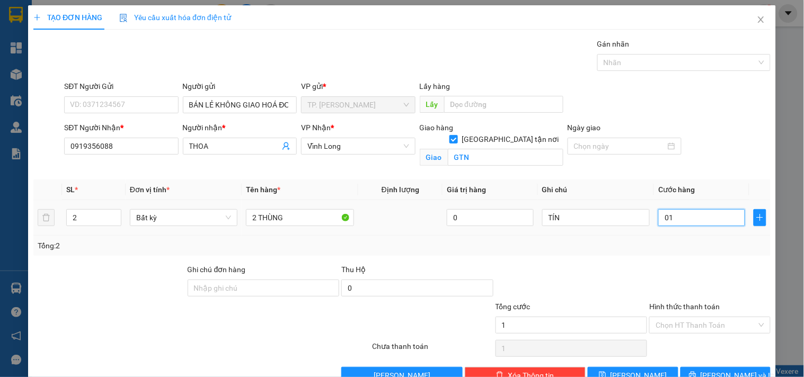
type input "010"
type input "10"
click at [676, 332] on input "Hình thức thanh toán" at bounding box center [705, 325] width 101 height 16
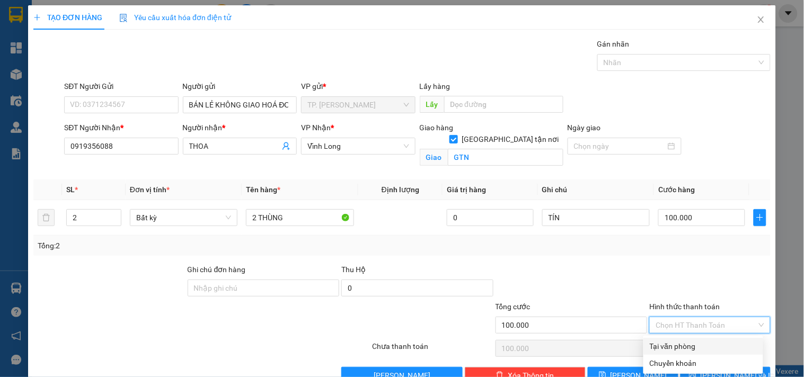
click at [677, 347] on div "Tại văn phòng" at bounding box center [702, 347] width 107 height 12
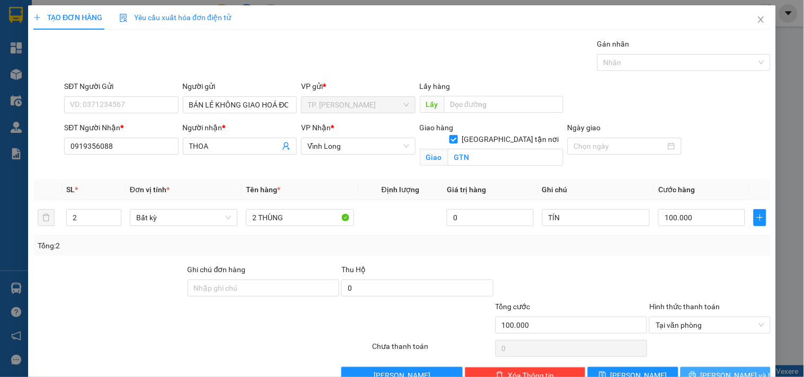
click at [701, 371] on button "[PERSON_NAME] và In" at bounding box center [725, 375] width 90 height 17
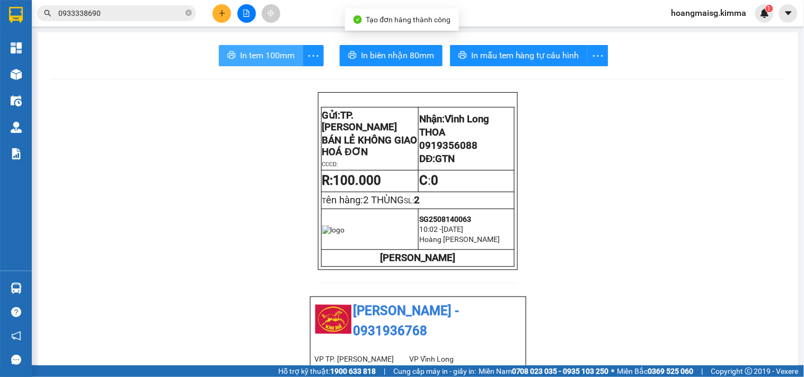
click at [253, 55] on span "In tem 100mm" at bounding box center [267, 55] width 55 height 13
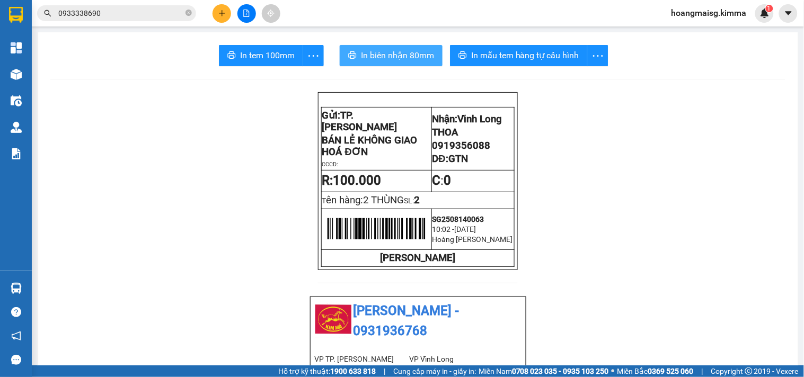
click at [389, 62] on button "In biên nhận 80mm" at bounding box center [391, 55] width 103 height 21
click at [229, 15] on button at bounding box center [221, 13] width 19 height 19
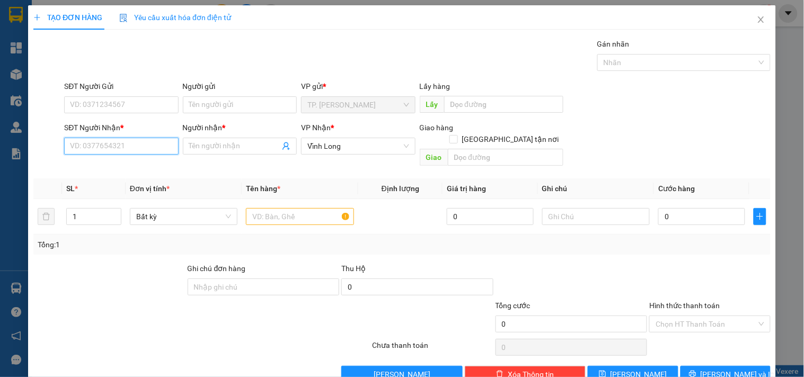
click at [91, 150] on input "SĐT Người Nhận *" at bounding box center [121, 146] width 114 height 17
click at [139, 170] on div "0931095866 - ANH TRÍ" at bounding box center [120, 168] width 100 height 12
type input "0931095866"
type input "ANH TRÍ"
type input "0931095866"
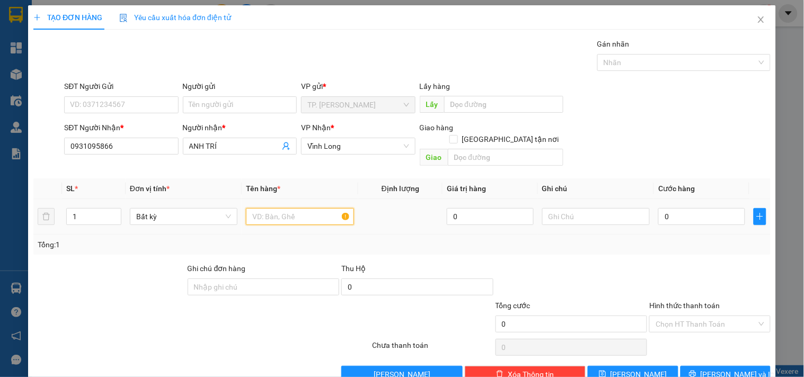
click at [272, 208] on input "text" at bounding box center [300, 216] width 108 height 17
type input "GÓI ĐEN"
type input "VĂN"
drag, startPoint x: 229, startPoint y: 114, endPoint x: 233, endPoint y: 102, distance: 13.4
click at [229, 113] on div "Người gửi Tên người gửi" at bounding box center [240, 99] width 114 height 37
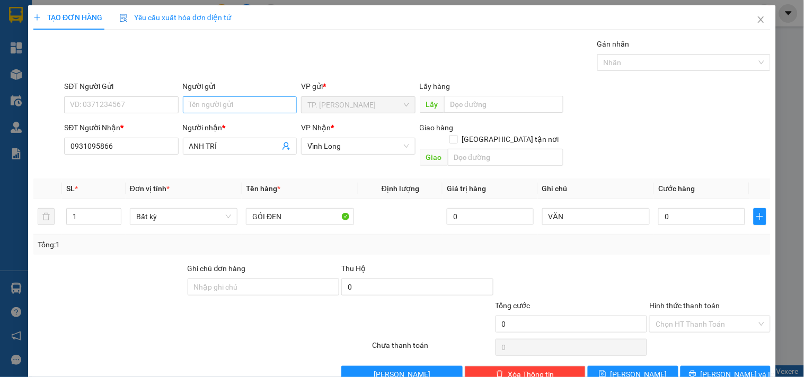
click at [233, 102] on input "Người gửi" at bounding box center [240, 104] width 114 height 17
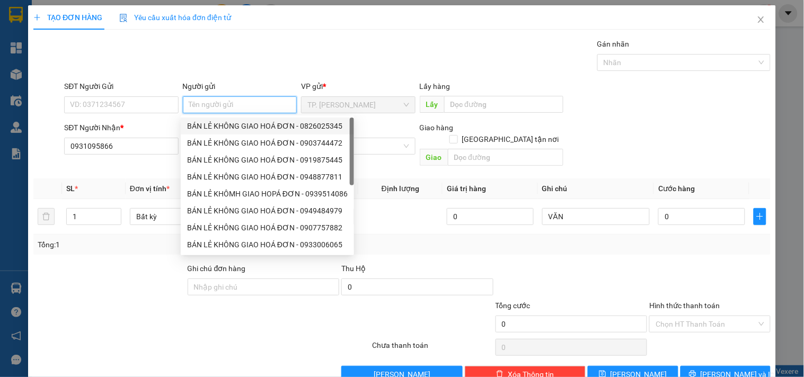
click at [237, 123] on div "BÁN LẺ KHÔNG GIAO HOÁ ĐƠN - 0826025345" at bounding box center [267, 126] width 161 height 12
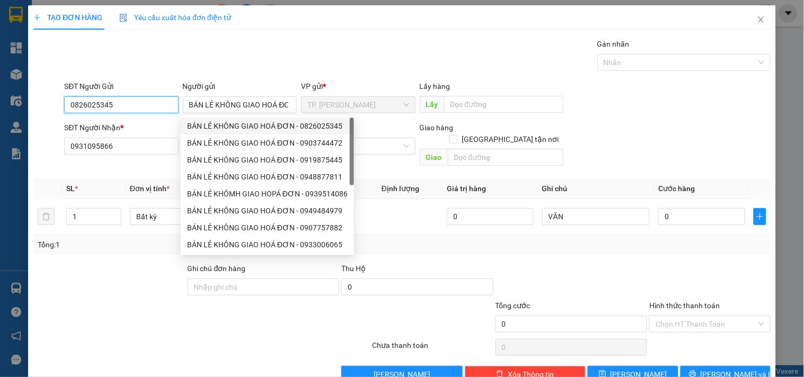
click at [159, 110] on input "0826025345" at bounding box center [121, 104] width 114 height 17
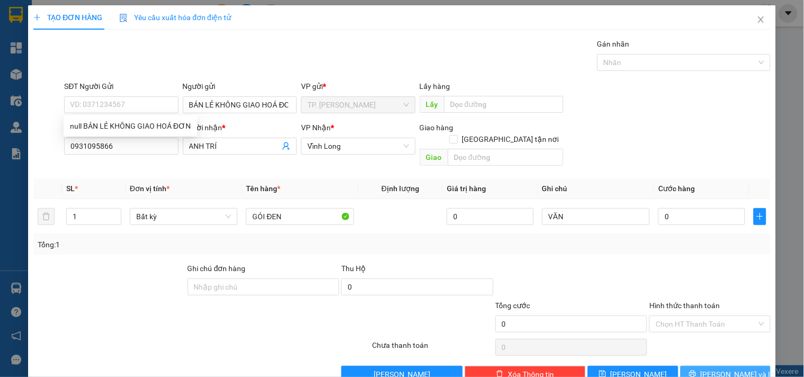
click at [726, 369] on span "[PERSON_NAME] và In" at bounding box center [737, 375] width 74 height 12
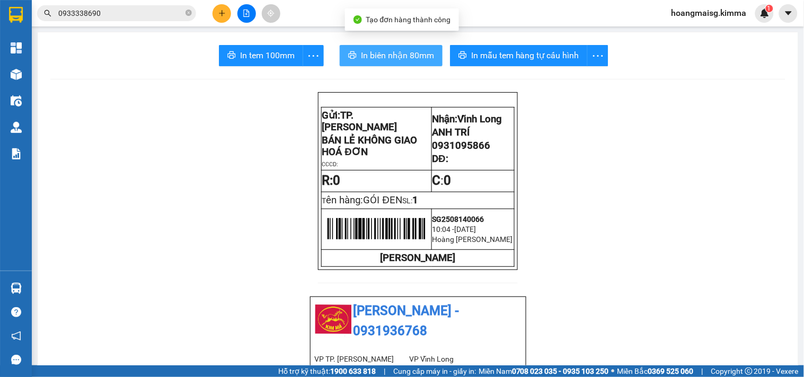
drag, startPoint x: 404, startPoint y: 67, endPoint x: 394, endPoint y: 54, distance: 16.3
click at [394, 54] on span "In biên nhận 80mm" at bounding box center [397, 55] width 73 height 13
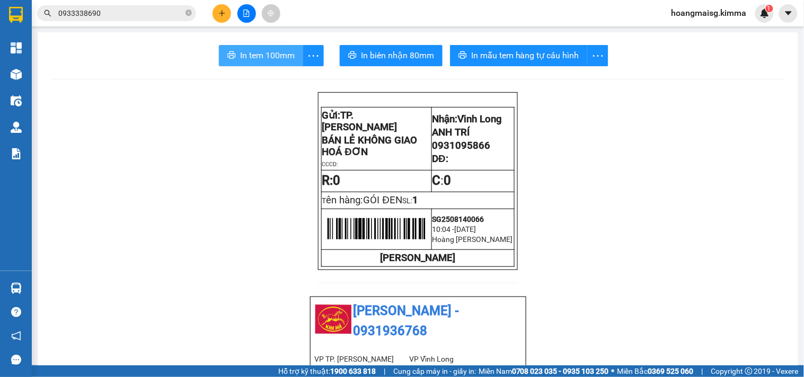
click at [256, 51] on span "In tem 100mm" at bounding box center [267, 55] width 55 height 13
click at [188, 13] on icon "close-circle" at bounding box center [188, 13] width 6 height 6
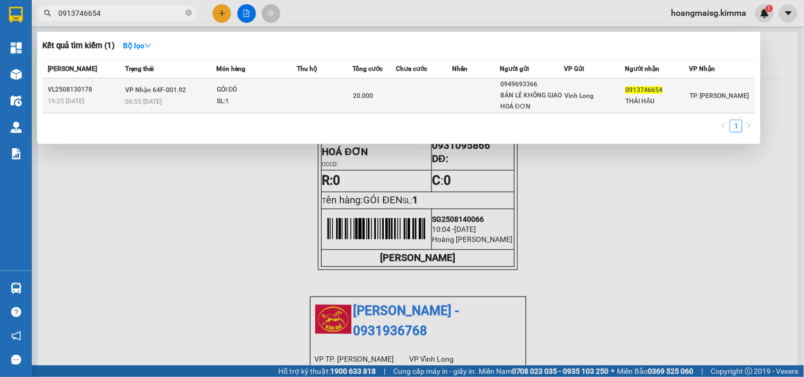
type input "0913746654"
click at [562, 91] on div "BÁN LẺ KHÔNG GIAO HOÁ ĐƠN" at bounding box center [531, 101] width 63 height 22
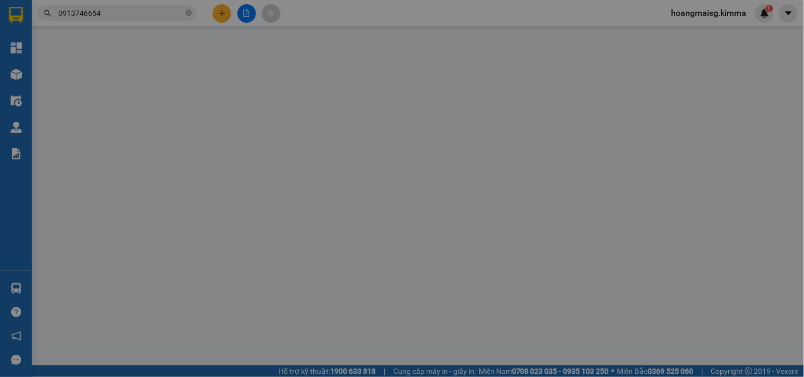
type input "0949693366"
type input "BÁN LẺ KHÔNG GIAO HOÁ ĐƠN"
type input "0913746654"
type input "THÁI HẬU"
type input "20.000"
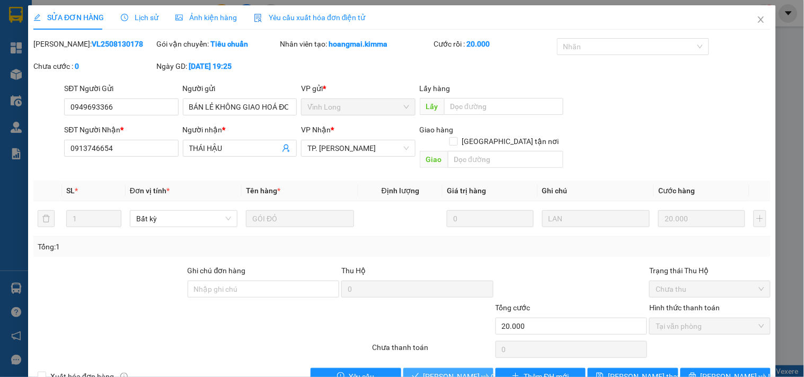
click at [451, 371] on span "[PERSON_NAME] và Giao hàng" at bounding box center [474, 377] width 102 height 12
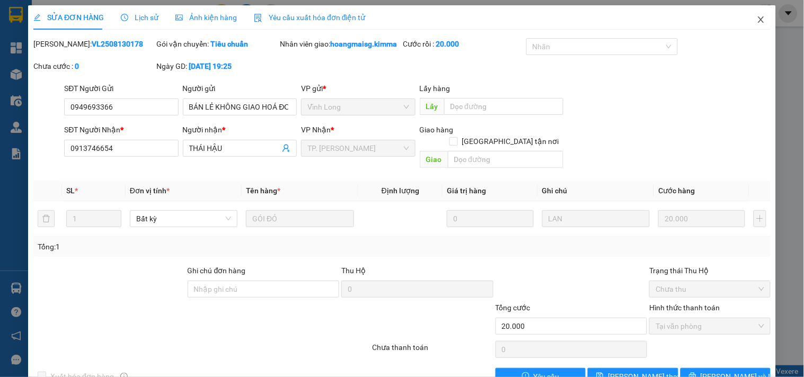
click at [756, 22] on icon "close" at bounding box center [760, 19] width 8 height 8
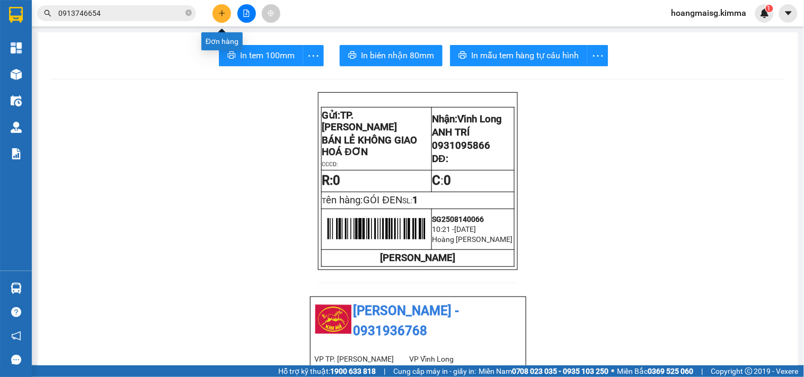
click at [218, 12] on icon "plus" at bounding box center [221, 13] width 7 height 7
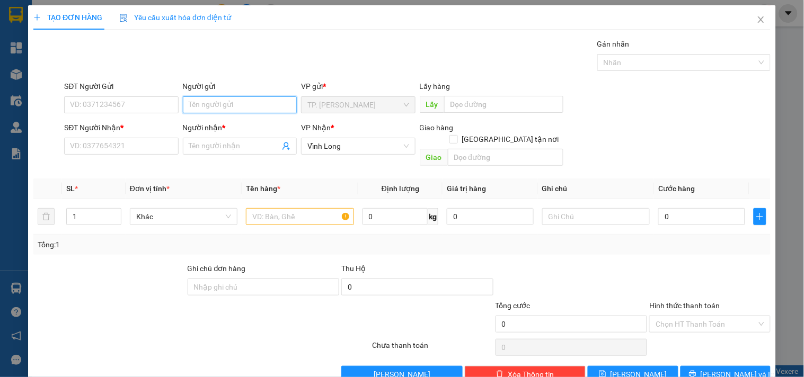
click at [186, 103] on input "Người gửi" at bounding box center [240, 104] width 114 height 17
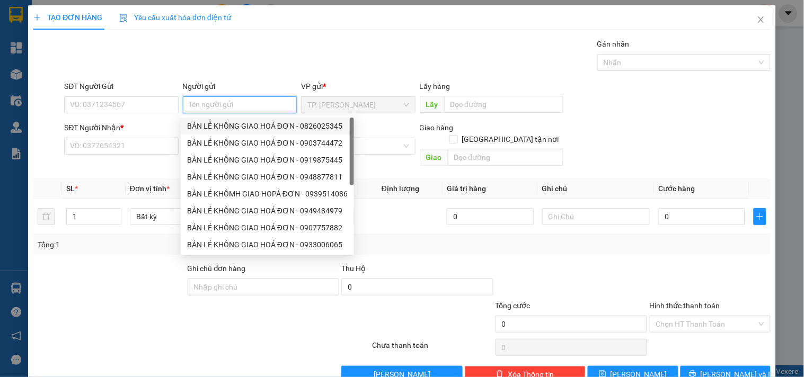
click at [204, 126] on div "BÁN LẺ KHÔNG GIAO HOÁ ĐƠN - 0826025345" at bounding box center [267, 126] width 161 height 12
type input "0826025345"
type input "BÁN LẺ KHÔNG GIAO HOÁ ĐƠN"
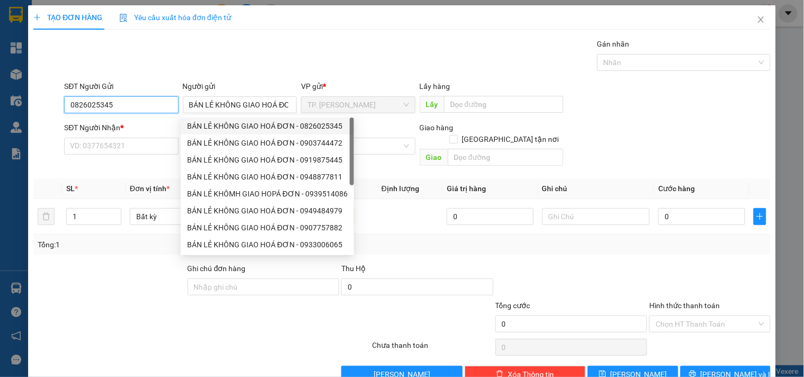
click at [139, 103] on input "0826025345" at bounding box center [121, 104] width 114 height 17
drag, startPoint x: 139, startPoint y: 103, endPoint x: 135, endPoint y: 96, distance: 7.9
click at [138, 102] on input "0826025345" at bounding box center [121, 104] width 114 height 17
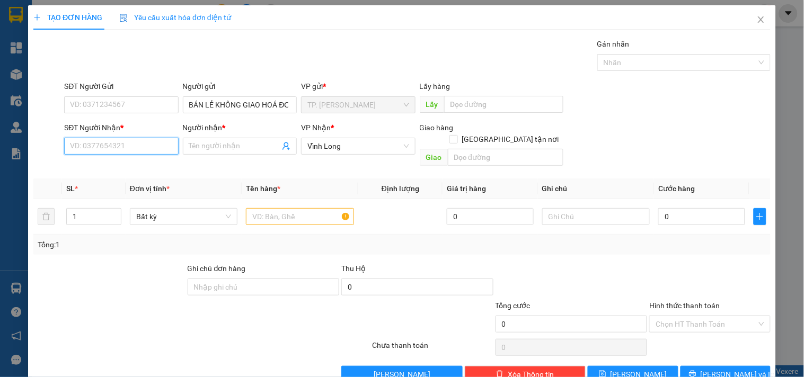
drag, startPoint x: 108, startPoint y: 151, endPoint x: 117, endPoint y: 147, distance: 9.7
click at [109, 151] on input "SĐT Người Nhận *" at bounding box center [121, 146] width 114 height 17
type input "0917869039"
click at [145, 167] on div "0917869039 - [PERSON_NAME]" at bounding box center [122, 168] width 104 height 12
type input "[PERSON_NAME]"
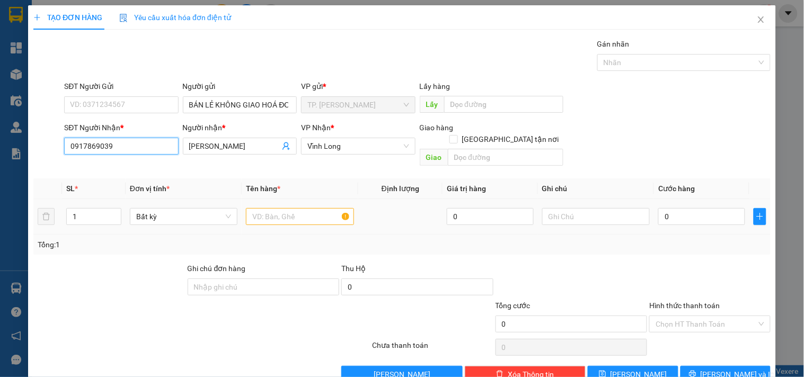
type input "0917869039"
click at [315, 208] on input "text" at bounding box center [300, 216] width 108 height 17
click at [143, 151] on input "0917869039" at bounding box center [121, 146] width 114 height 17
click at [228, 146] on input "[PERSON_NAME]" at bounding box center [234, 146] width 91 height 12
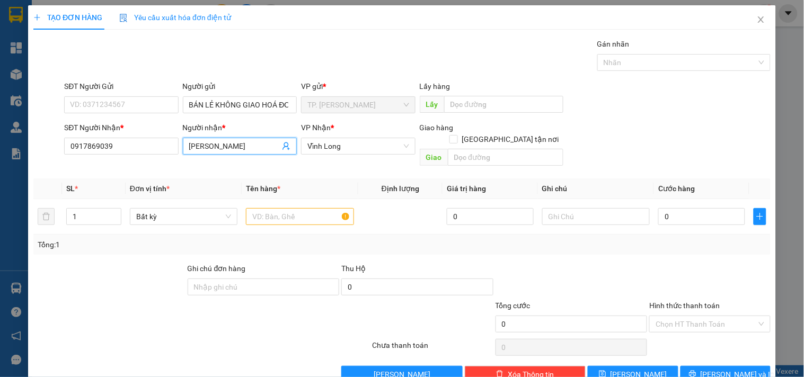
click at [228, 146] on input "[PERSON_NAME]" at bounding box center [234, 146] width 91 height 12
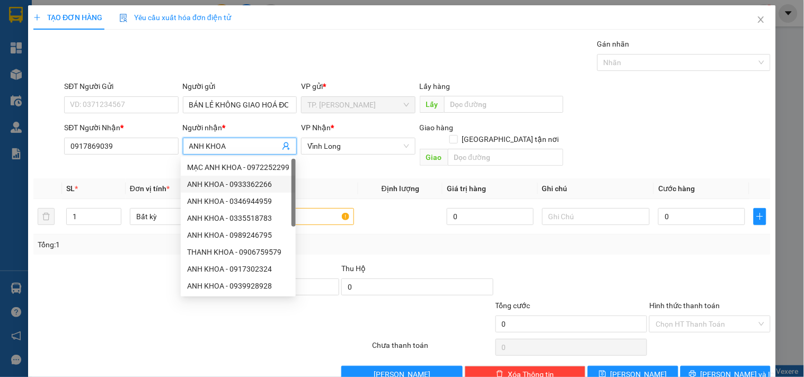
type input "ANH KHOA"
click at [421, 263] on div "Thu Hộ" at bounding box center [417, 269] width 152 height 12
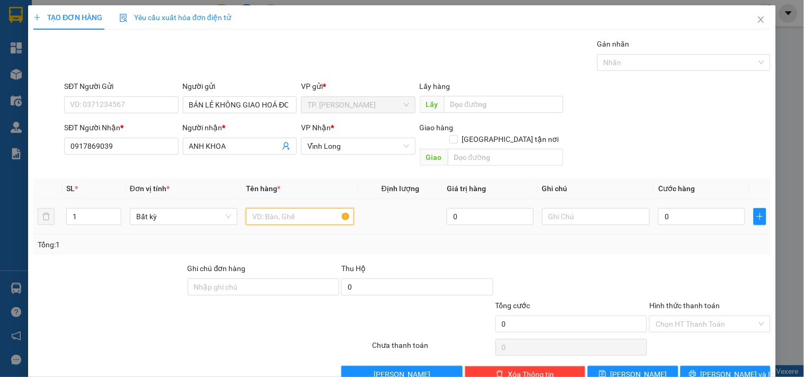
click at [330, 208] on input "text" at bounding box center [300, 216] width 108 height 17
type input "THÙNG N"
click at [725, 369] on span "[PERSON_NAME] và In" at bounding box center [737, 375] width 74 height 12
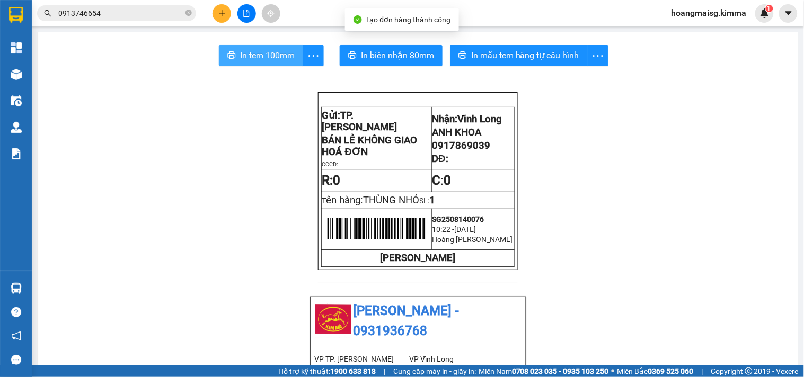
click at [251, 52] on span "In tem 100mm" at bounding box center [267, 55] width 55 height 13
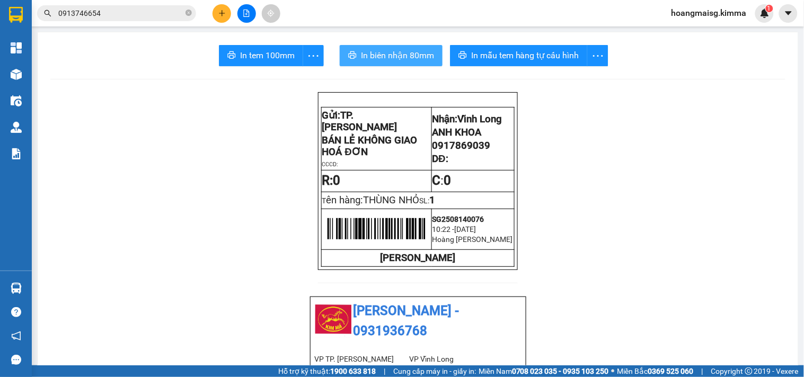
click at [382, 61] on span "In biên nhận 80mm" at bounding box center [397, 55] width 73 height 13
click at [221, 15] on icon "plus" at bounding box center [221, 13] width 7 height 7
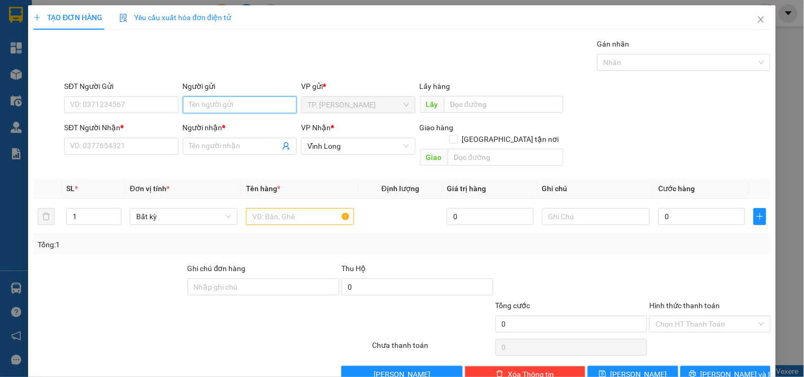
click at [236, 104] on input "Người gửi" at bounding box center [240, 104] width 114 height 17
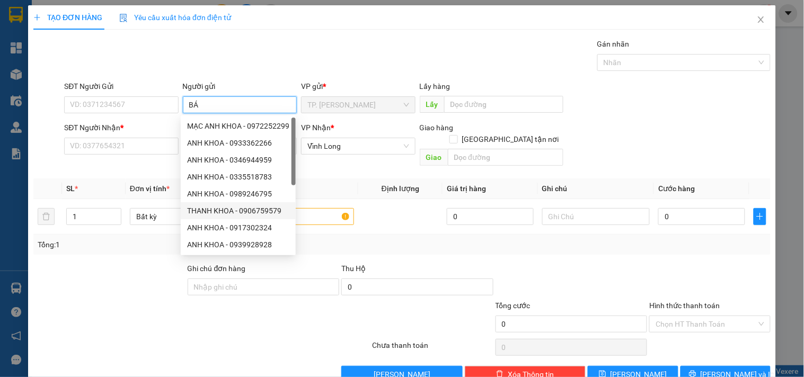
type input "BÁN"
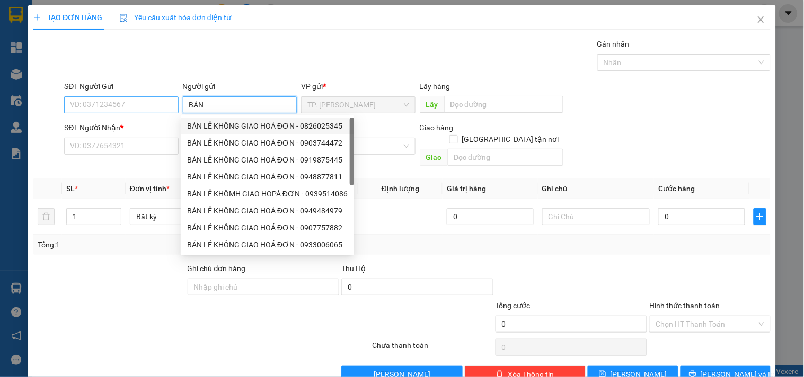
drag, startPoint x: 242, startPoint y: 131, endPoint x: 165, endPoint y: 109, distance: 79.5
click at [239, 130] on div "BÁN LẺ KHÔNG GIAO HOÁ ĐƠN - 0826025345" at bounding box center [267, 126] width 161 height 12
type input "0826025345"
type input "BÁN LẺ KHÔNG GIAO HOÁ ĐƠN"
click at [149, 98] on input "0826025345" at bounding box center [121, 104] width 114 height 17
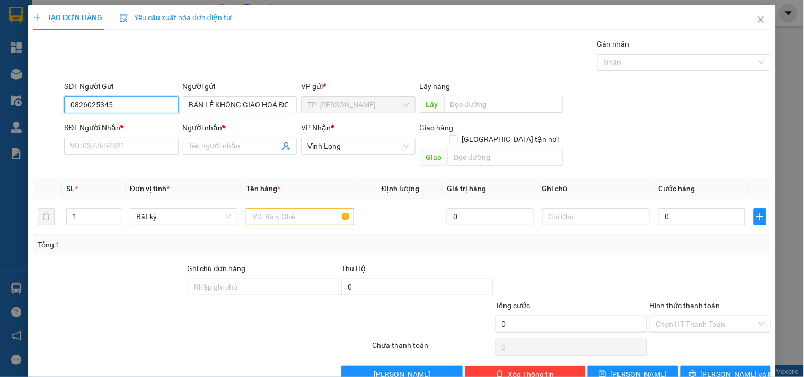
click at [149, 98] on input "0826025345" at bounding box center [121, 104] width 114 height 17
click at [270, 215] on div at bounding box center [300, 216] width 108 height 21
click at [274, 208] on input "text" at bounding box center [300, 216] width 108 height 17
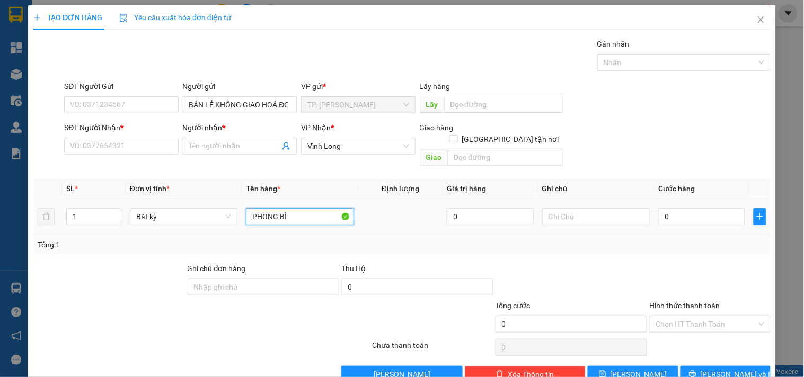
type input "PHONG BÌ"
type input "TÍN"
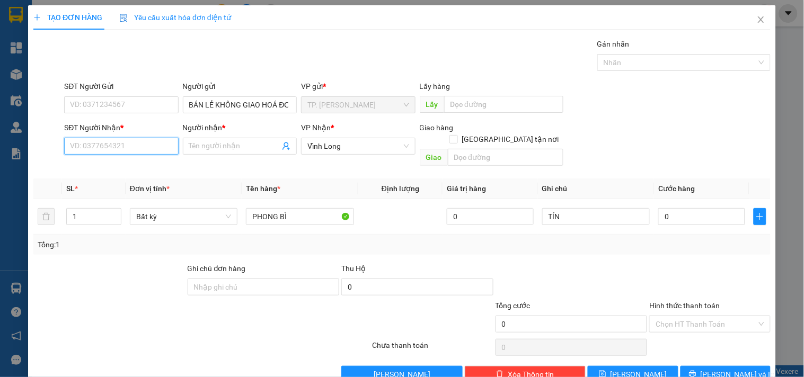
click at [141, 146] on input "SĐT Người Nhận *" at bounding box center [121, 146] width 114 height 17
type input "0939063050"
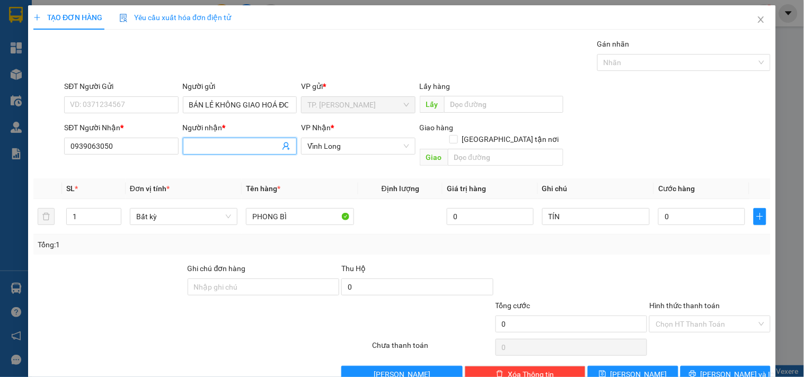
click at [206, 146] on input "Người nhận *" at bounding box center [234, 146] width 91 height 12
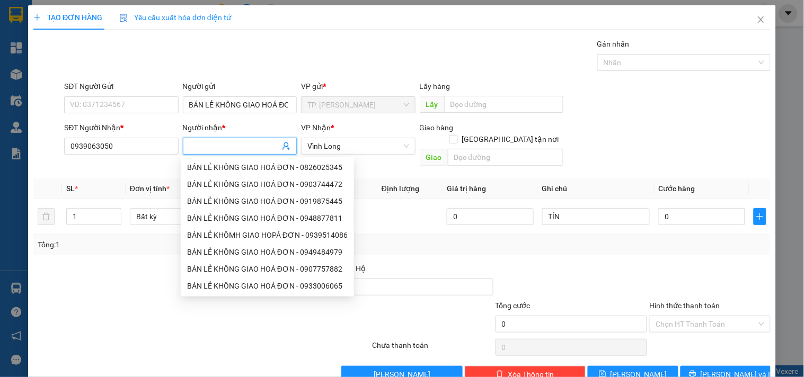
click at [209, 152] on span at bounding box center [240, 146] width 114 height 17
click at [209, 135] on div "Người nhận *" at bounding box center [240, 130] width 114 height 16
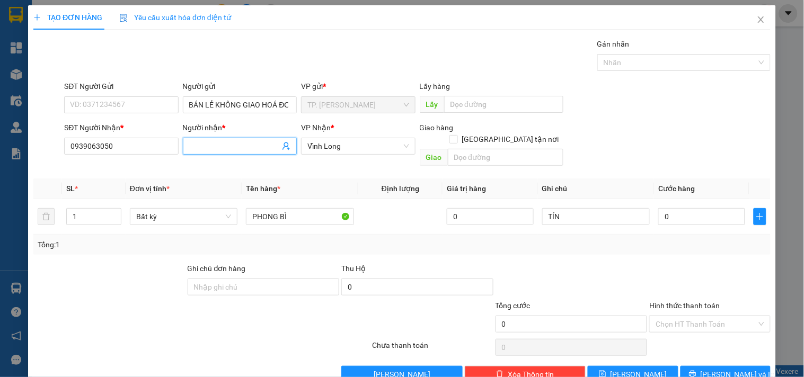
click at [210, 141] on input "Người nhận *" at bounding box center [234, 146] width 91 height 12
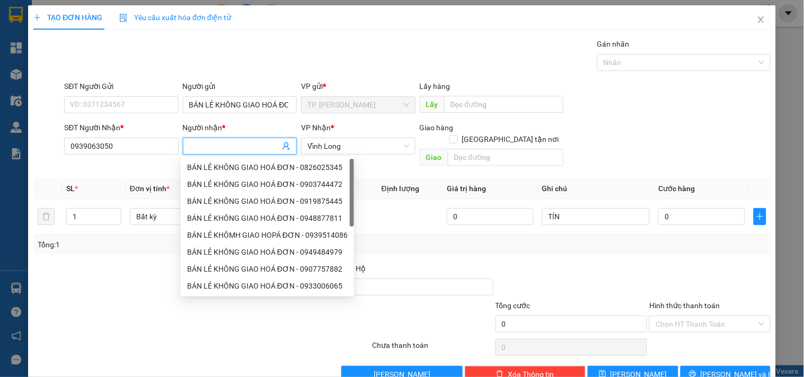
click at [210, 145] on input "Người nhận *" at bounding box center [234, 146] width 91 height 12
type input "P"
type input "PHƯƠNG"
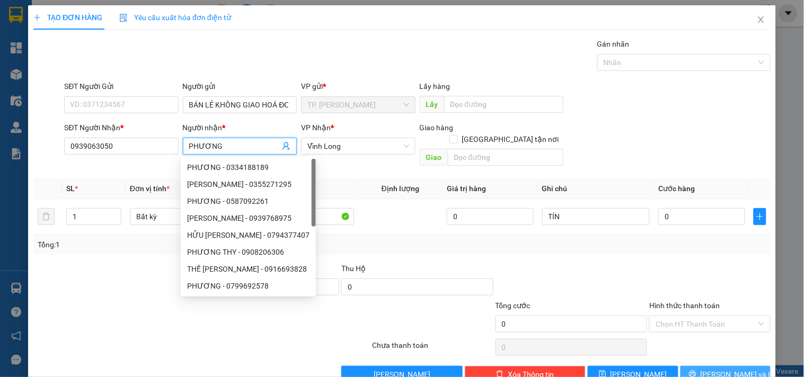
click at [696, 370] on span "printer" at bounding box center [692, 374] width 7 height 8
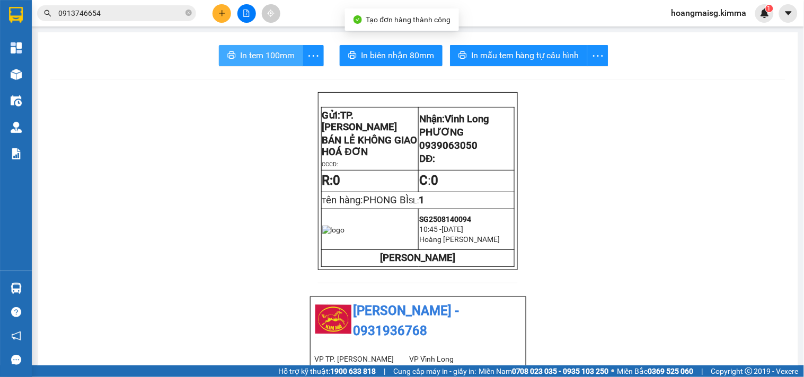
click at [280, 57] on span "In tem 100mm" at bounding box center [267, 55] width 55 height 13
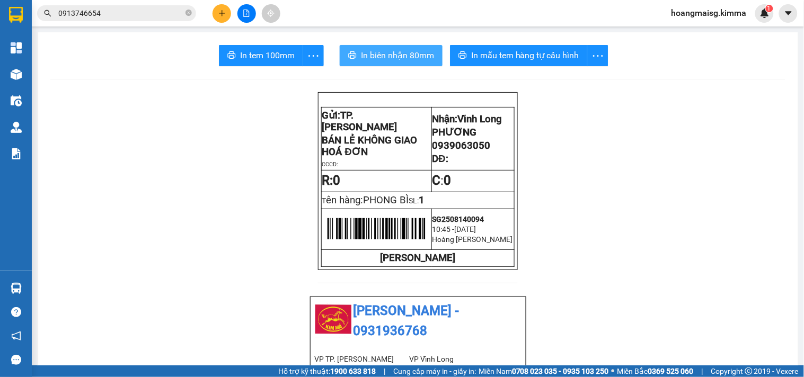
click at [382, 56] on span "In biên nhận 80mm" at bounding box center [397, 55] width 73 height 13
click at [216, 16] on button at bounding box center [221, 13] width 19 height 19
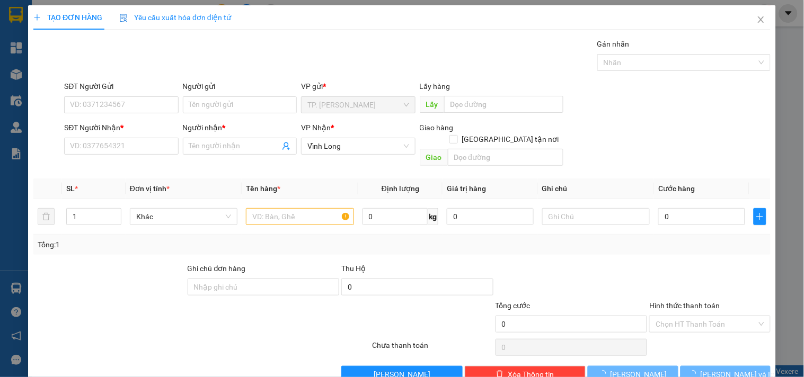
drag, startPoint x: 233, startPoint y: 93, endPoint x: 232, endPoint y: 102, distance: 9.1
click at [233, 94] on div "Người gửi" at bounding box center [240, 89] width 114 height 16
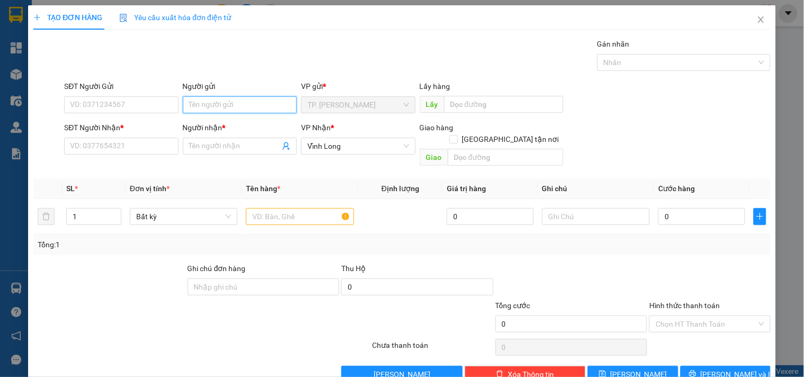
click at [232, 102] on input "Người gửi" at bounding box center [240, 104] width 114 height 17
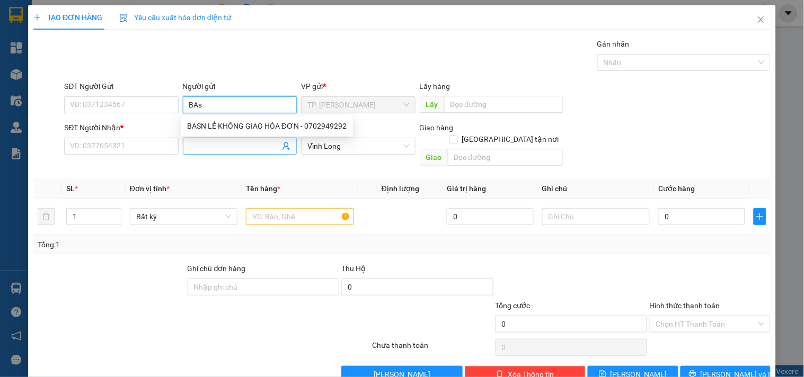
type input "BA"
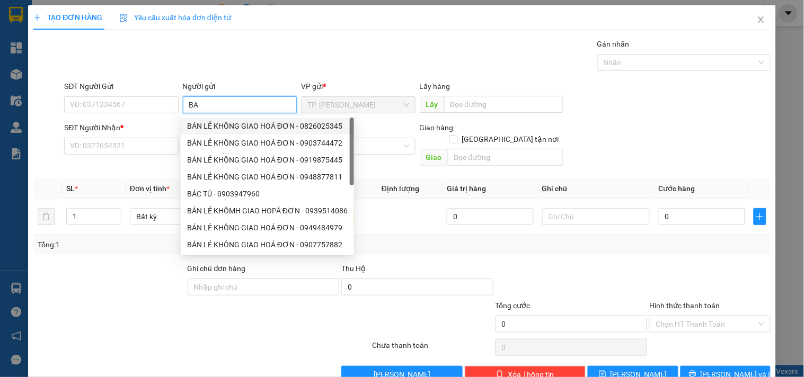
click at [237, 124] on div "BÁN LẺ KHÔNG GIAO HOÁ ĐƠN - 0826025345" at bounding box center [267, 126] width 161 height 12
type input "0826025345"
type input "BÁN LẺ KHÔNG GIAO HOÁ ĐƠN"
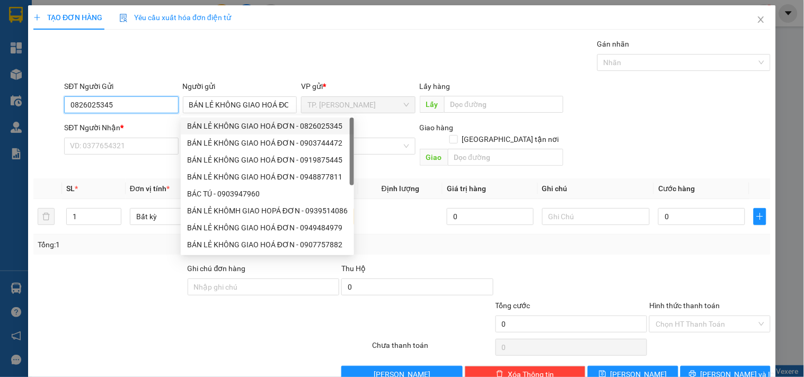
click at [152, 100] on input "0826025345" at bounding box center [121, 104] width 114 height 17
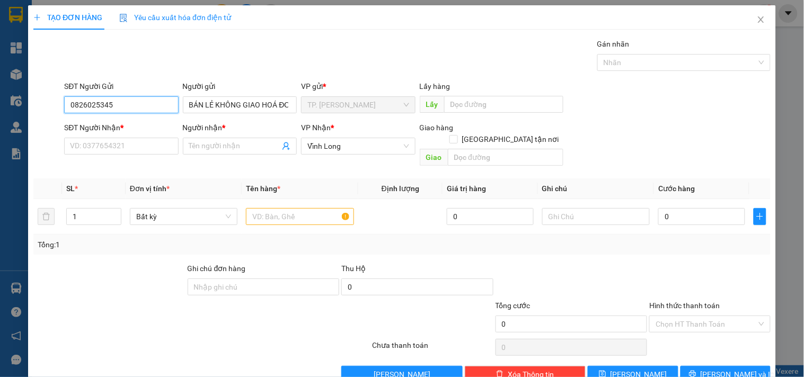
click at [152, 100] on input "0826025345" at bounding box center [121, 104] width 114 height 17
click at [290, 208] on div at bounding box center [300, 216] width 108 height 21
click at [291, 208] on input "text" at bounding box center [300, 216] width 108 height 17
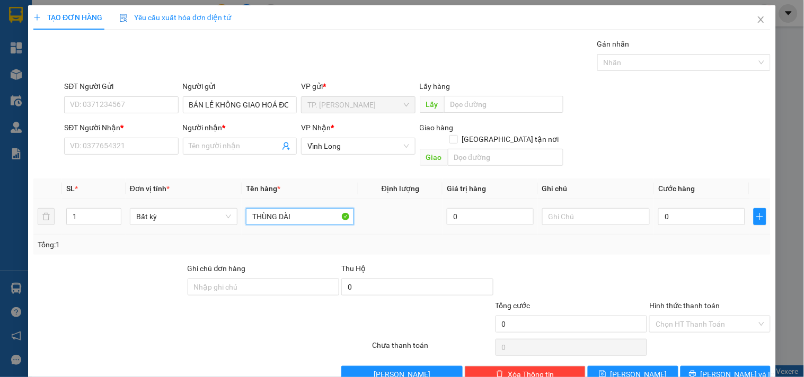
type input "THÙNG DÀI"
type input "TÍN"
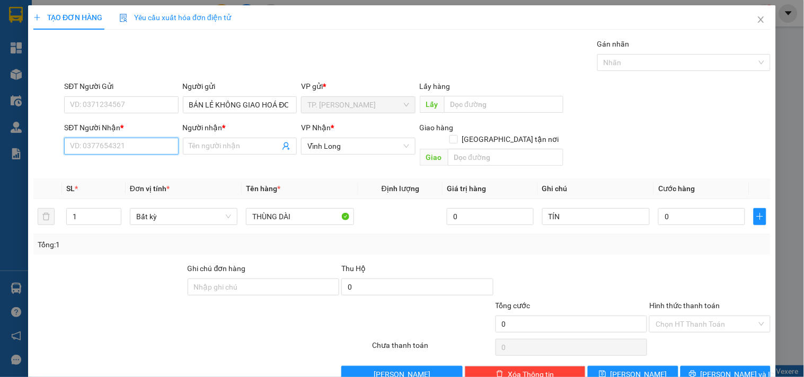
click at [124, 146] on input "SĐT Người Nhận *" at bounding box center [121, 146] width 114 height 17
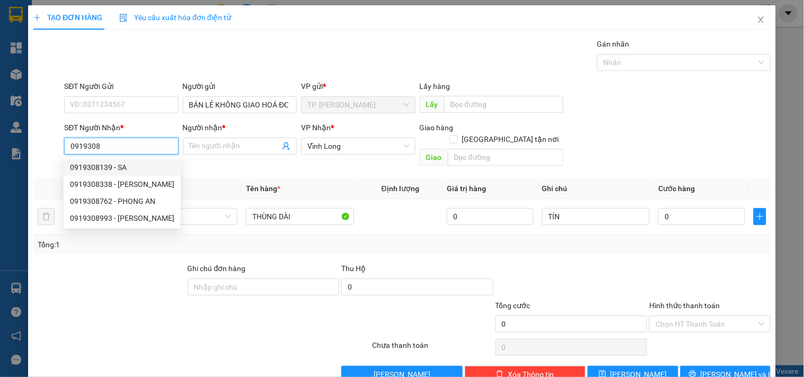
drag, startPoint x: 137, startPoint y: 166, endPoint x: 142, endPoint y: 167, distance: 5.3
click at [137, 166] on div "0919308139 - SA" at bounding box center [122, 168] width 104 height 12
type input "0919308139"
type input "SA"
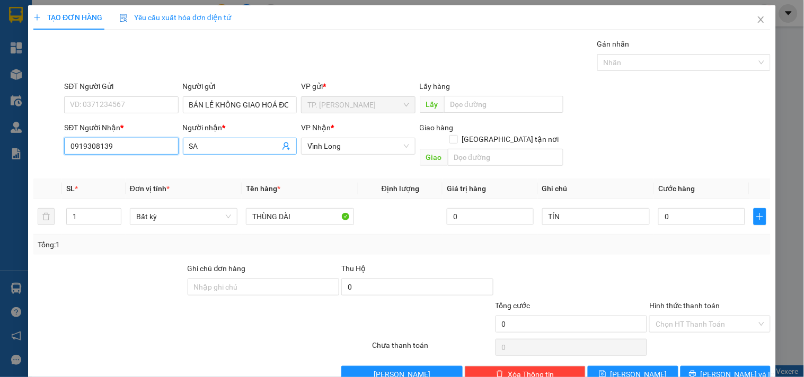
type input "0919308139"
click at [231, 152] on span "SA" at bounding box center [240, 146] width 114 height 17
click at [231, 151] on input "SA" at bounding box center [234, 146] width 91 height 12
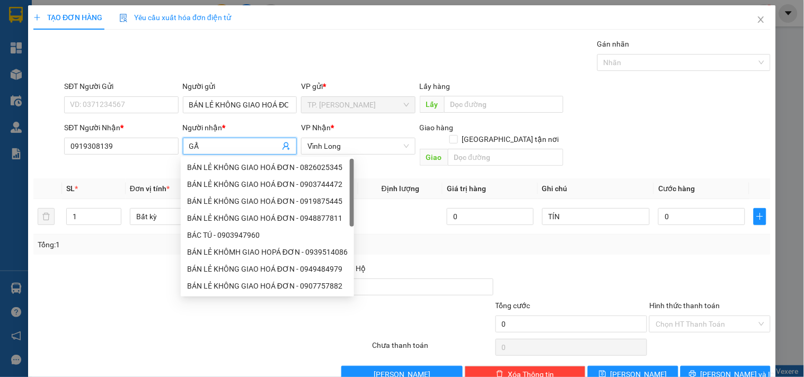
type input "G"
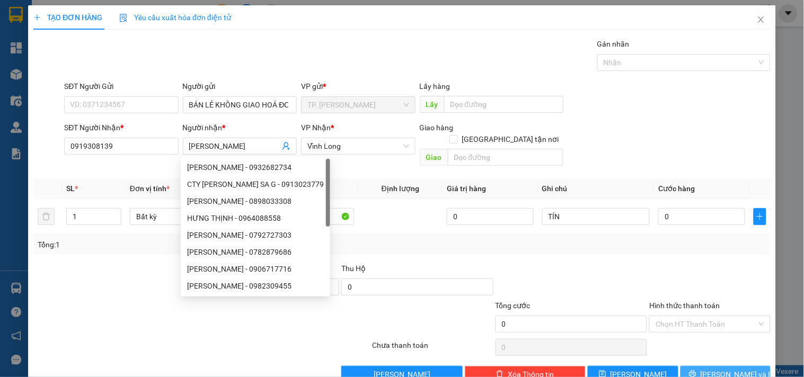
click at [734, 369] on span "[PERSON_NAME] và In" at bounding box center [737, 375] width 74 height 12
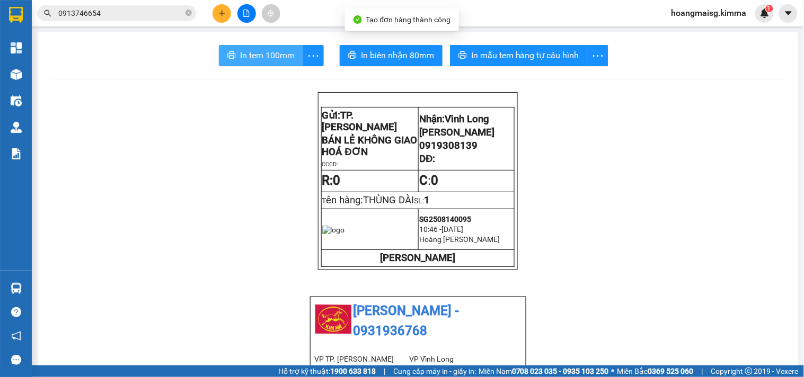
click at [260, 49] on span "In tem 100mm" at bounding box center [267, 55] width 55 height 13
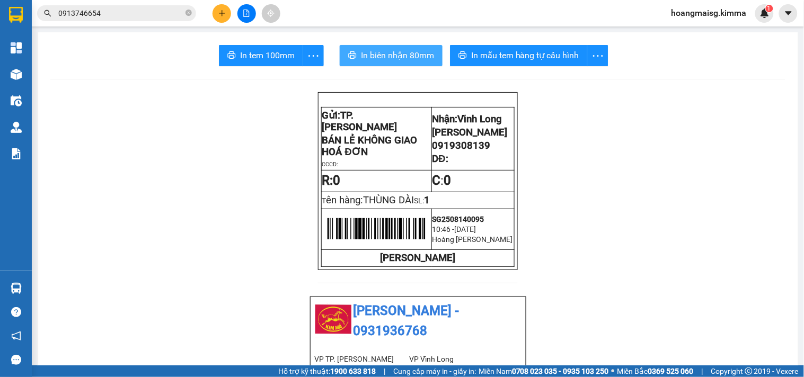
click at [389, 60] on span "In biên nhận 80mm" at bounding box center [397, 55] width 73 height 13
click at [226, 17] on button at bounding box center [221, 13] width 19 height 19
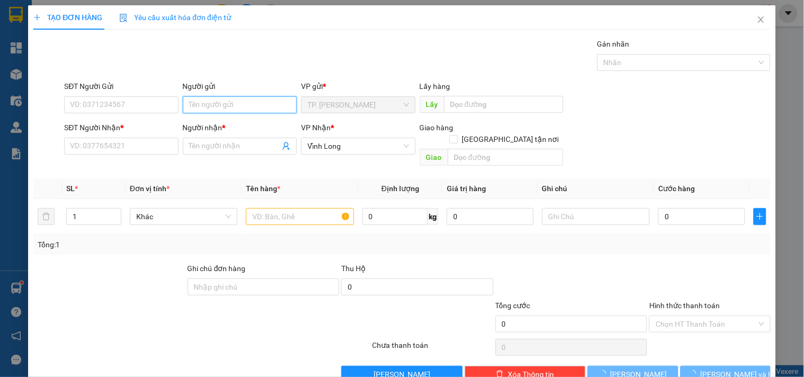
click at [232, 104] on input "Người gửi" at bounding box center [240, 104] width 114 height 17
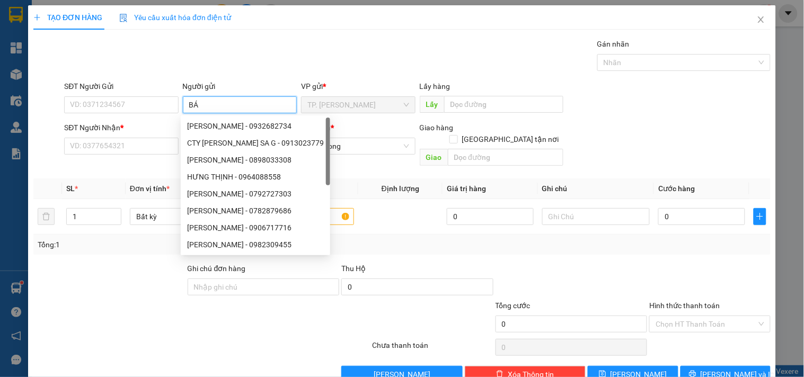
type input "BÁN"
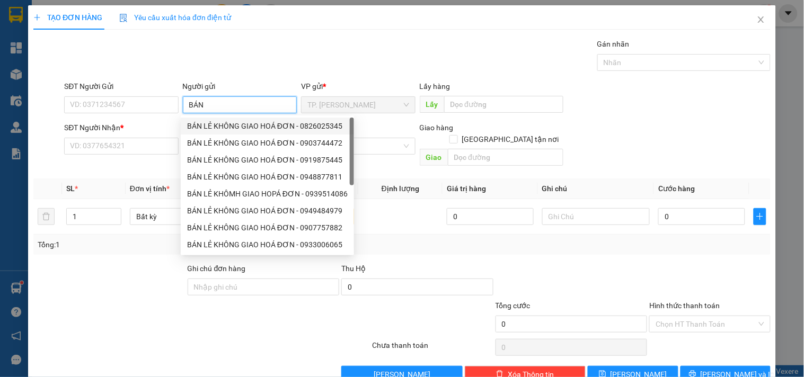
click at [226, 126] on div "BÁN LẺ KHÔNG GIAO HOÁ ĐƠN - 0826025345" at bounding box center [267, 126] width 161 height 12
type input "0826025345"
type input "BÁN LẺ KHÔNG GIAO HOÁ ĐƠN"
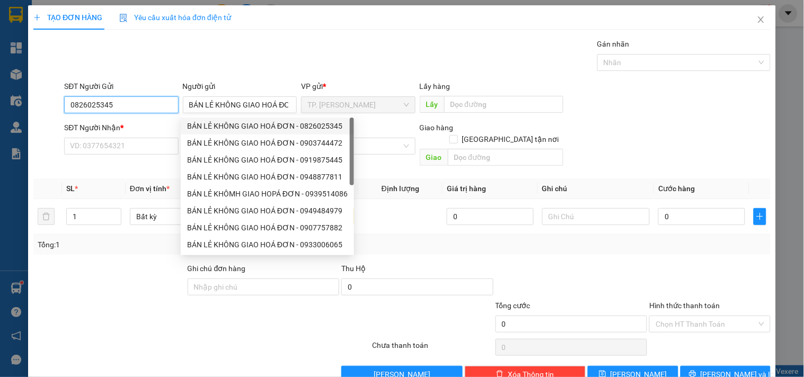
click at [131, 96] on input "0826025345" at bounding box center [121, 104] width 114 height 17
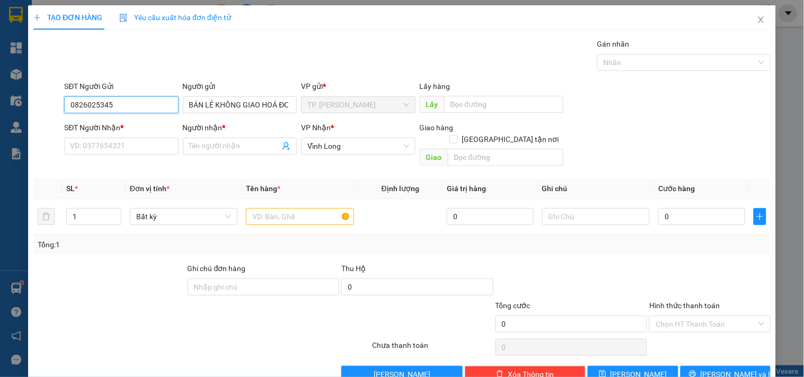
click at [131, 96] on input "0826025345" at bounding box center [121, 104] width 114 height 17
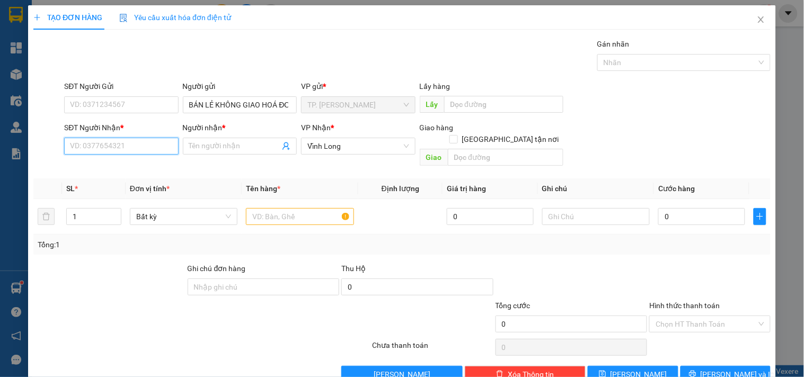
click at [135, 138] on input "SĐT Người Nhận *" at bounding box center [121, 146] width 114 height 17
type input "0962229151"
click at [128, 166] on div "0962229151 - THƠ" at bounding box center [120, 168] width 100 height 12
type input "THƠ"
type input "0962229151"
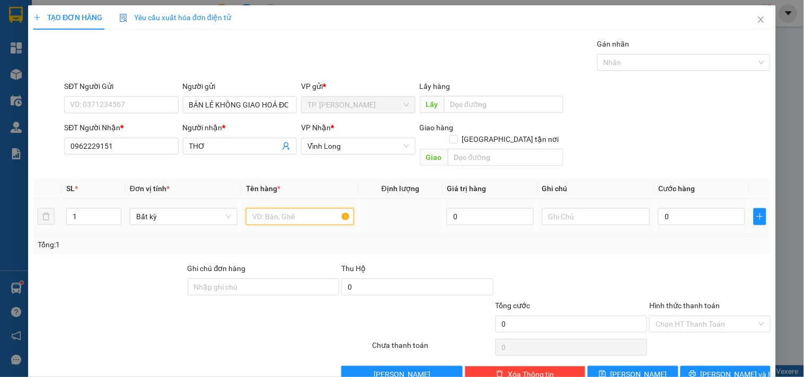
click at [288, 208] on input "text" at bounding box center [300, 216] width 108 height 17
click at [696, 370] on span "printer" at bounding box center [692, 374] width 7 height 8
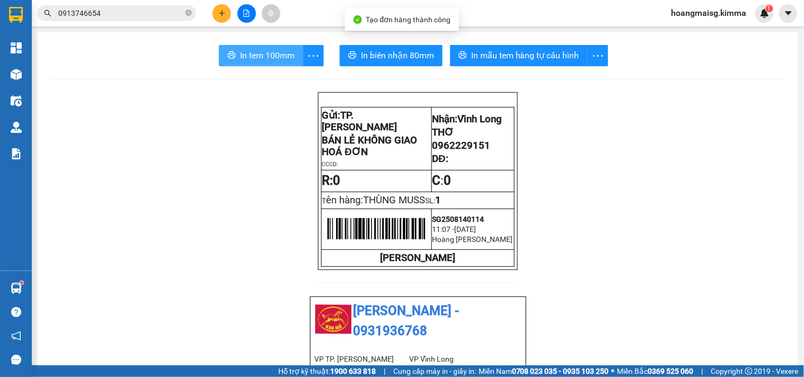
click at [243, 46] on button "In tem 100mm" at bounding box center [261, 55] width 84 height 21
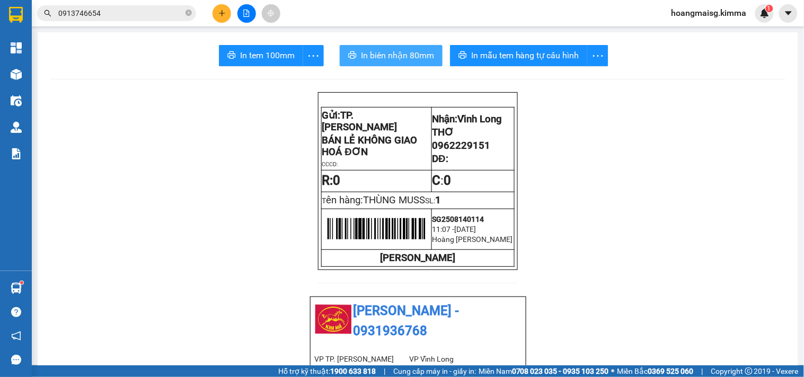
click at [390, 57] on span "In biên nhận 80mm" at bounding box center [397, 55] width 73 height 13
click at [248, 18] on button at bounding box center [246, 13] width 19 height 19
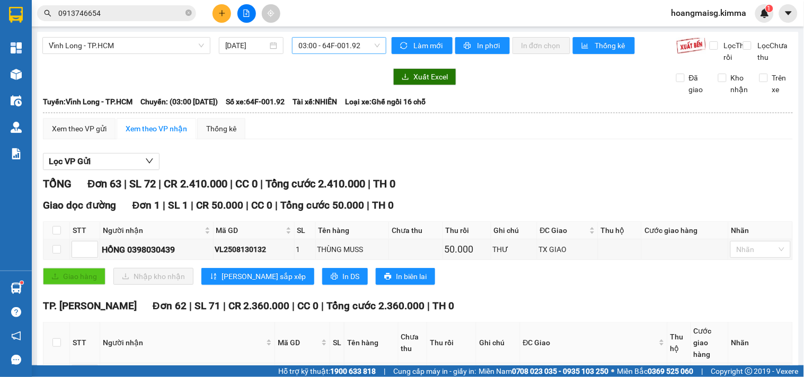
click at [315, 49] on span "03:00 - 64F-001.92" at bounding box center [339, 46] width 82 height 16
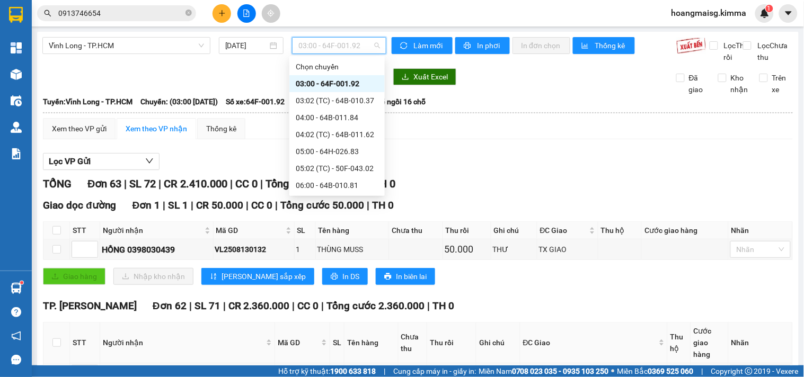
click at [321, 197] on div "07:00 - 64F-002.29" at bounding box center [337, 203] width 83 height 12
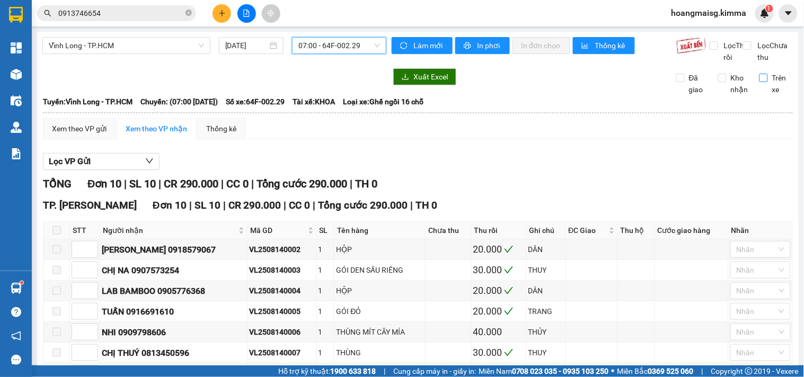
click at [768, 85] on span "Trên xe" at bounding box center [780, 83] width 25 height 23
click at [763, 82] on input "Trên xe" at bounding box center [763, 78] width 8 height 8
checkbox input "true"
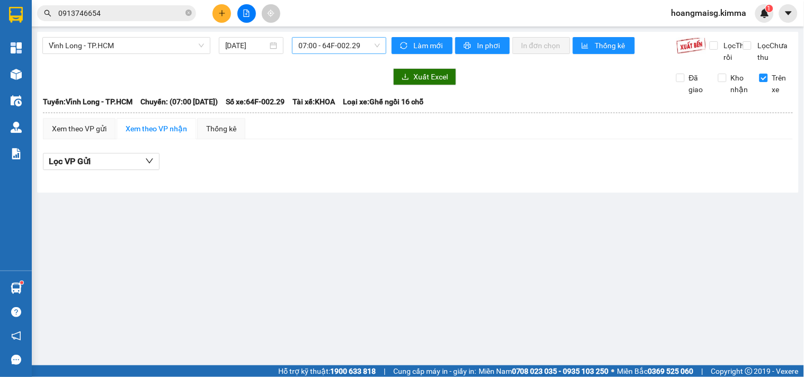
click at [331, 47] on span "07:00 - 64F-002.29" at bounding box center [339, 46] width 82 height 16
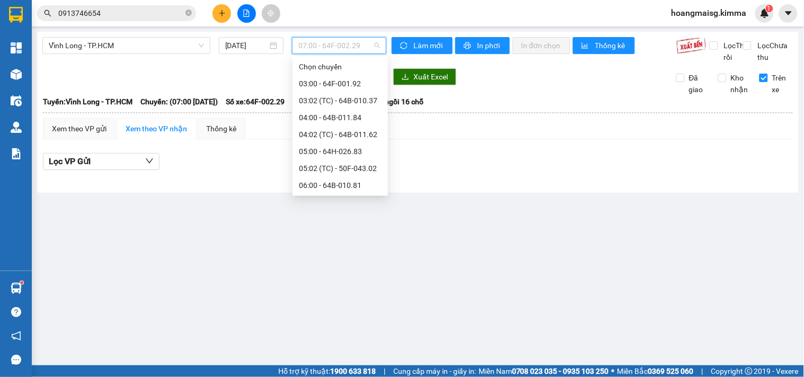
click at [329, 213] on div "08:00 - 50F-033.72" at bounding box center [340, 219] width 83 height 12
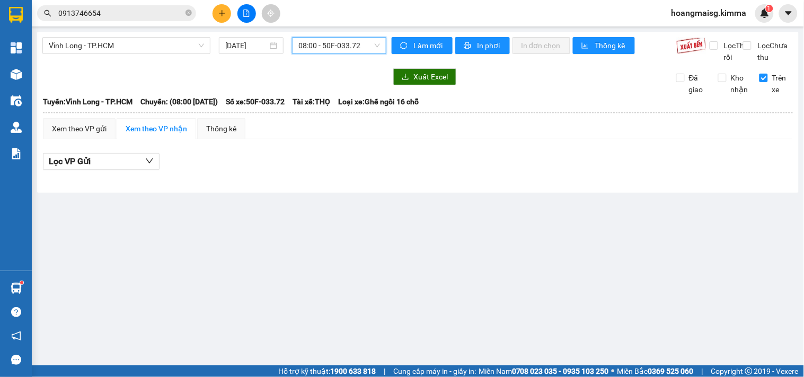
click at [345, 52] on span "08:00 - 50F-033.72" at bounding box center [339, 46] width 82 height 16
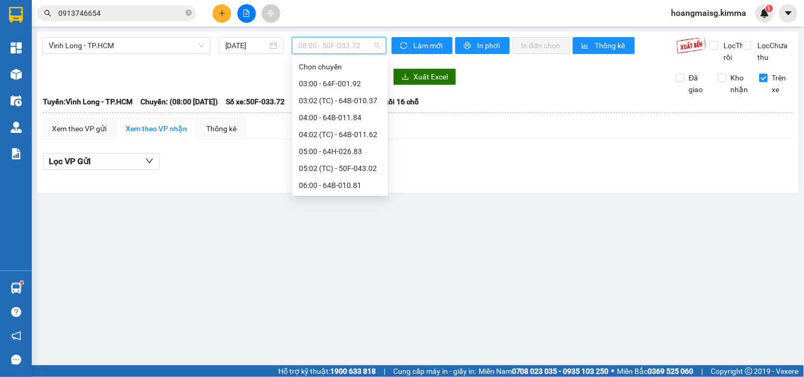
click at [337, 230] on div "08:02 (TC)" at bounding box center [340, 236] width 83 height 12
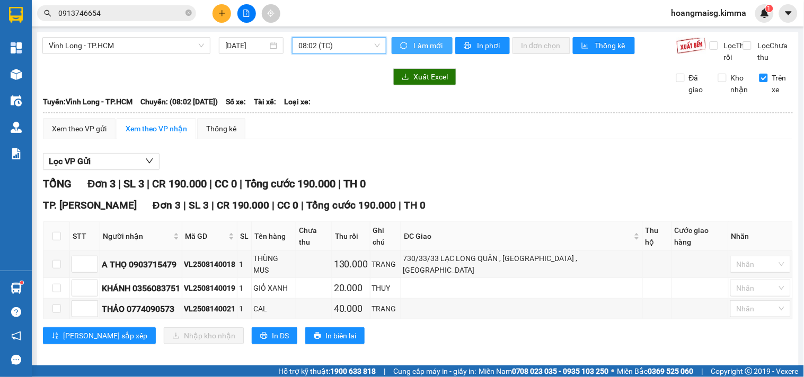
click at [415, 43] on span "Làm mới" at bounding box center [428, 46] width 31 height 12
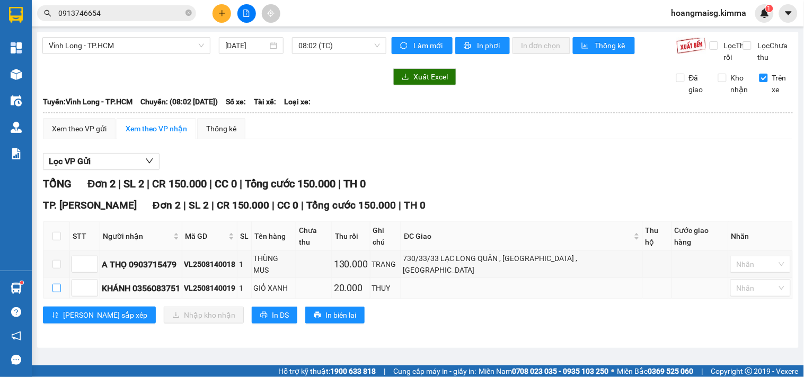
click at [55, 284] on input "checkbox" at bounding box center [56, 288] width 8 height 8
checkbox input "true"
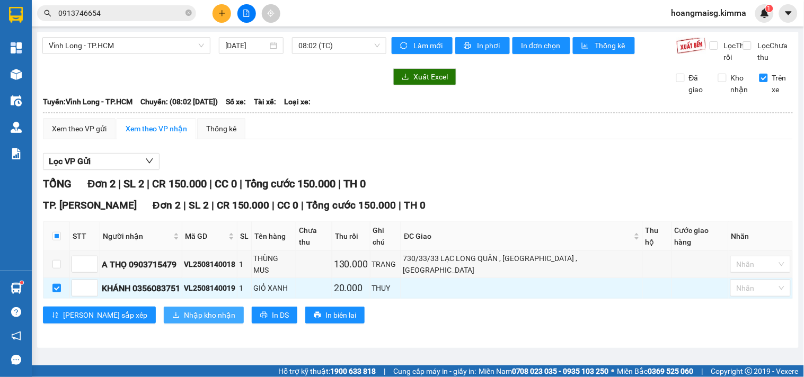
click at [184, 309] on span "Nhập kho nhận" at bounding box center [209, 315] width 51 height 12
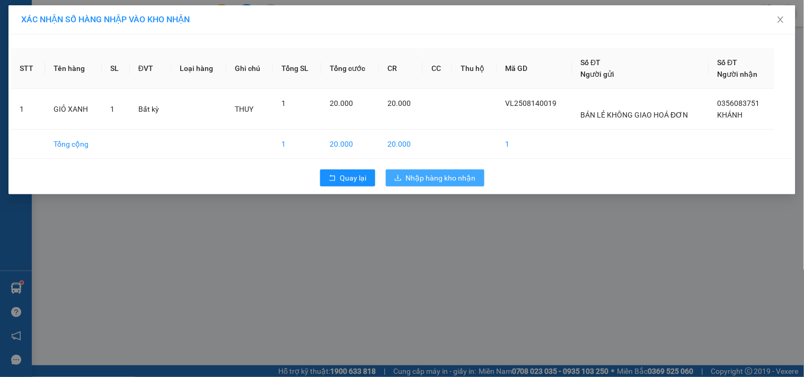
click at [428, 181] on span "Nhập hàng kho nhận" at bounding box center [441, 178] width 70 height 12
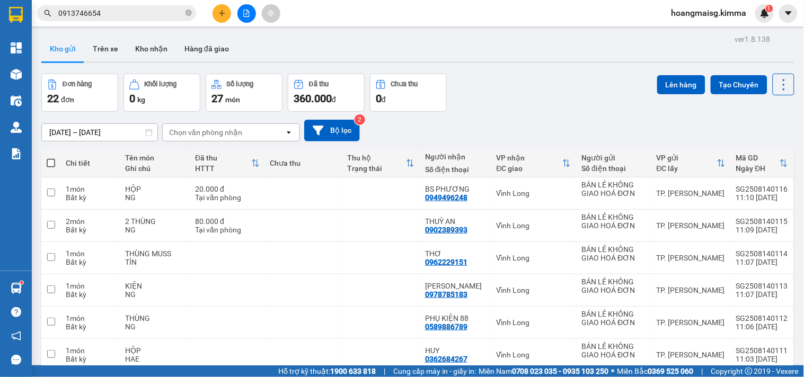
click at [249, 12] on icon "file-add" at bounding box center [246, 13] width 7 height 7
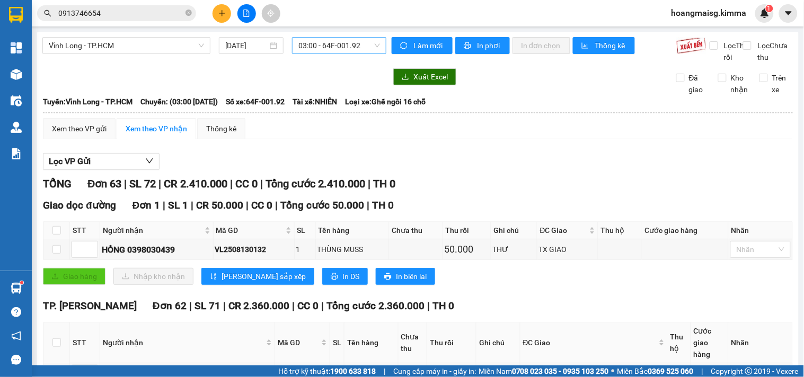
click at [326, 50] on span "03:00 - 64F-001.92" at bounding box center [339, 46] width 82 height 16
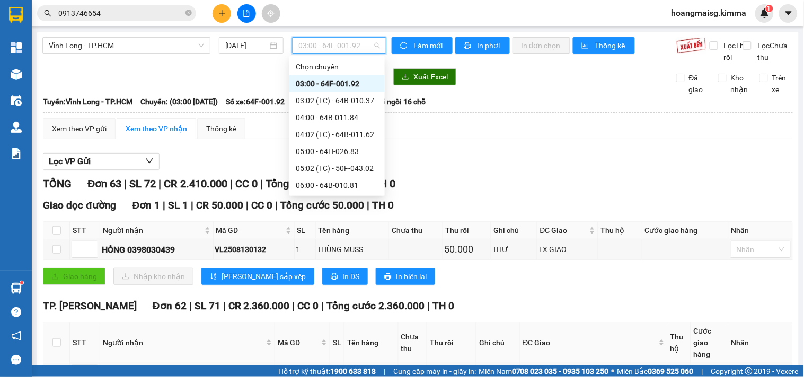
click at [331, 213] on div "08:00 - 50F-033.72" at bounding box center [337, 219] width 83 height 12
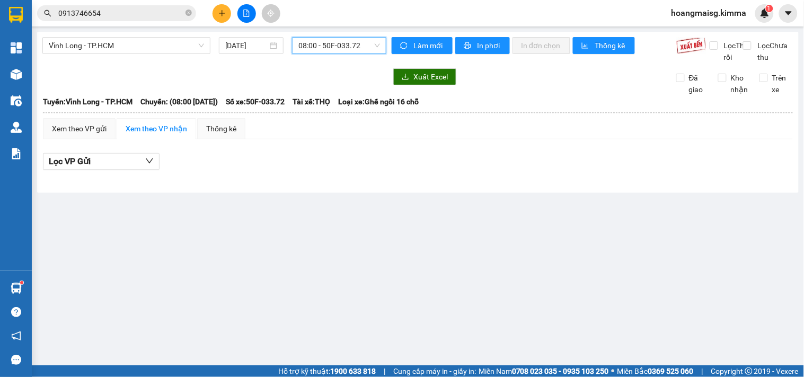
click at [343, 35] on div "Vĩnh Long - TP.HCM [DATE] 08:00 08:00 - 50F-033.72 Làm mới In phơi In đơn chọn …" at bounding box center [417, 112] width 761 height 161
click at [335, 50] on span "08:00 - 50F-033.72" at bounding box center [339, 46] width 82 height 16
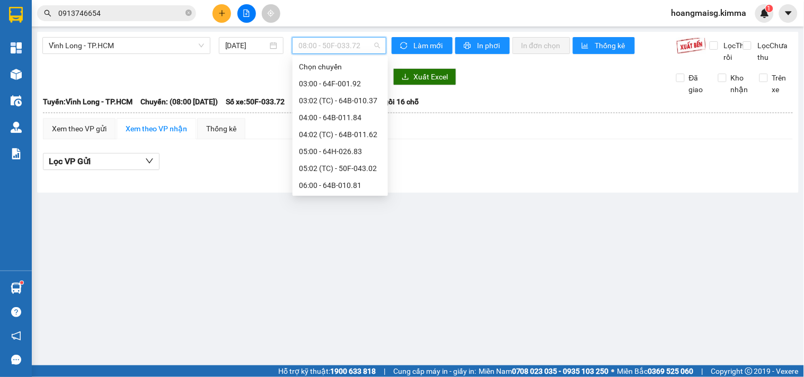
click at [327, 230] on div "08:02 (TC)" at bounding box center [340, 236] width 83 height 12
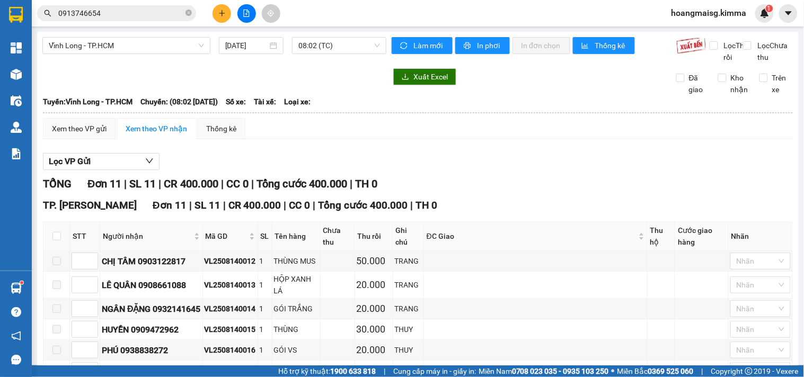
click at [763, 82] on div "Xuất Excel" at bounding box center [589, 76] width 407 height 17
click at [768, 85] on span "Trên xe" at bounding box center [780, 83] width 25 height 23
click at [763, 82] on input "Trên xe" at bounding box center [763, 78] width 8 height 8
checkbox input "true"
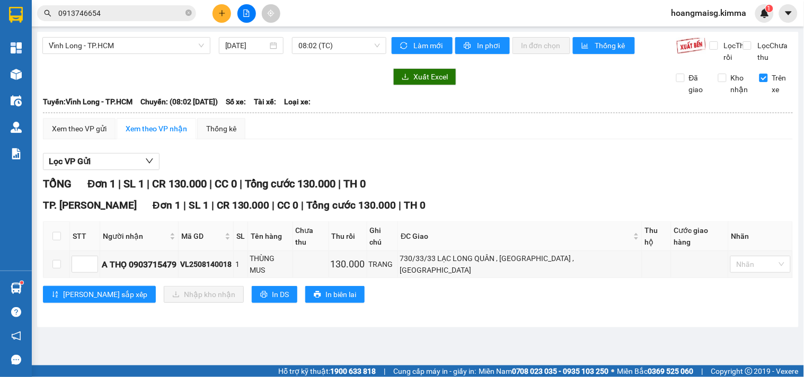
click at [602, 188] on div "TỔNG Đơn 1 | SL 1 | CR 130.000 | CC 0 | Tổng cước 130.000 | TH 0" at bounding box center [418, 184] width 750 height 16
click at [563, 171] on div "Lọc VP Gửi" at bounding box center [418, 161] width 750 height 17
click at [51, 258] on td at bounding box center [56, 264] width 26 height 27
click at [52, 261] on input "checkbox" at bounding box center [56, 264] width 8 height 8
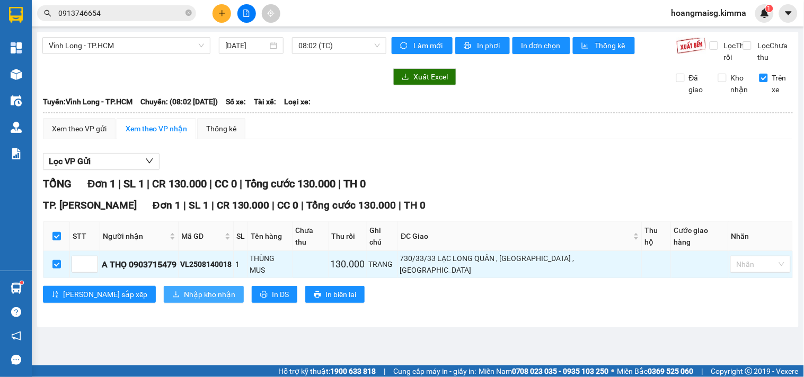
click at [184, 289] on span "Nhập kho nhận" at bounding box center [209, 295] width 51 height 12
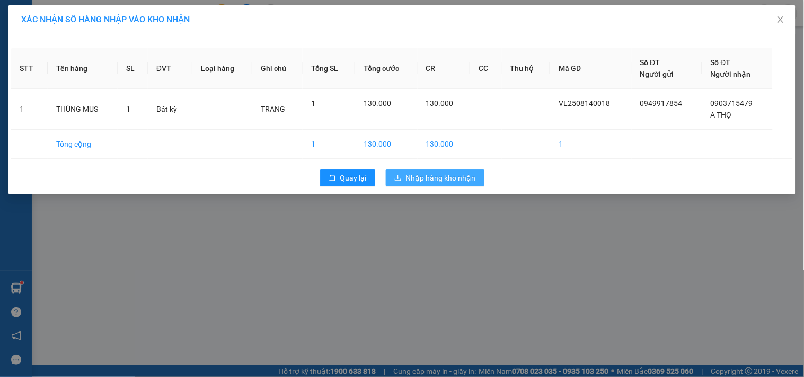
click at [463, 180] on span "Nhập hàng kho nhận" at bounding box center [441, 178] width 70 height 12
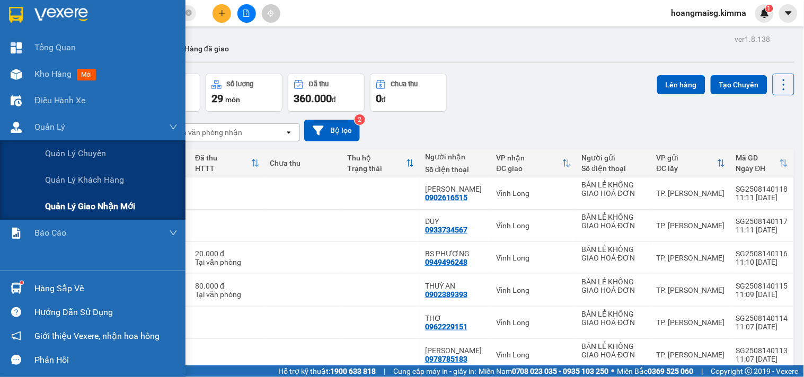
drag, startPoint x: 68, startPoint y: 207, endPoint x: 76, endPoint y: 203, distance: 9.1
click at [69, 207] on span "Quản lý giao nhận mới" at bounding box center [90, 206] width 90 height 13
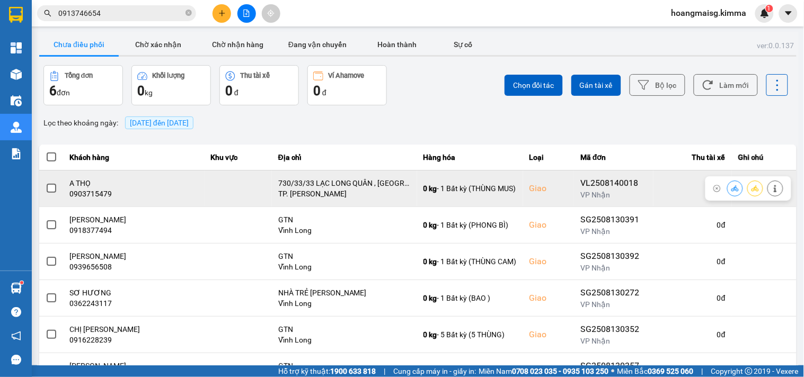
click at [49, 190] on span at bounding box center [52, 189] width 10 height 10
click at [46, 183] on input "checkbox" at bounding box center [46, 183] width 0 height 0
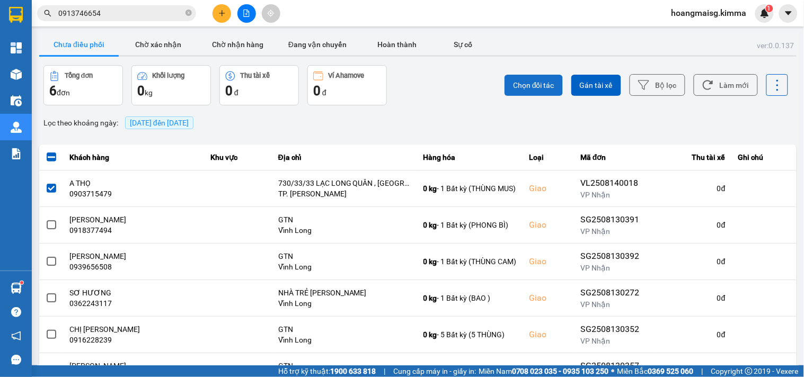
click at [540, 90] on span "Chọn đối tác" at bounding box center [533, 85] width 41 height 11
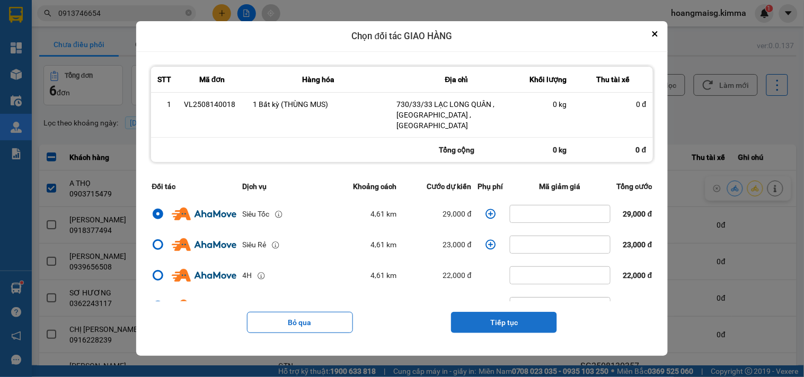
click at [499, 312] on button "Tiếp tục" at bounding box center [504, 322] width 106 height 21
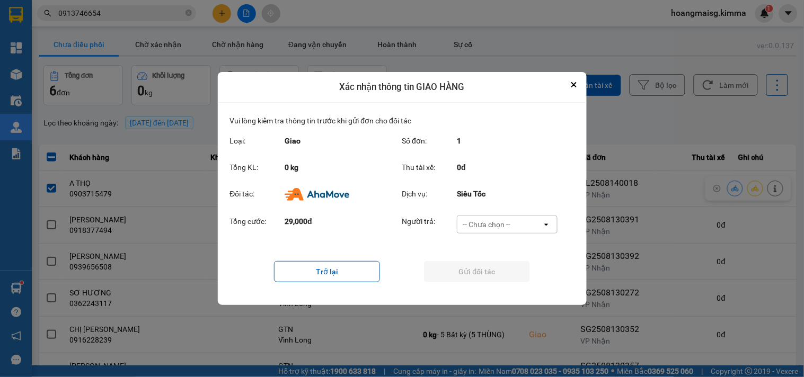
click at [484, 220] on div "-- Chưa chọn --" at bounding box center [486, 224] width 48 height 11
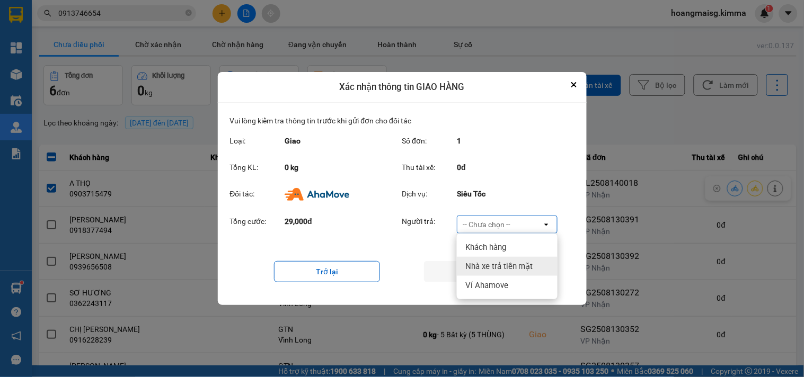
click at [488, 267] on span "Nhà xe trả tiền mặt" at bounding box center [499, 266] width 68 height 11
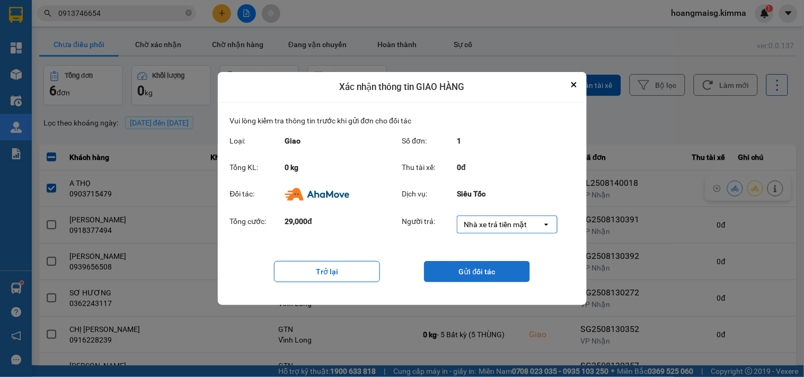
click at [502, 271] on button "Gửi đối tác" at bounding box center [477, 271] width 106 height 21
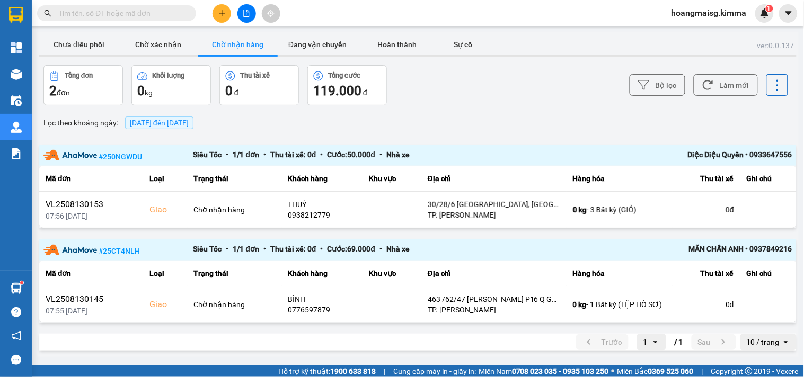
click at [165, 12] on input "text" at bounding box center [120, 13] width 125 height 12
paste input "0903062082"
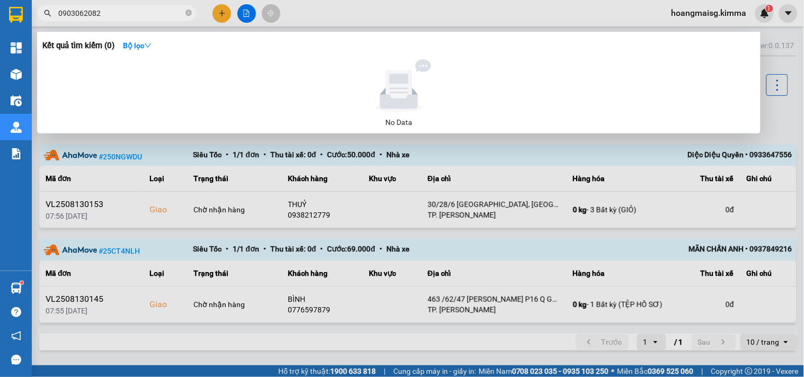
click at [153, 12] on input "0903062082" at bounding box center [120, 13] width 125 height 12
paste input "17869039"
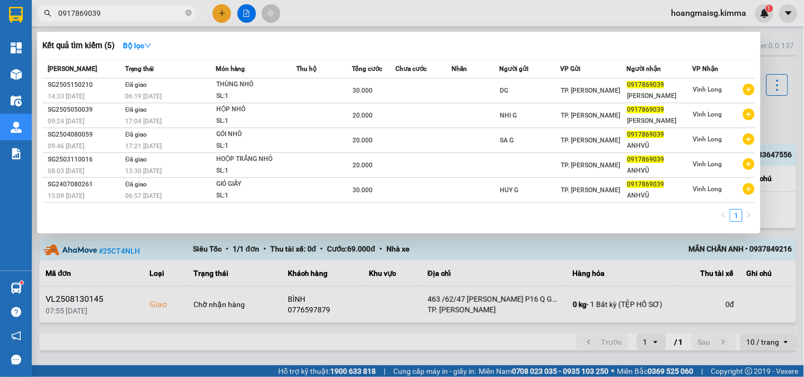
type input "0917869039"
